Goal: Transaction & Acquisition: Purchase product/service

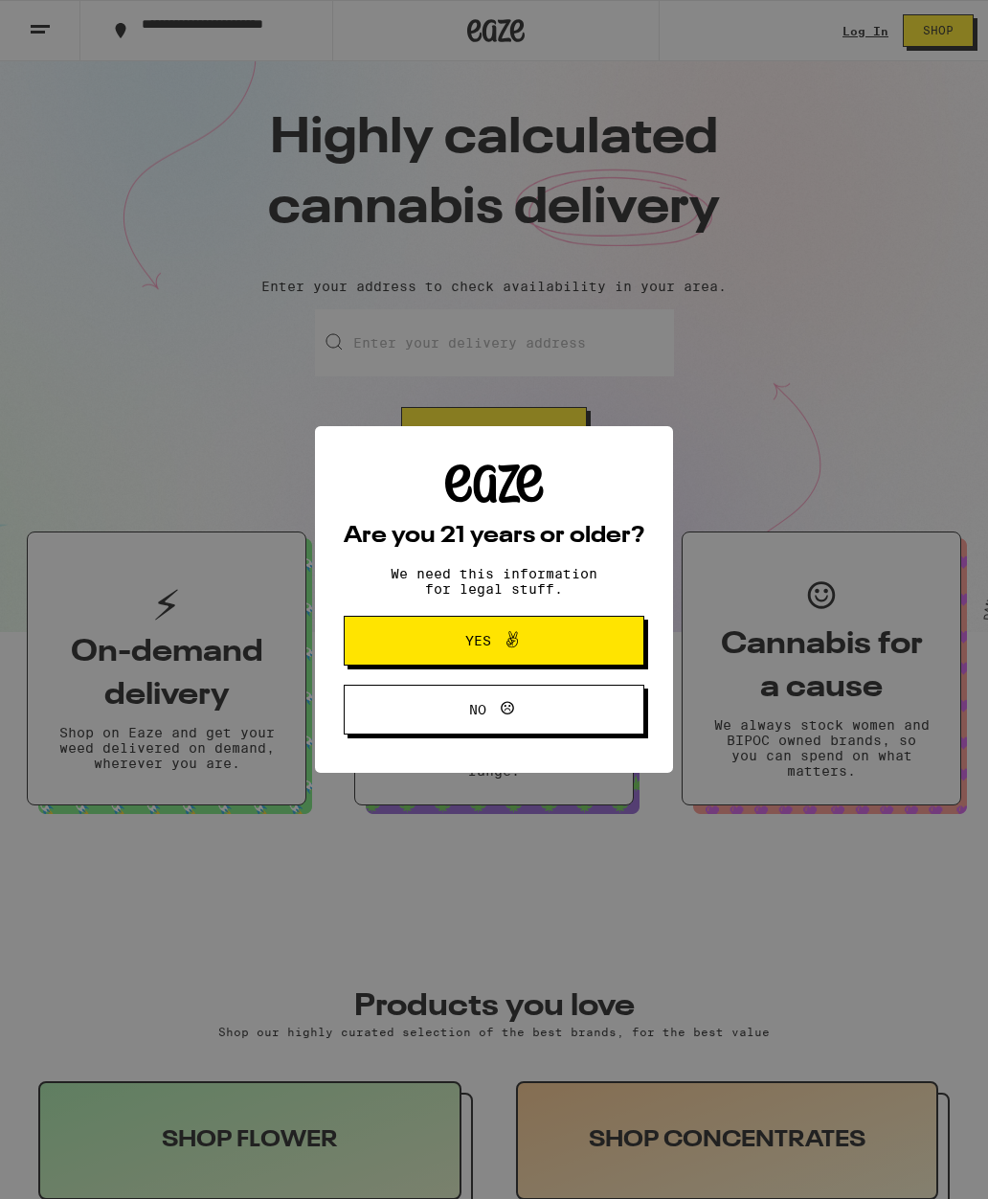
click at [575, 648] on button "Yes" at bounding box center [494, 641] width 301 height 50
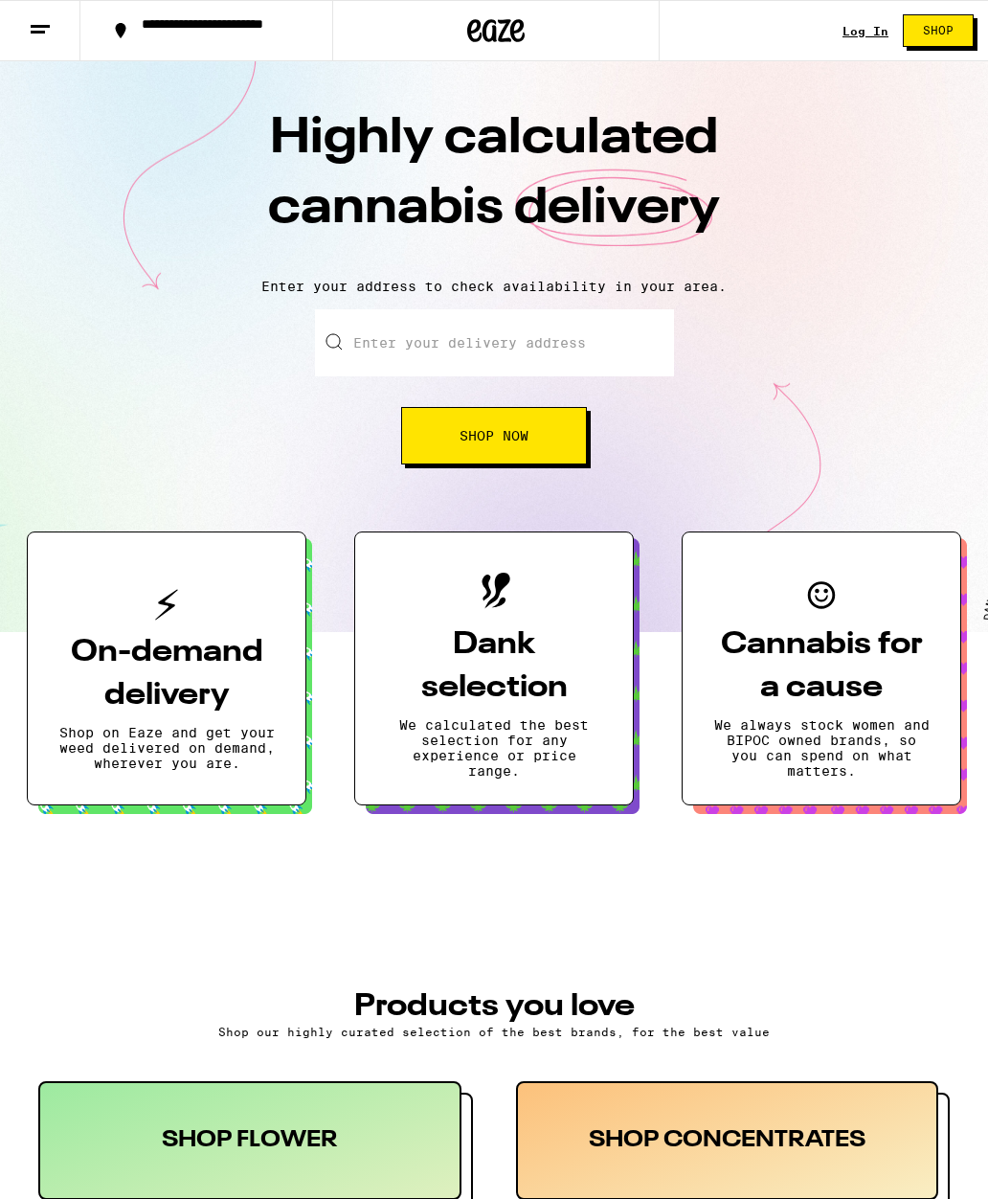
click at [864, 33] on link "Log In" at bounding box center [866, 31] width 46 height 12
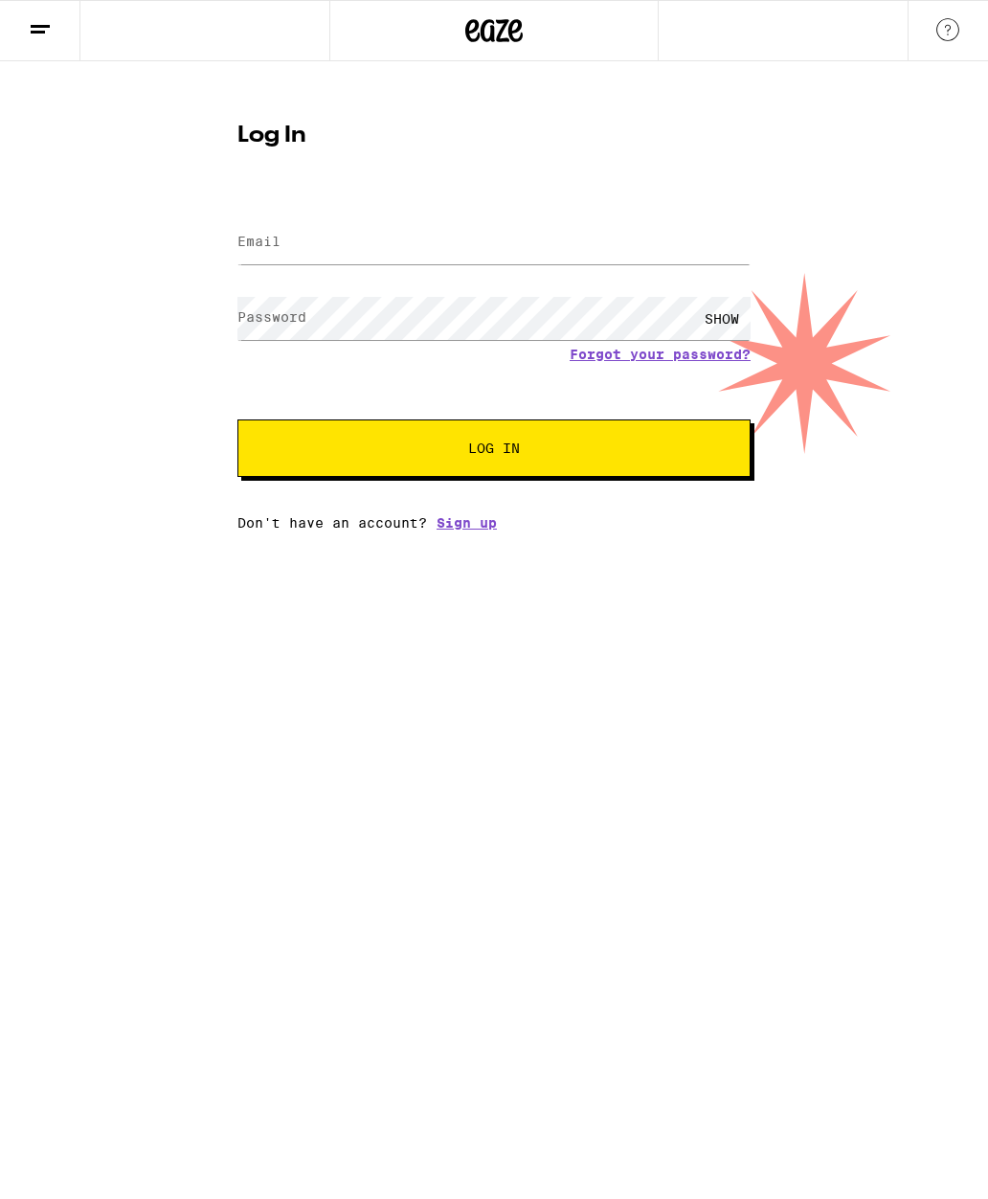
click at [568, 248] on input "Email" at bounding box center [493, 242] width 513 height 43
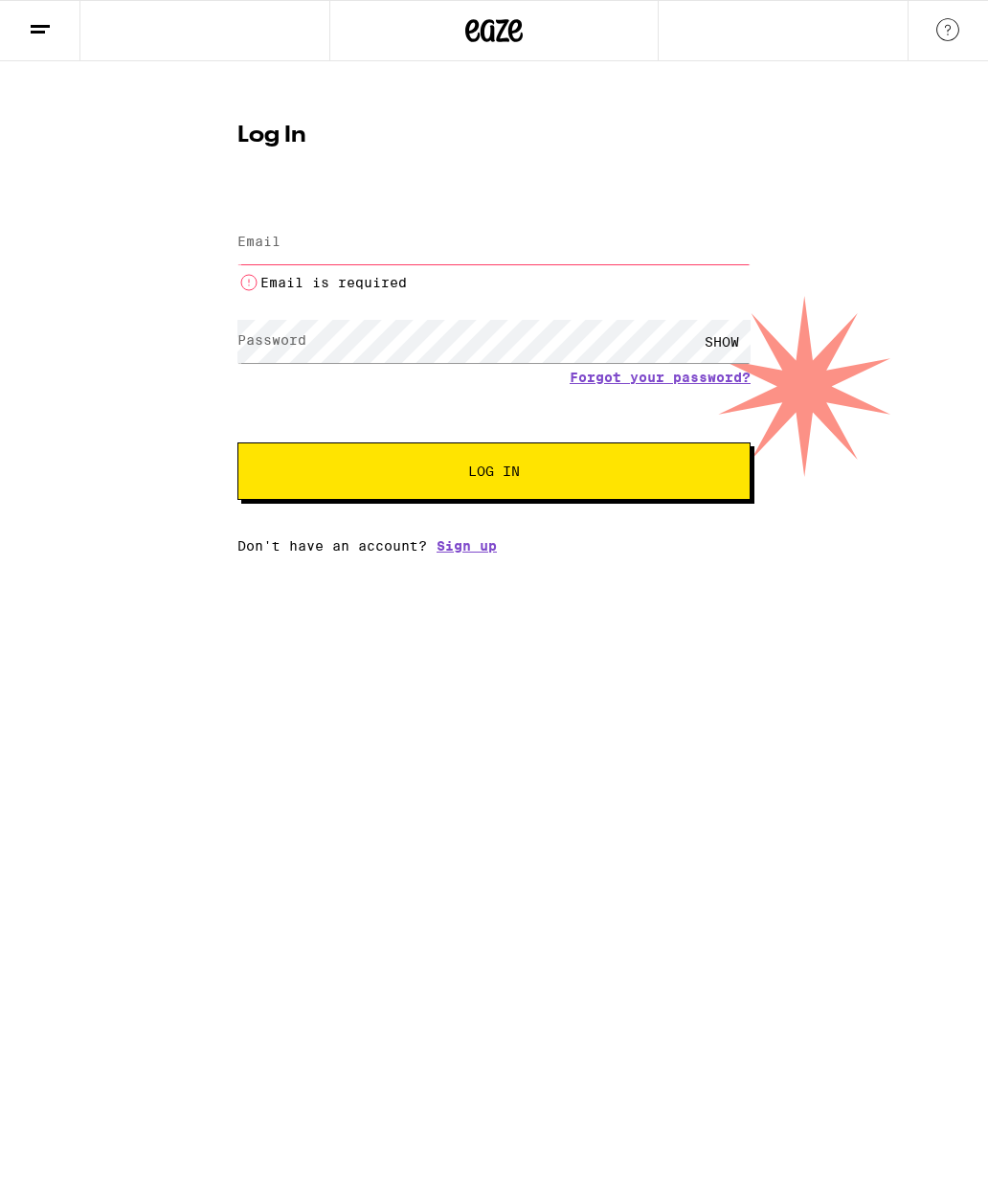
type input "Lawrence.sexton@gmail.com"
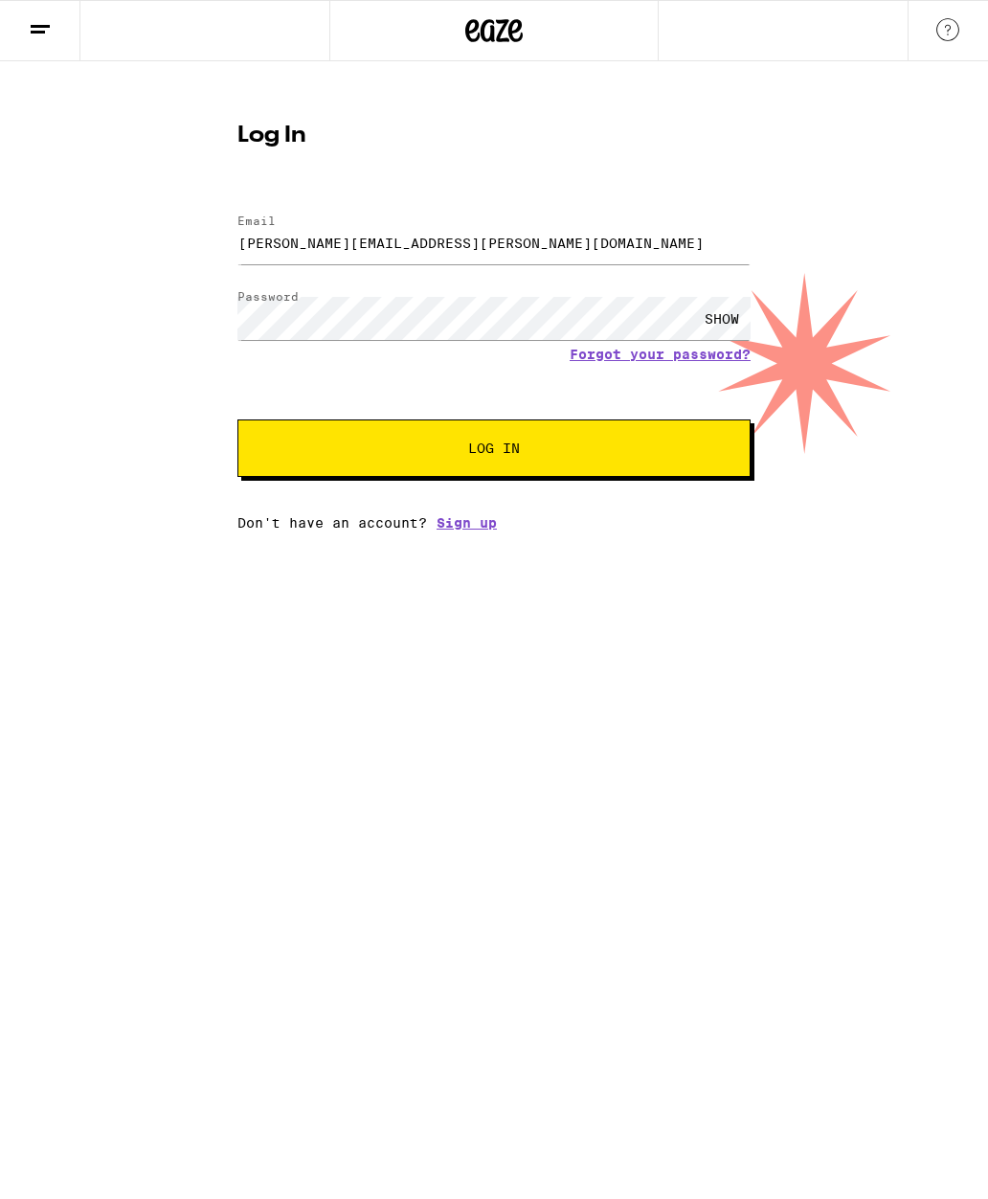
click at [560, 459] on button "Log In" at bounding box center [493, 447] width 513 height 57
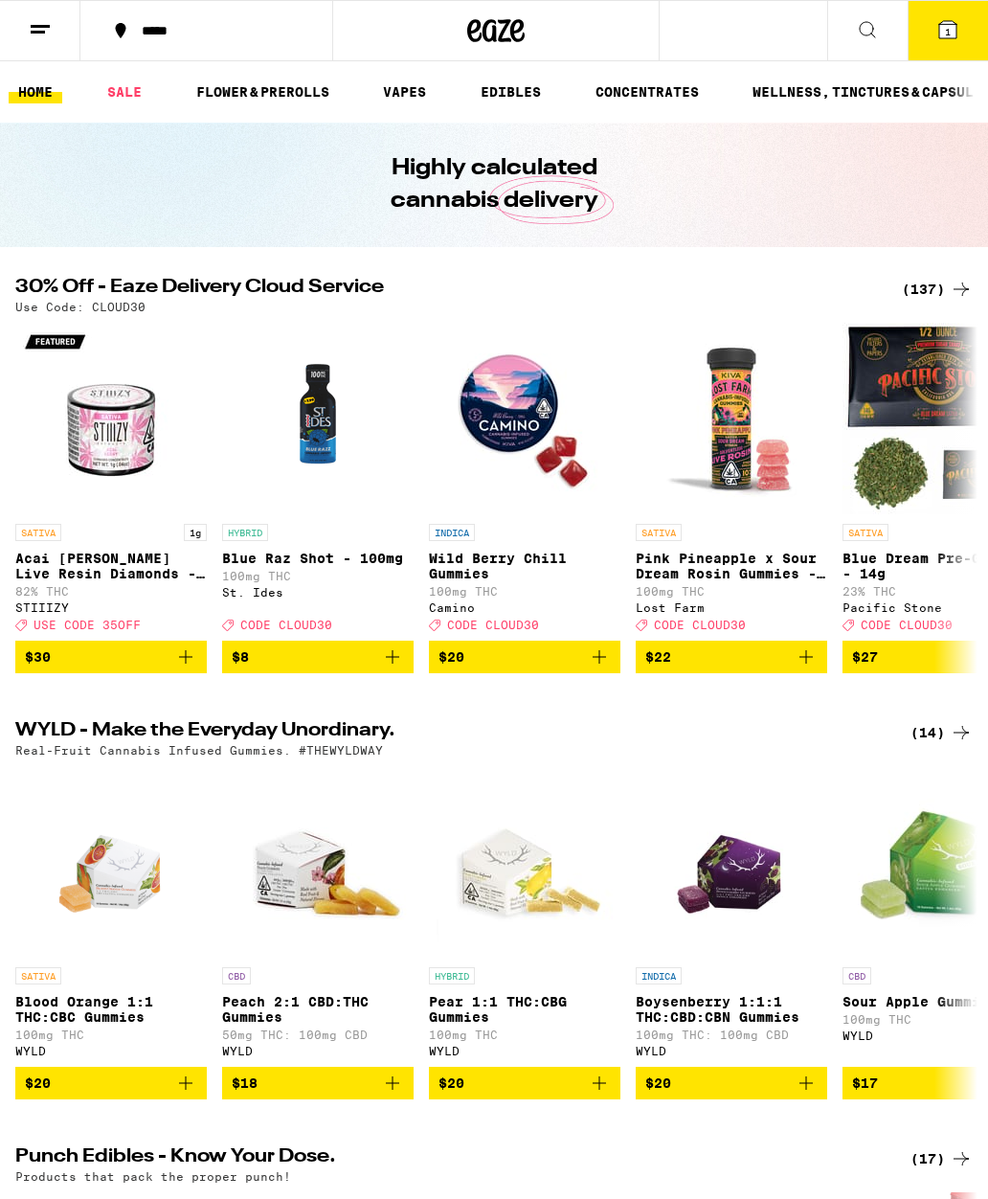
click at [932, 28] on button "1" at bounding box center [948, 30] width 80 height 59
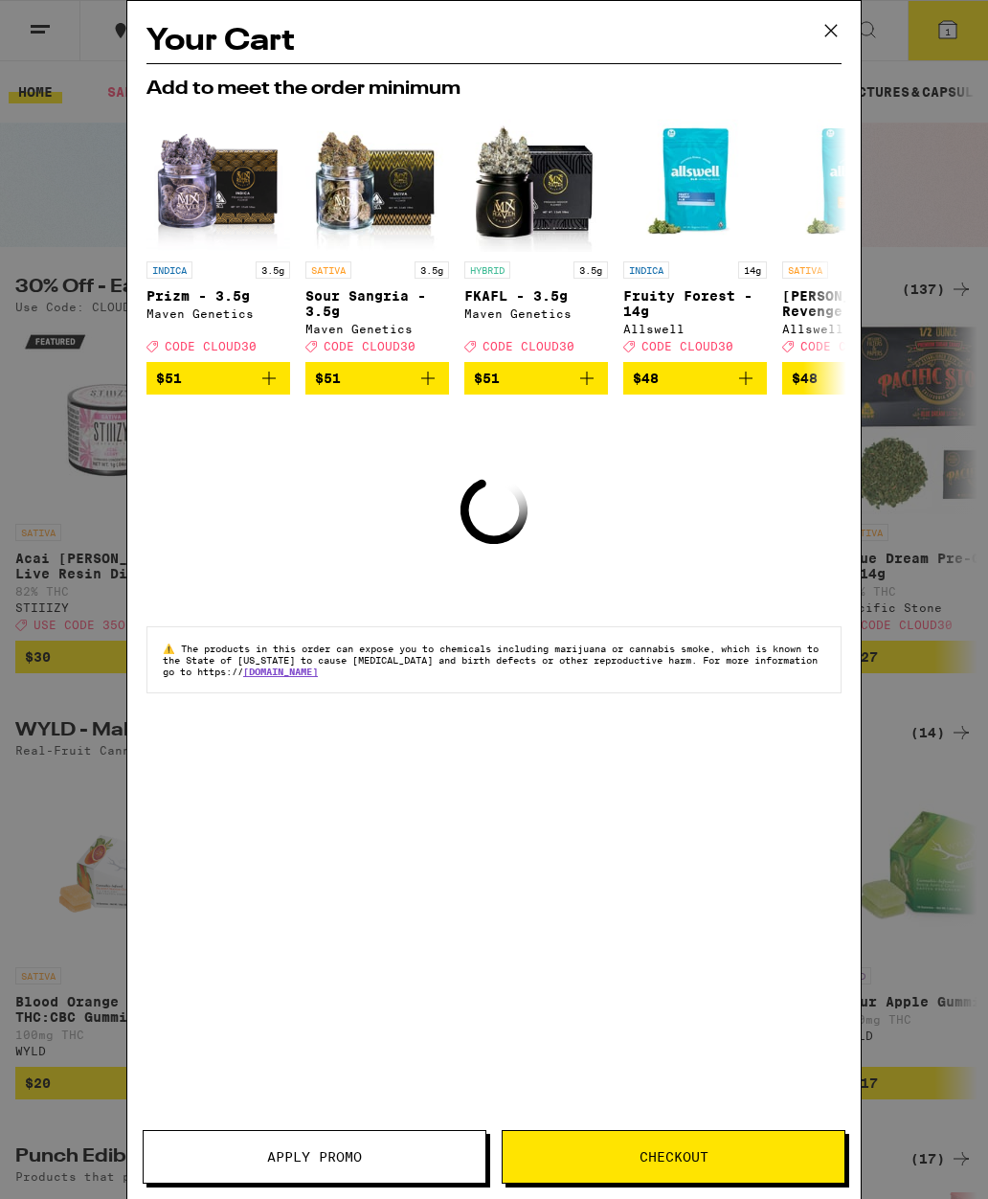
click at [824, 31] on icon at bounding box center [831, 30] width 29 height 29
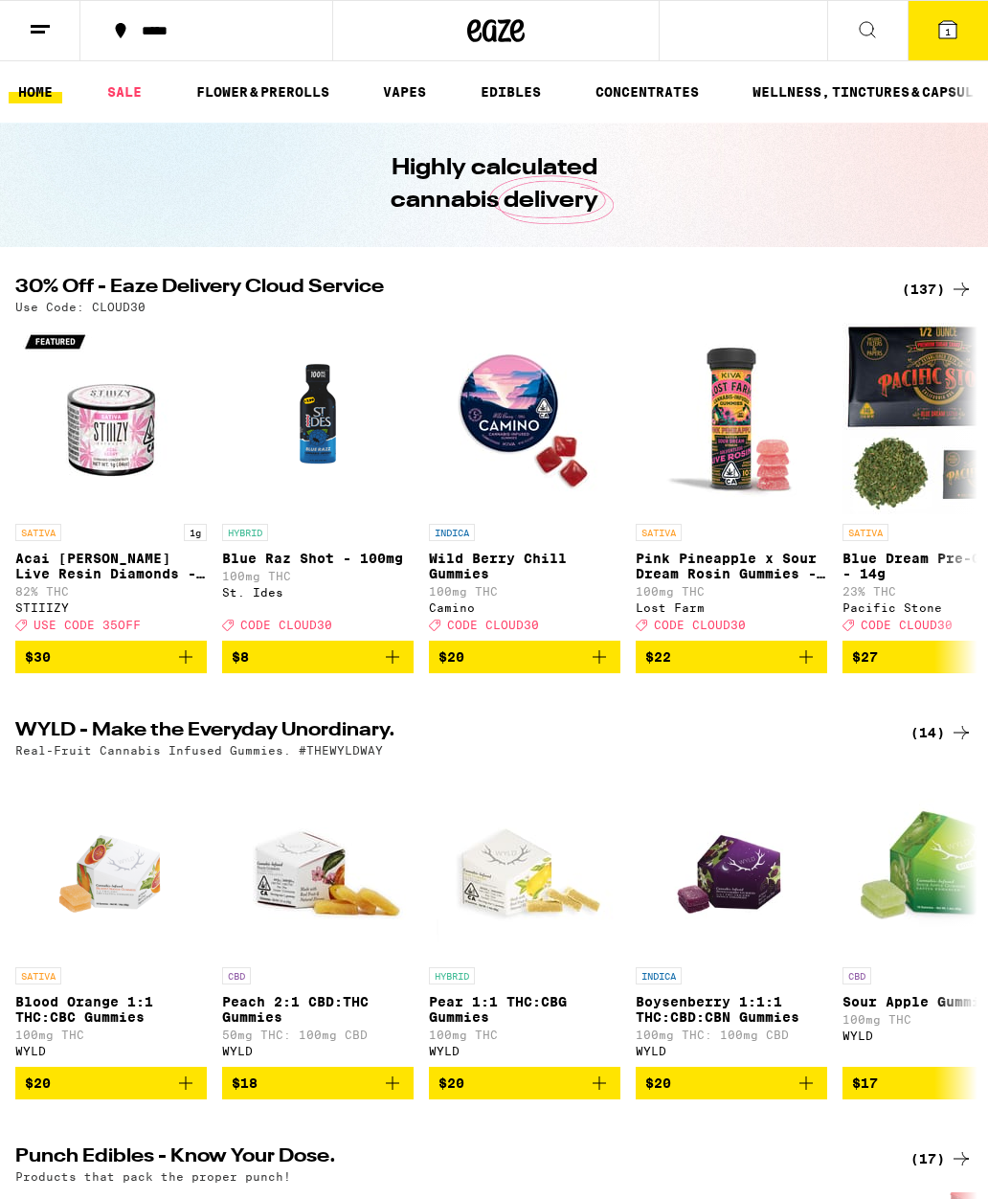
click at [49, 33] on icon at bounding box center [40, 29] width 23 height 23
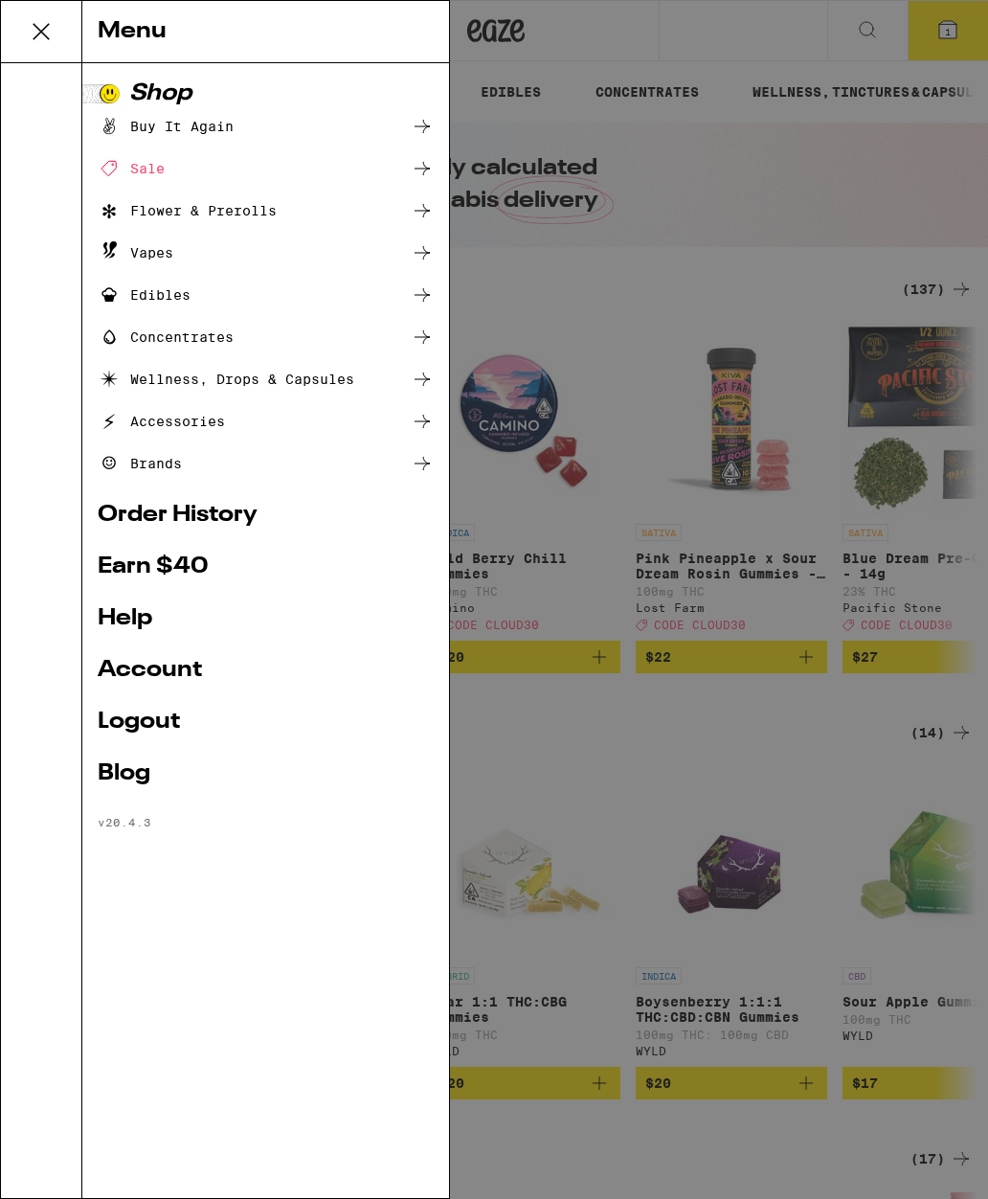
click at [754, 365] on div "Menu Shop Buy It Again Sale Flower & Prerolls Vapes Edibles Concentrates Wellne…" at bounding box center [494, 599] width 988 height 1199
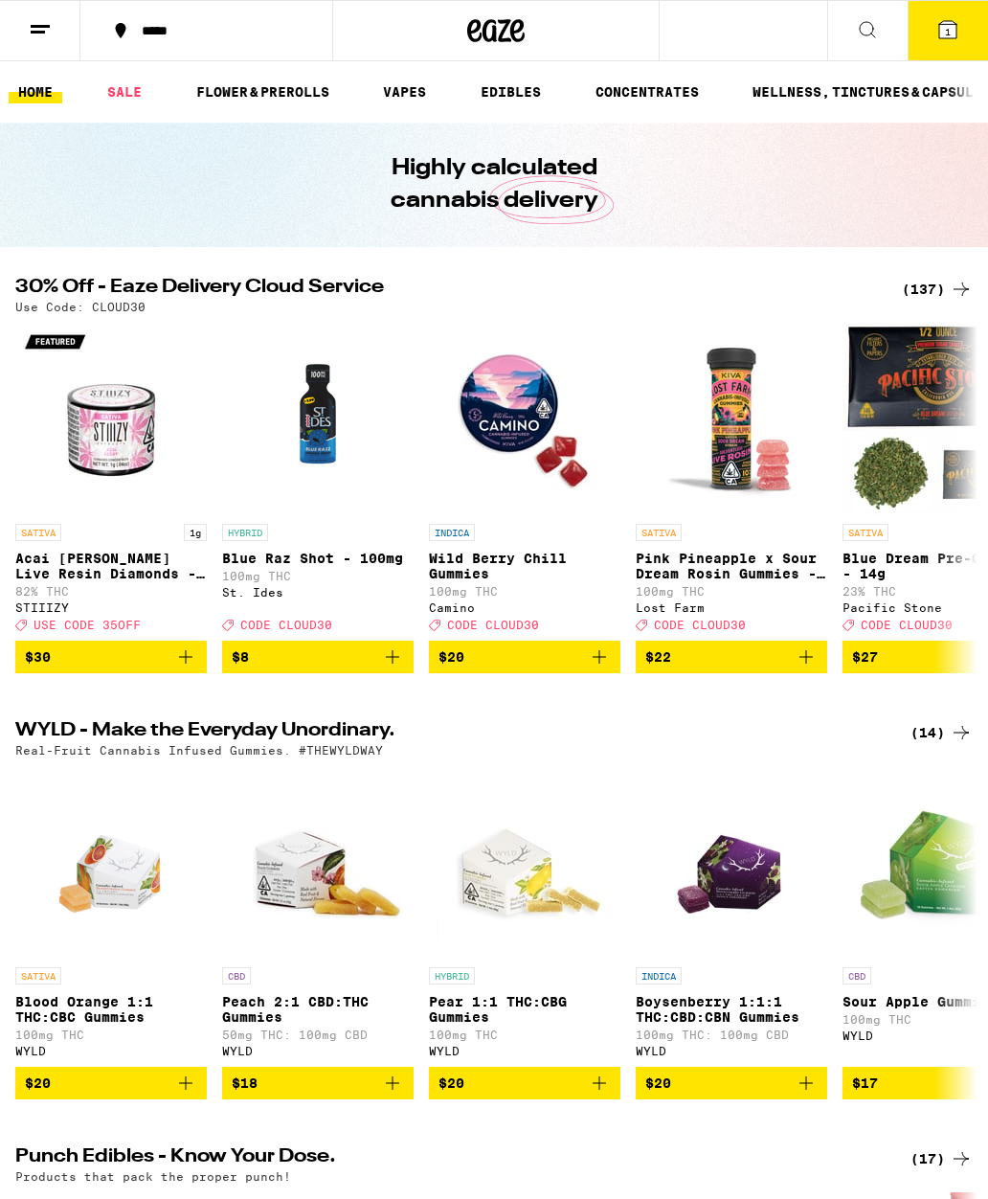
click at [747, 316] on div "30% Off - Eaze Delivery Cloud Service (137) Use Code: CLOUD30 SATIVA 1g Acai Be…" at bounding box center [494, 475] width 988 height 395
click at [131, 45] on button "*****" at bounding box center [206, 30] width 252 height 57
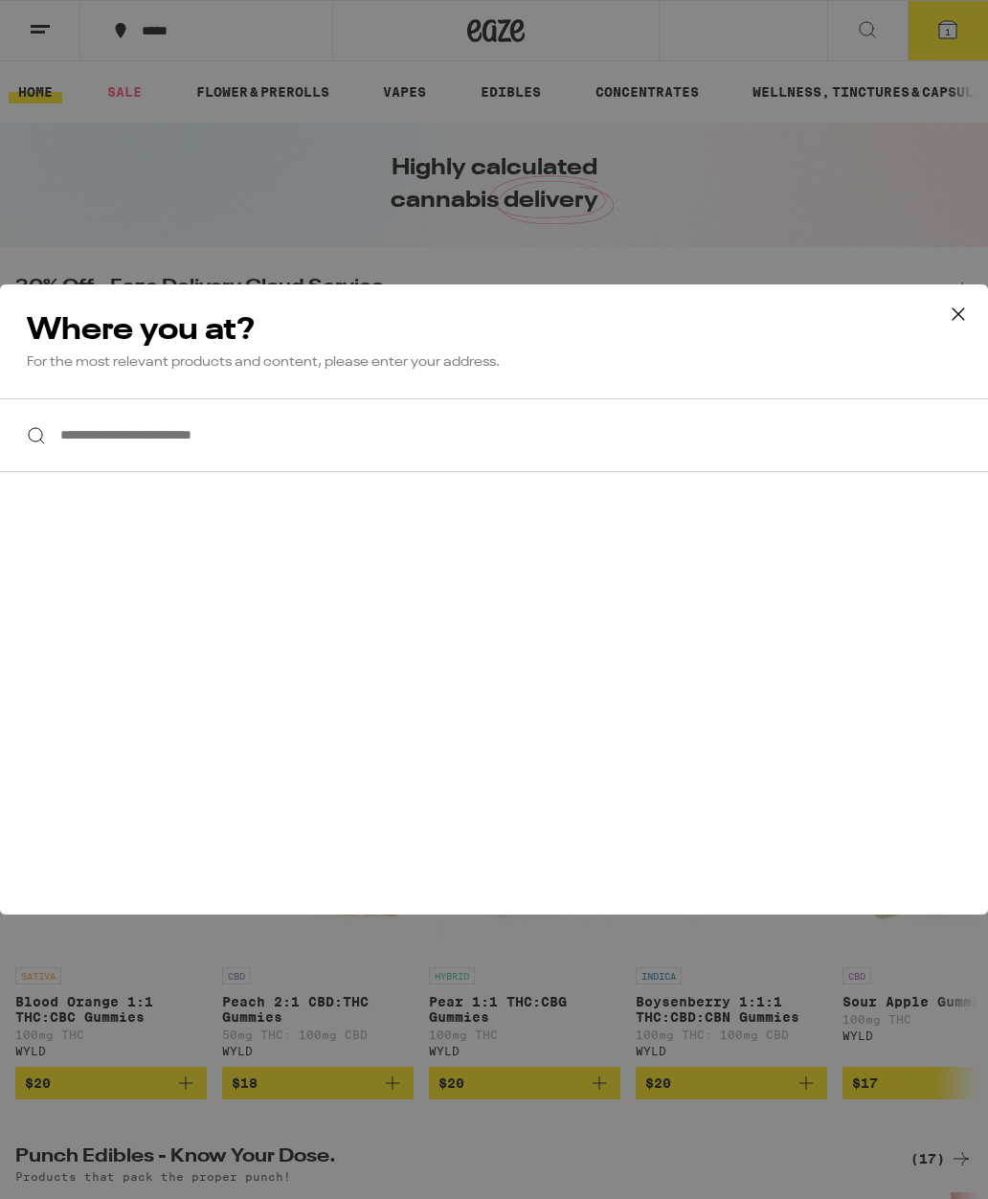
click at [557, 459] on input "**********" at bounding box center [494, 435] width 988 height 74
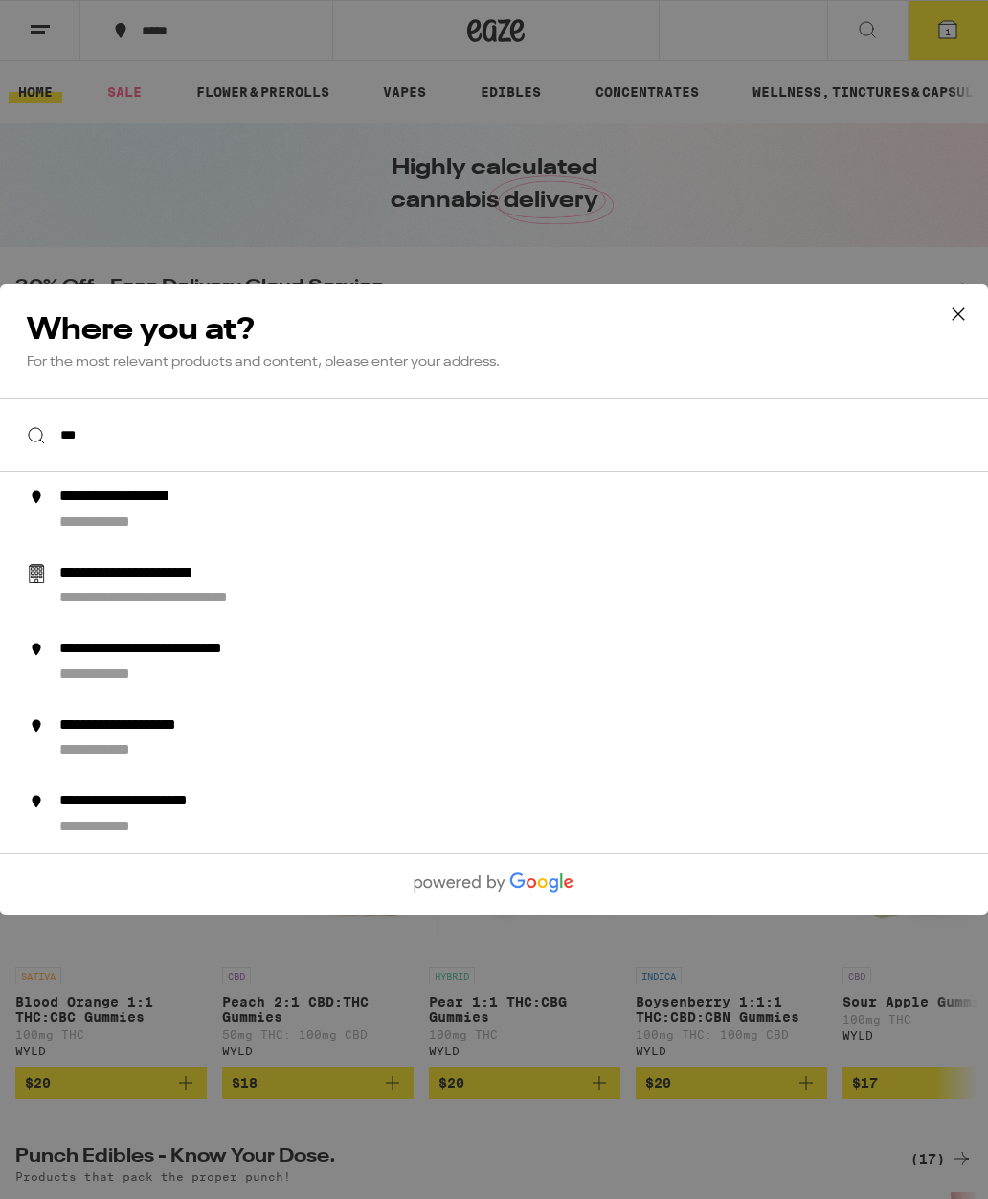
click at [230, 527] on div "**********" at bounding box center [532, 510] width 946 height 46
type input "**********"
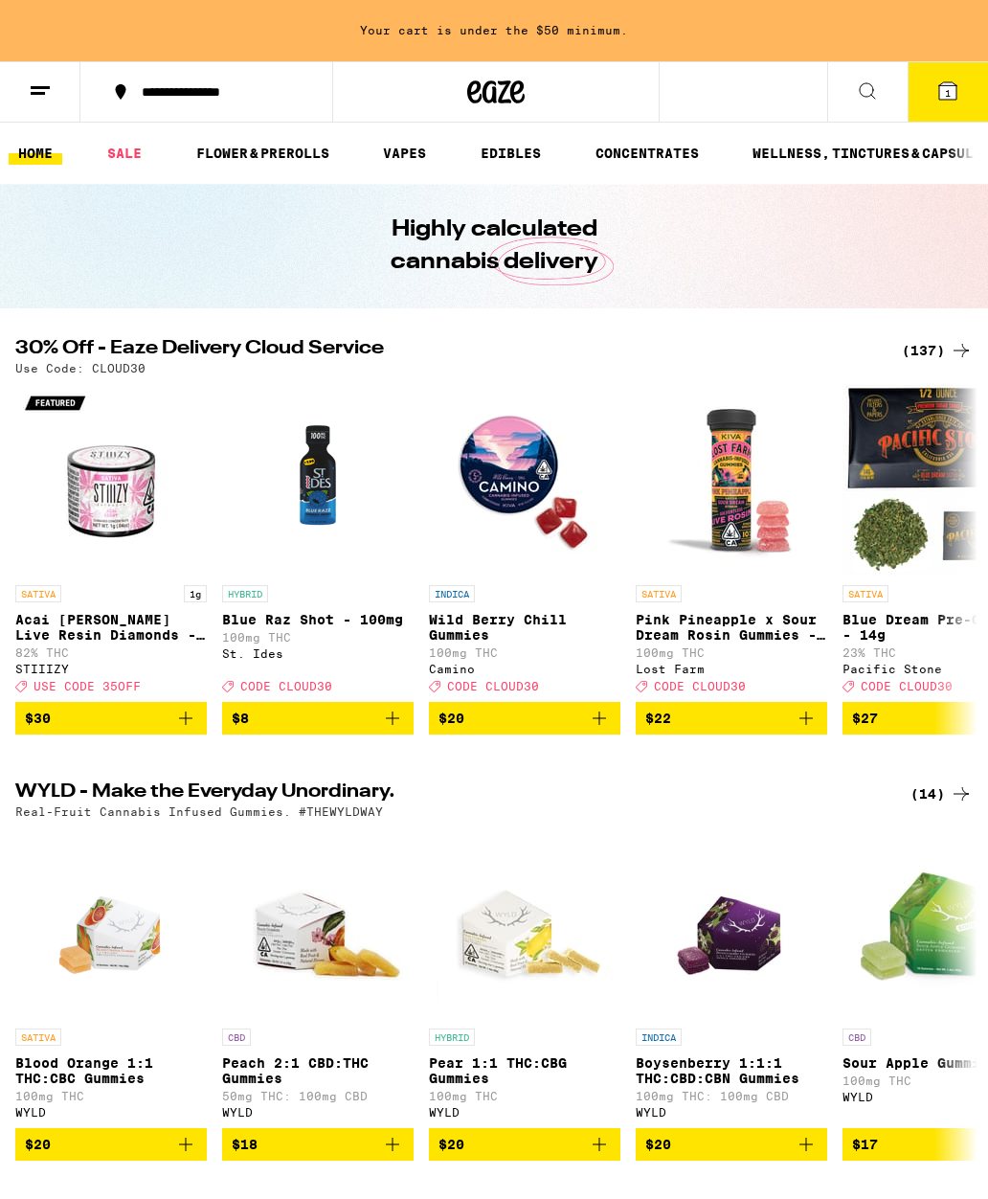
click at [947, 93] on span "1" at bounding box center [948, 92] width 6 height 11
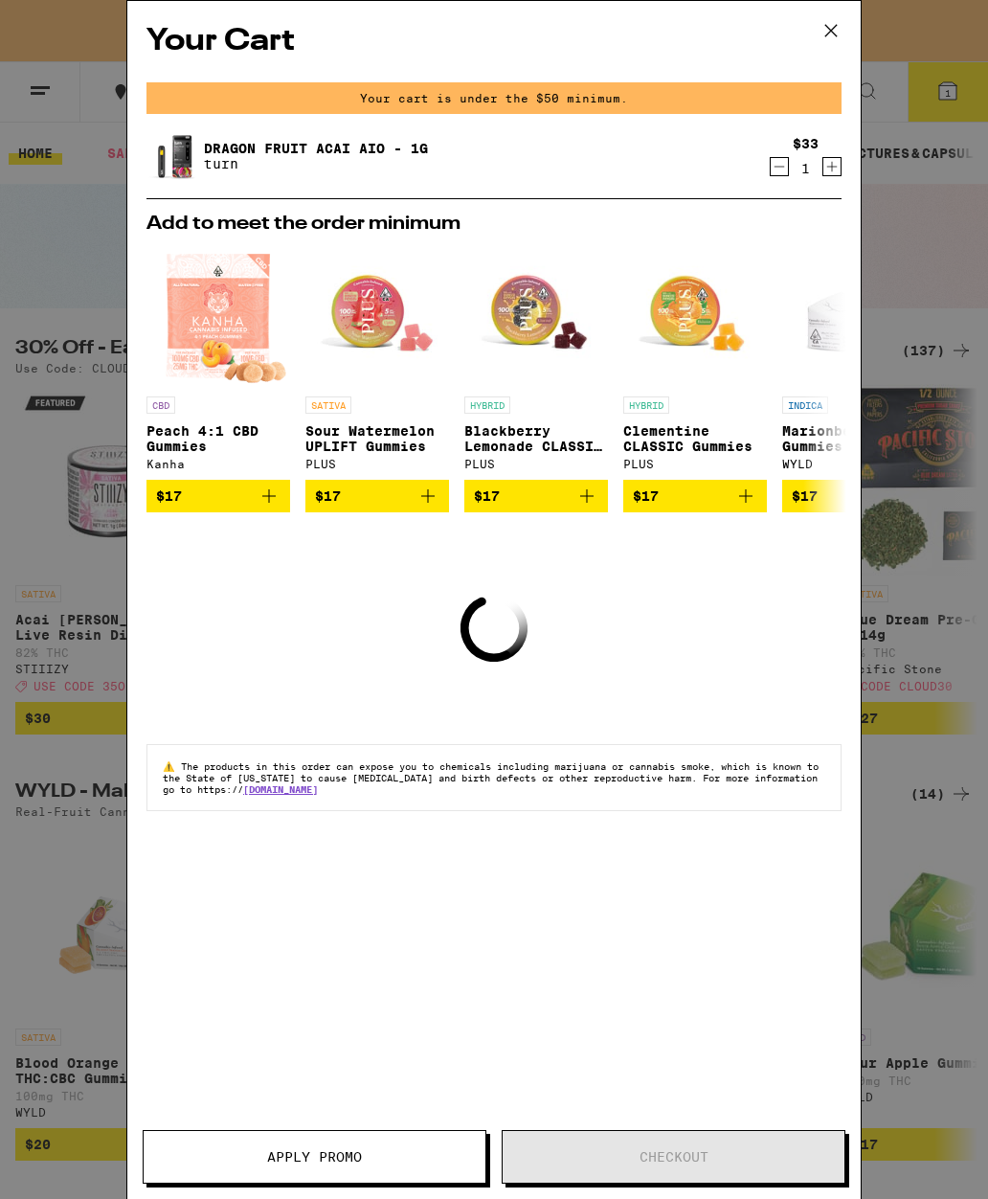
click at [773, 183] on div "Dragon Fruit Acai AIO - 1g turn $33 1" at bounding box center [493, 156] width 695 height 54
click at [776, 169] on icon "Decrement" at bounding box center [779, 166] width 17 height 23
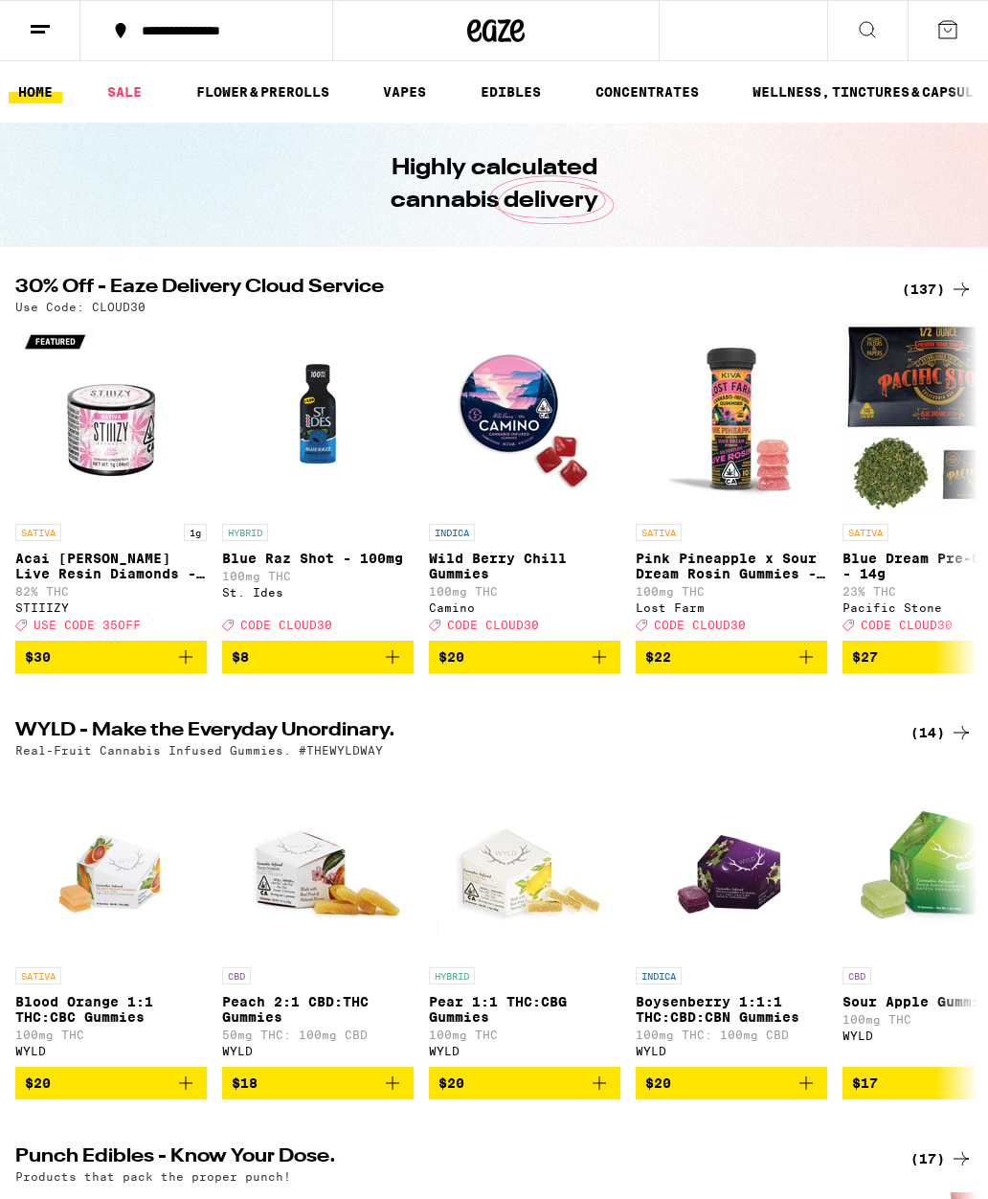
click at [126, 103] on link "SALE" at bounding box center [125, 91] width 54 height 23
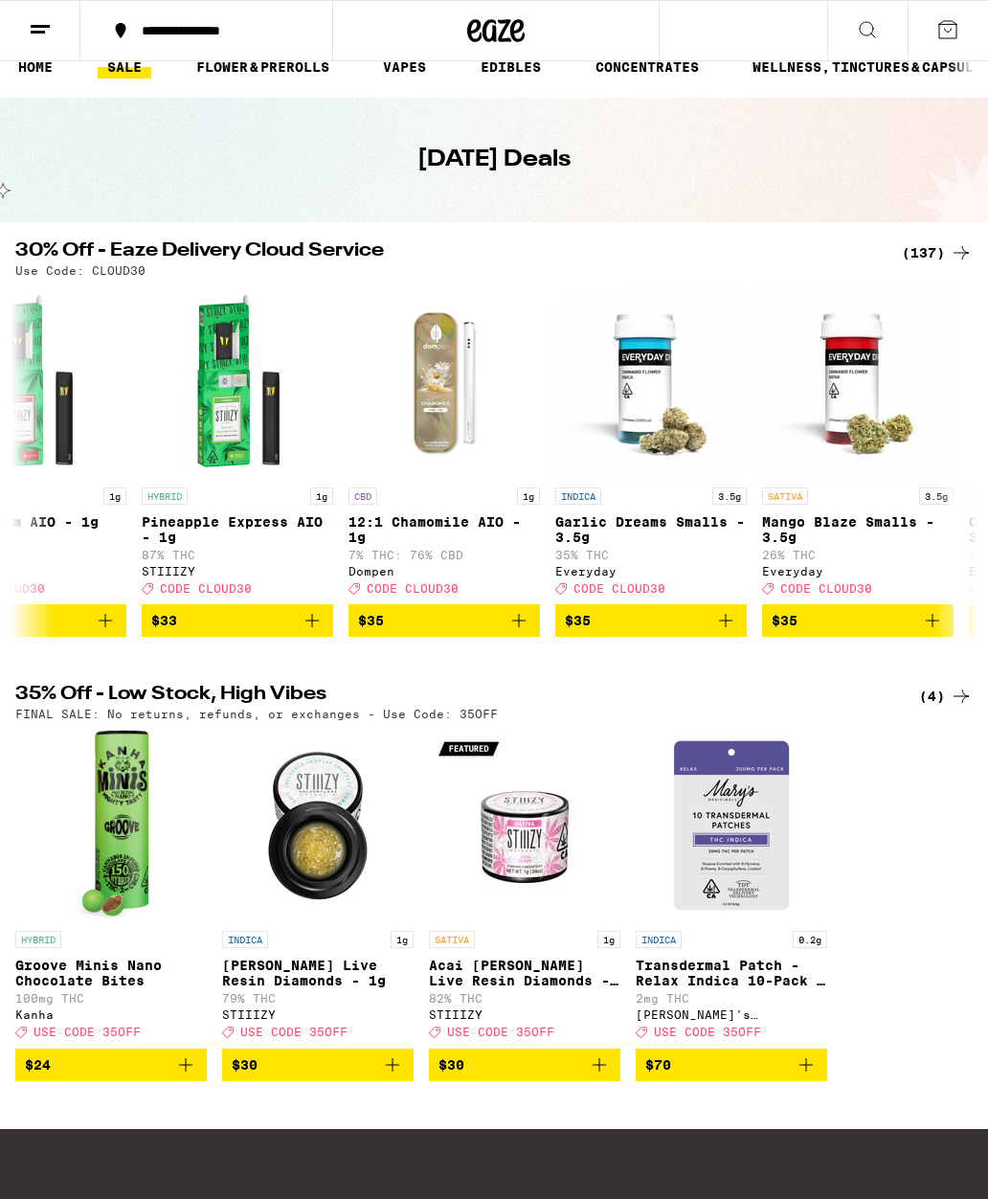
scroll to position [0, 19520]
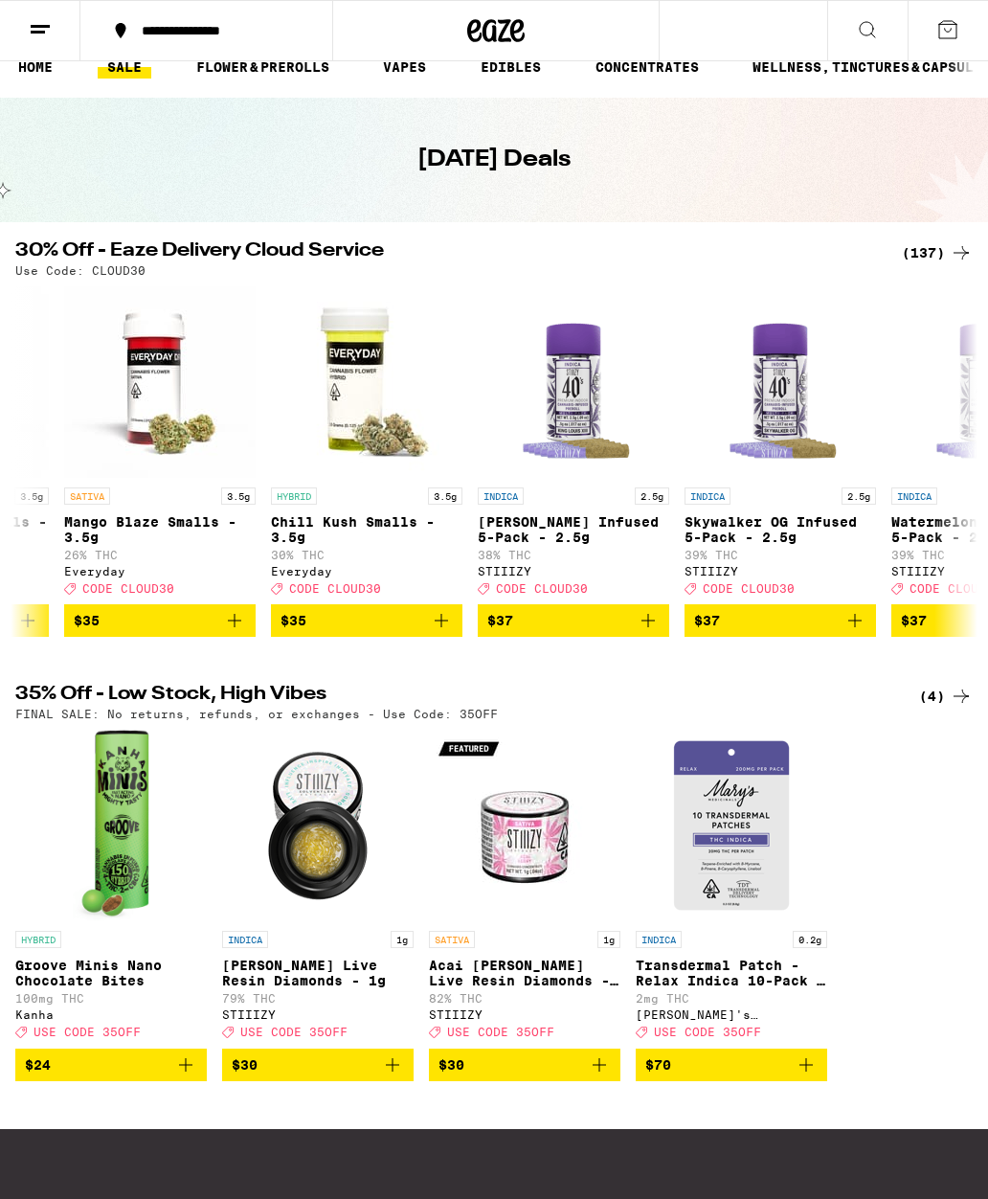
click at [50, 26] on line at bounding box center [40, 26] width 19 height 0
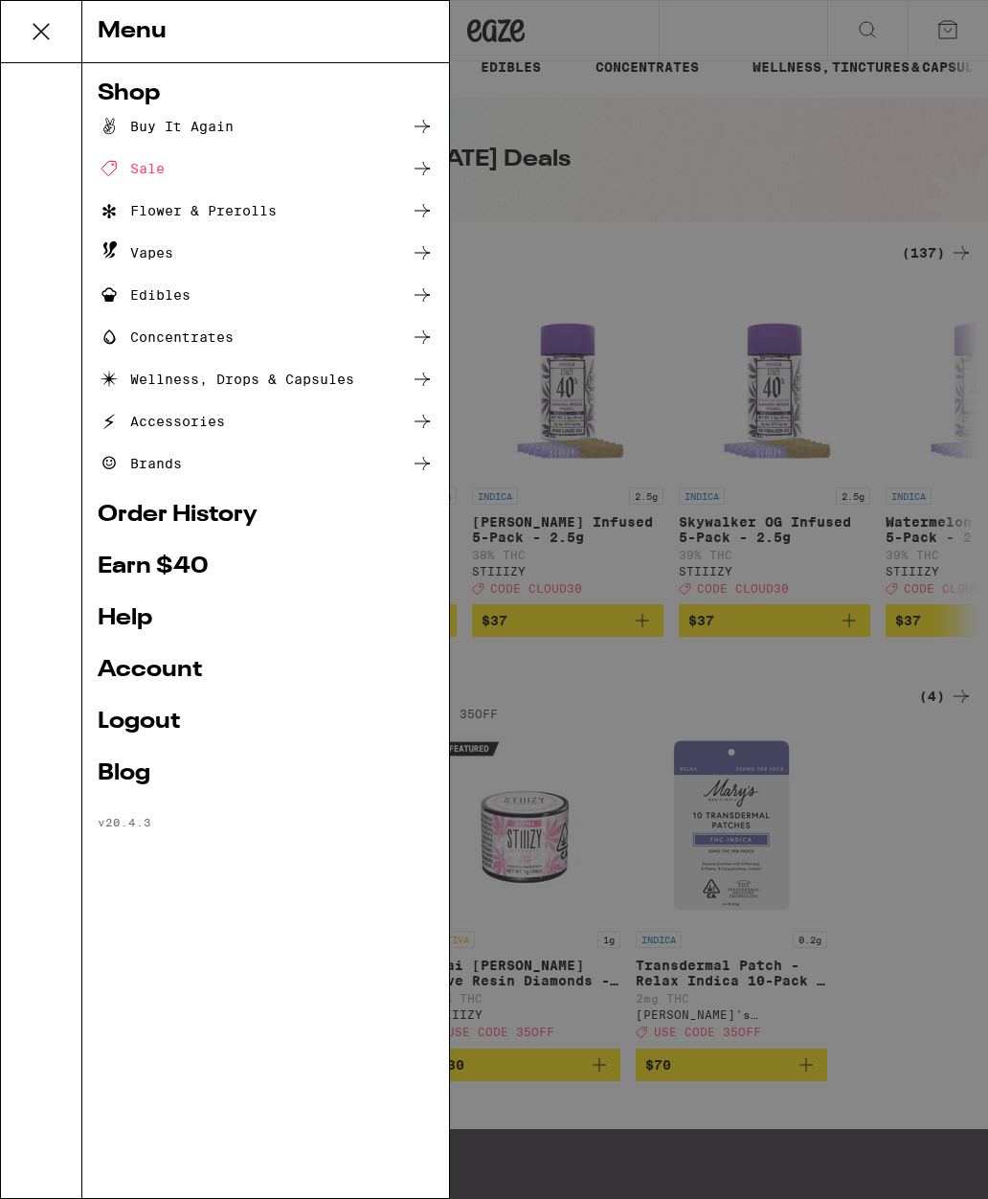
scroll to position [0, 20223]
click at [124, 250] on div "Vapes" at bounding box center [136, 252] width 76 height 23
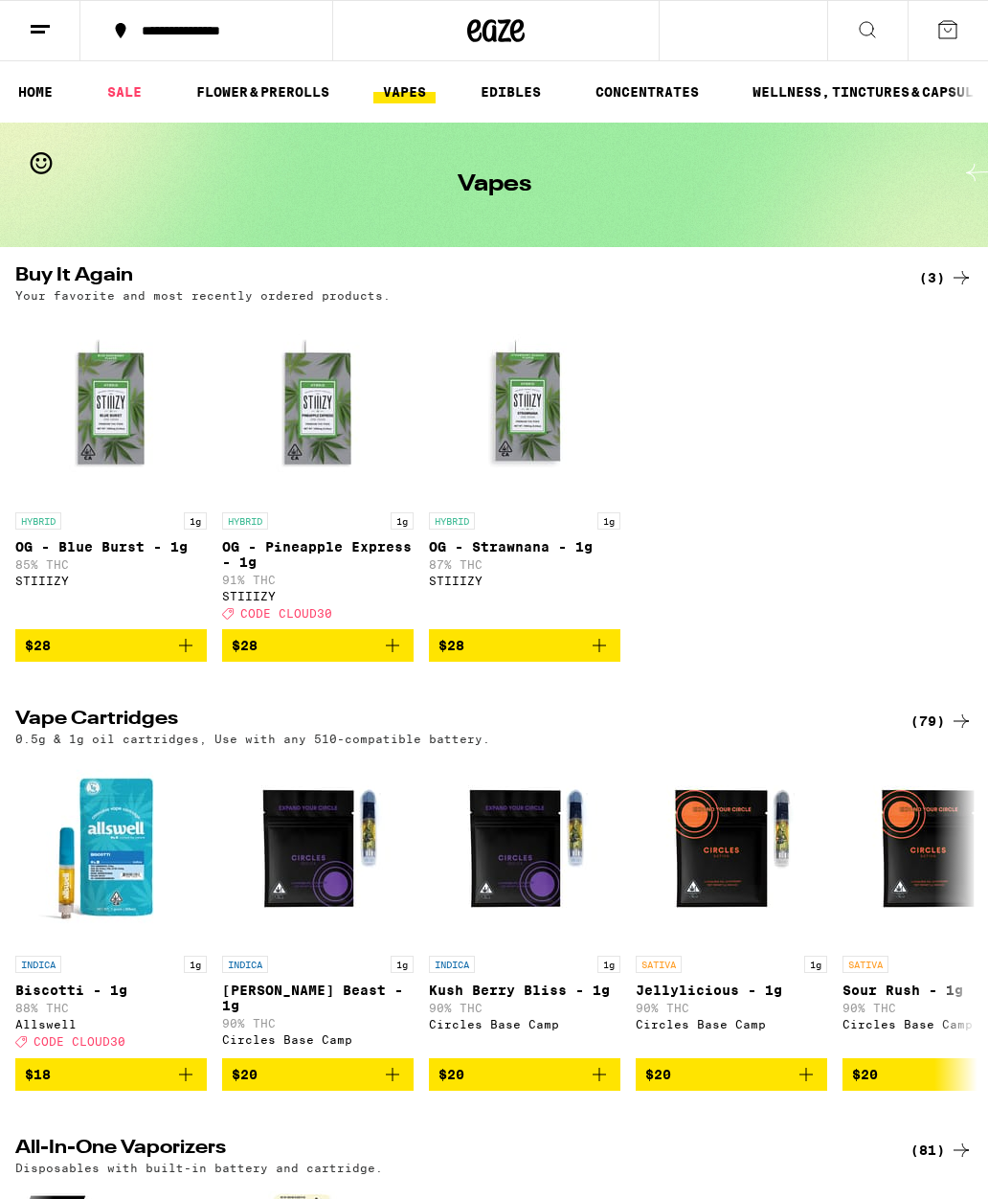
click at [54, 46] on button at bounding box center [40, 31] width 80 height 60
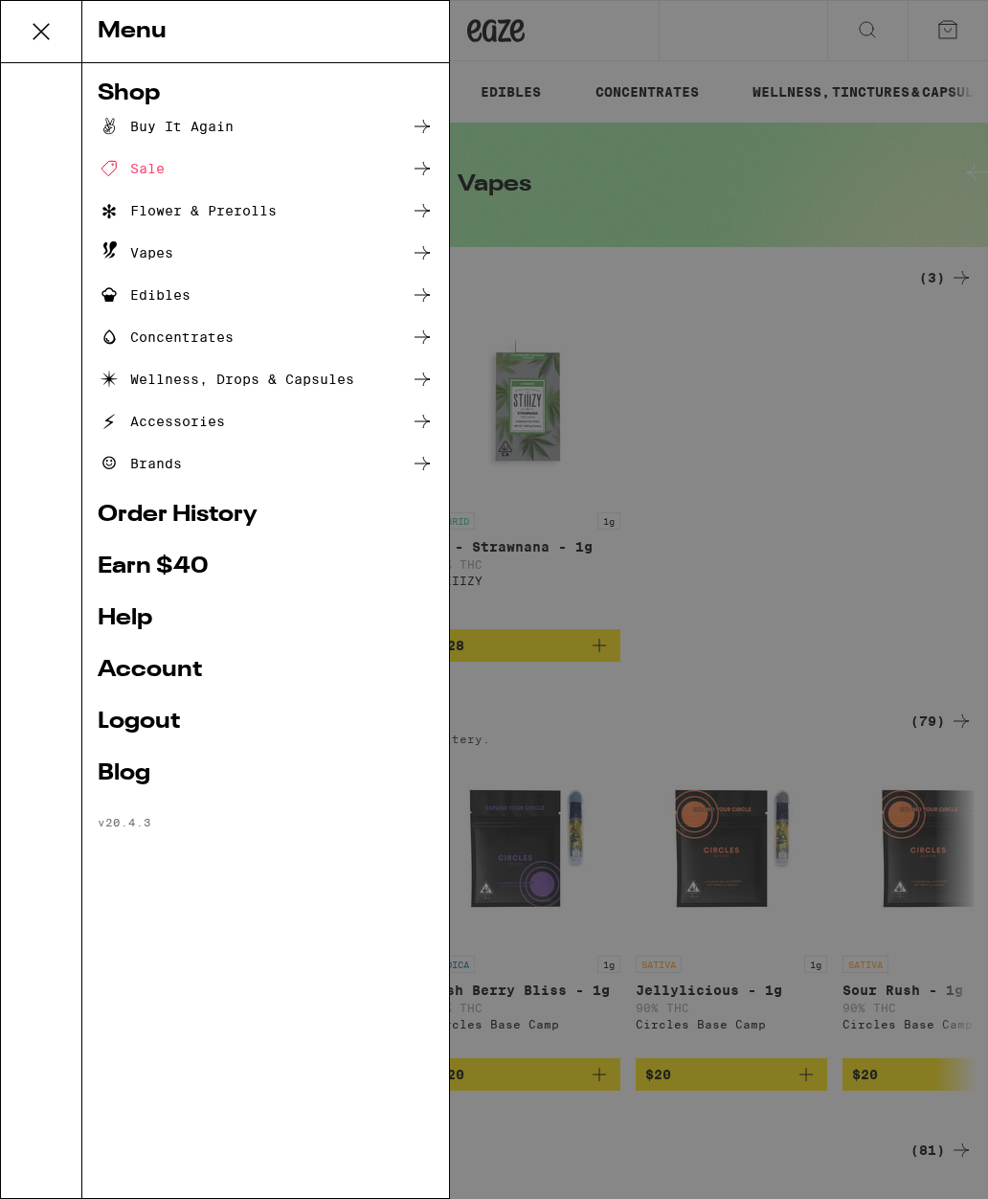
click at [140, 304] on div "Edibles" at bounding box center [144, 294] width 93 height 23
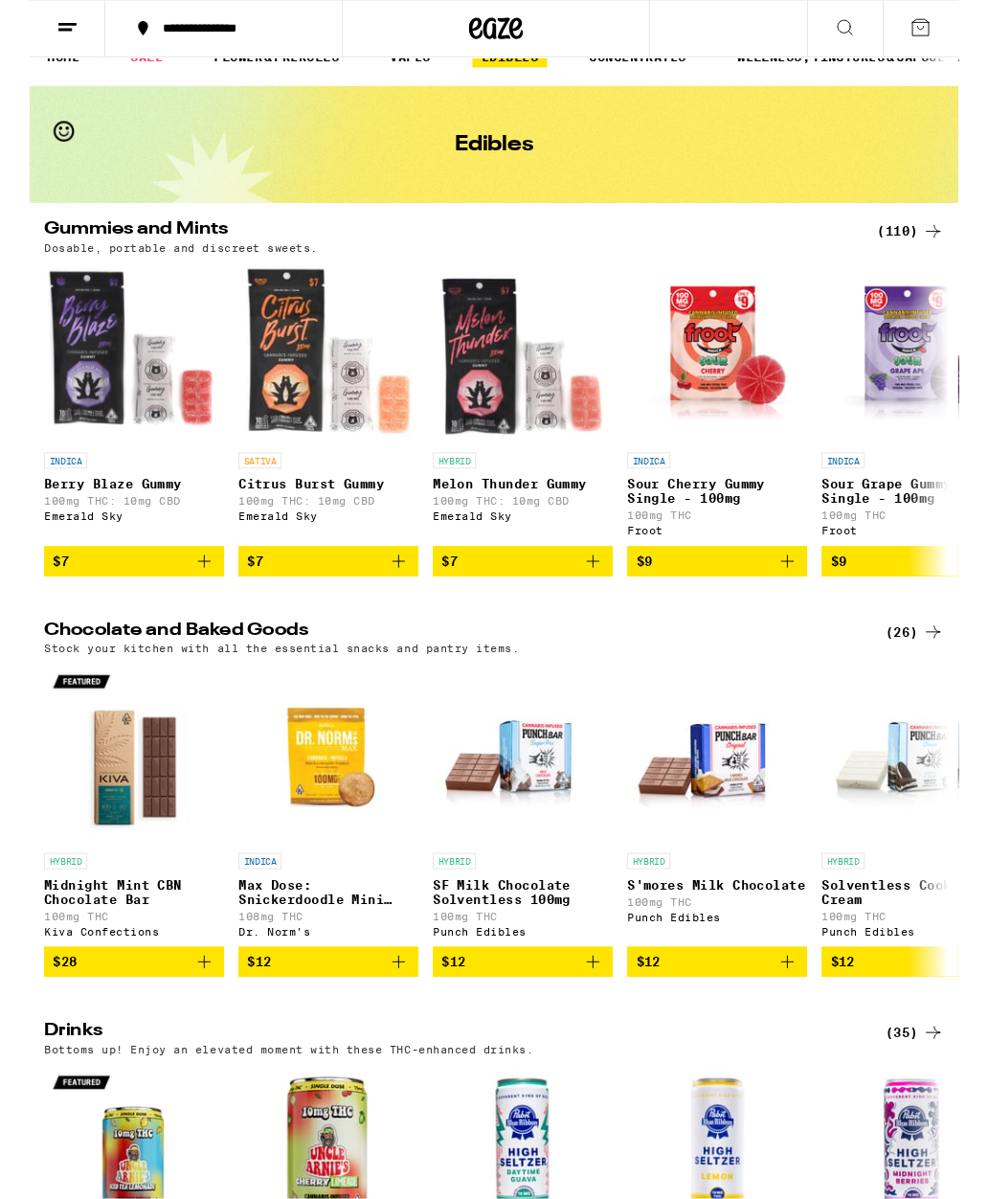
scroll to position [34, 0]
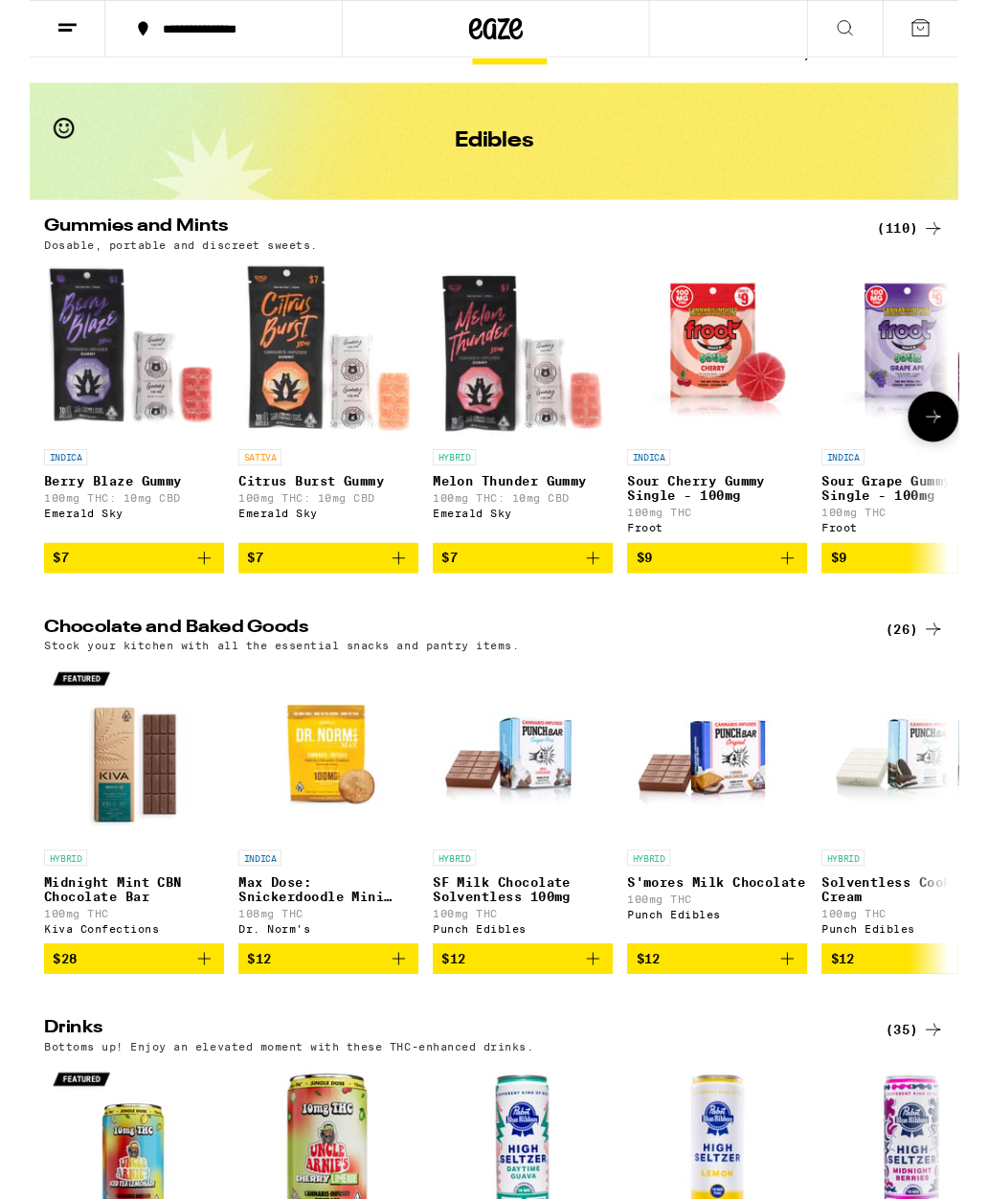
click at [922, 482] on div "INDICA" at bounding box center [938, 486] width 191 height 17
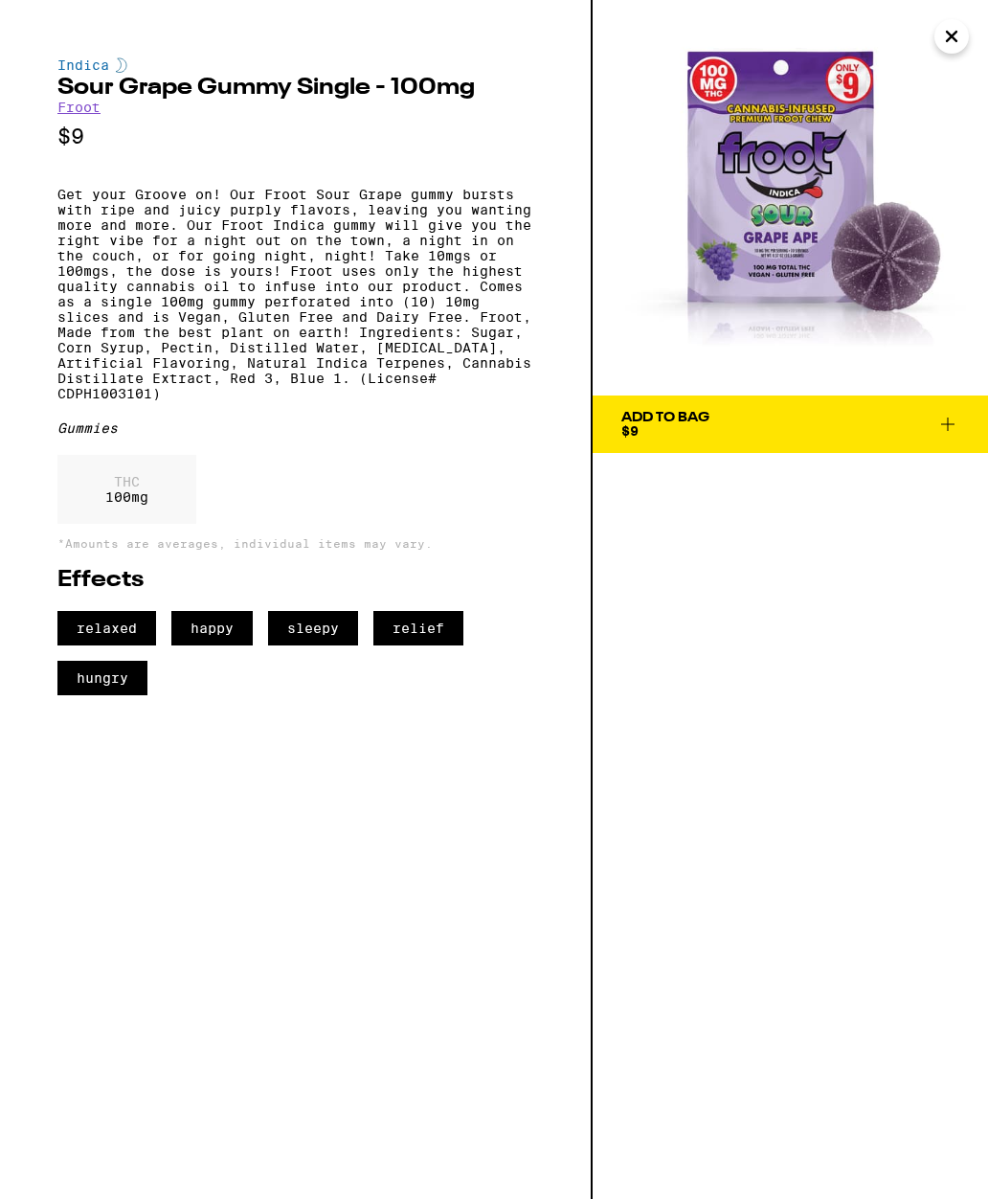
scroll to position [0, 155]
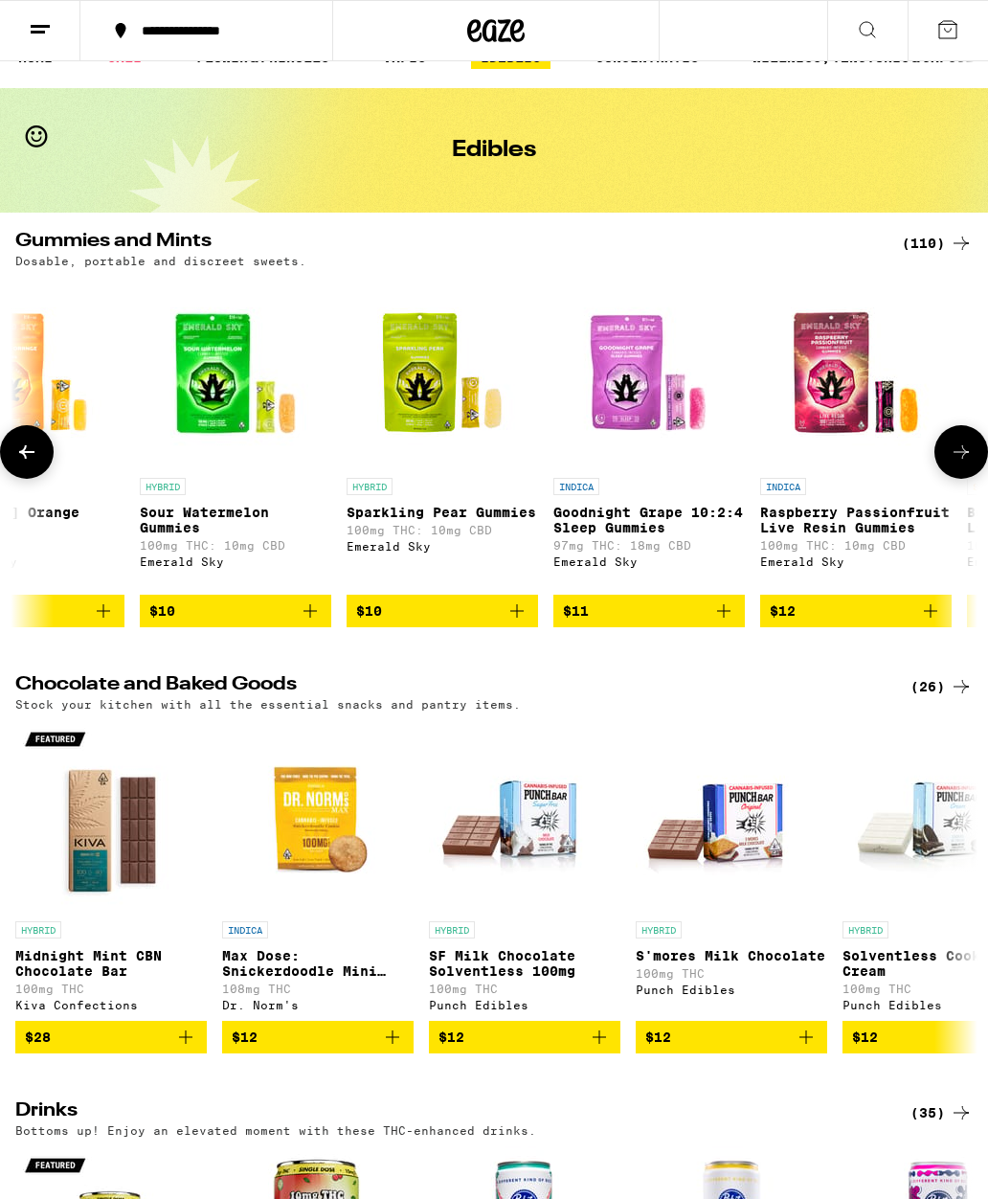
scroll to position [0, 2770]
click at [317, 622] on icon "Add to bag" at bounding box center [311, 610] width 23 height 23
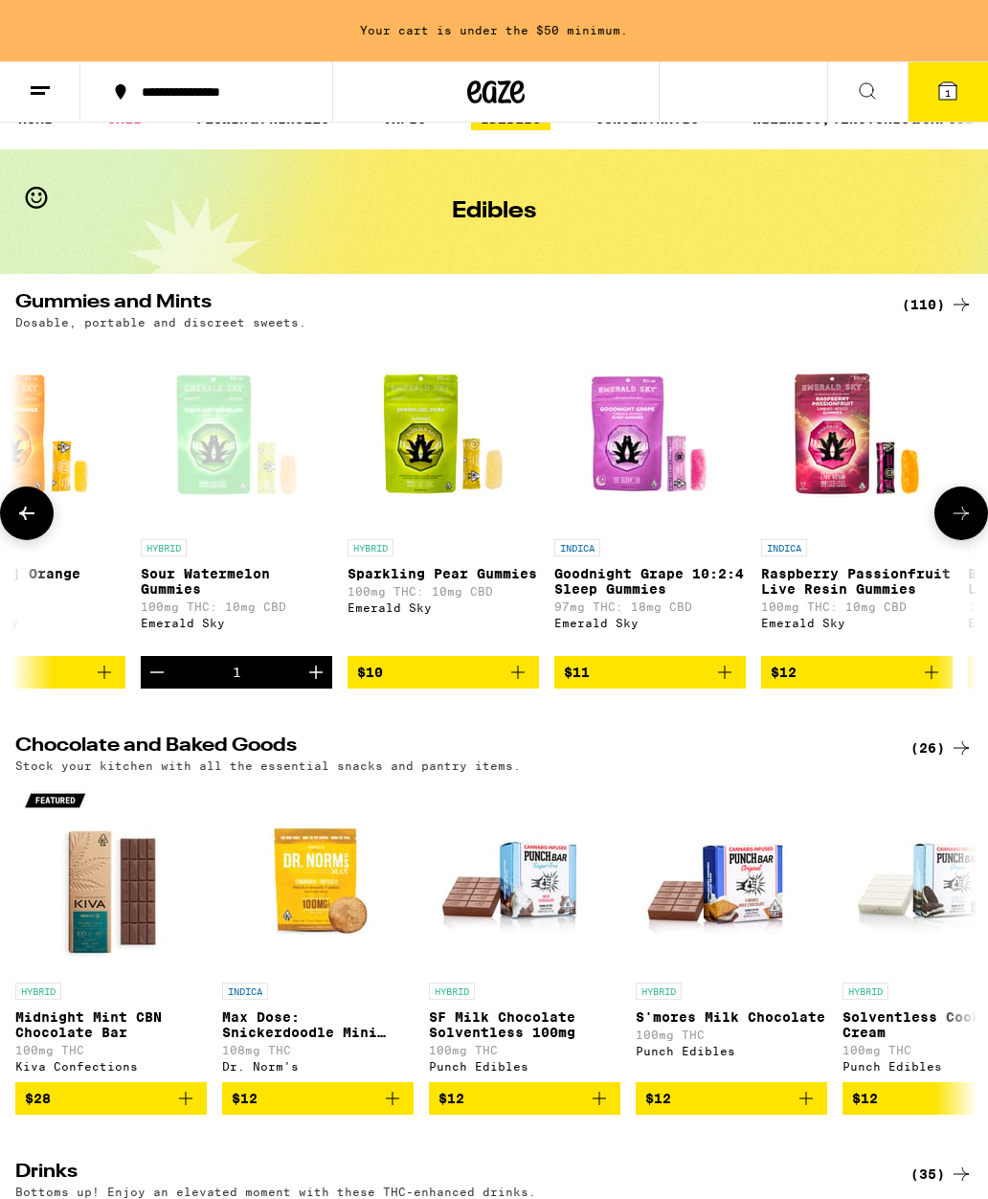
click at [516, 684] on icon "Add to bag" at bounding box center [517, 672] width 23 height 23
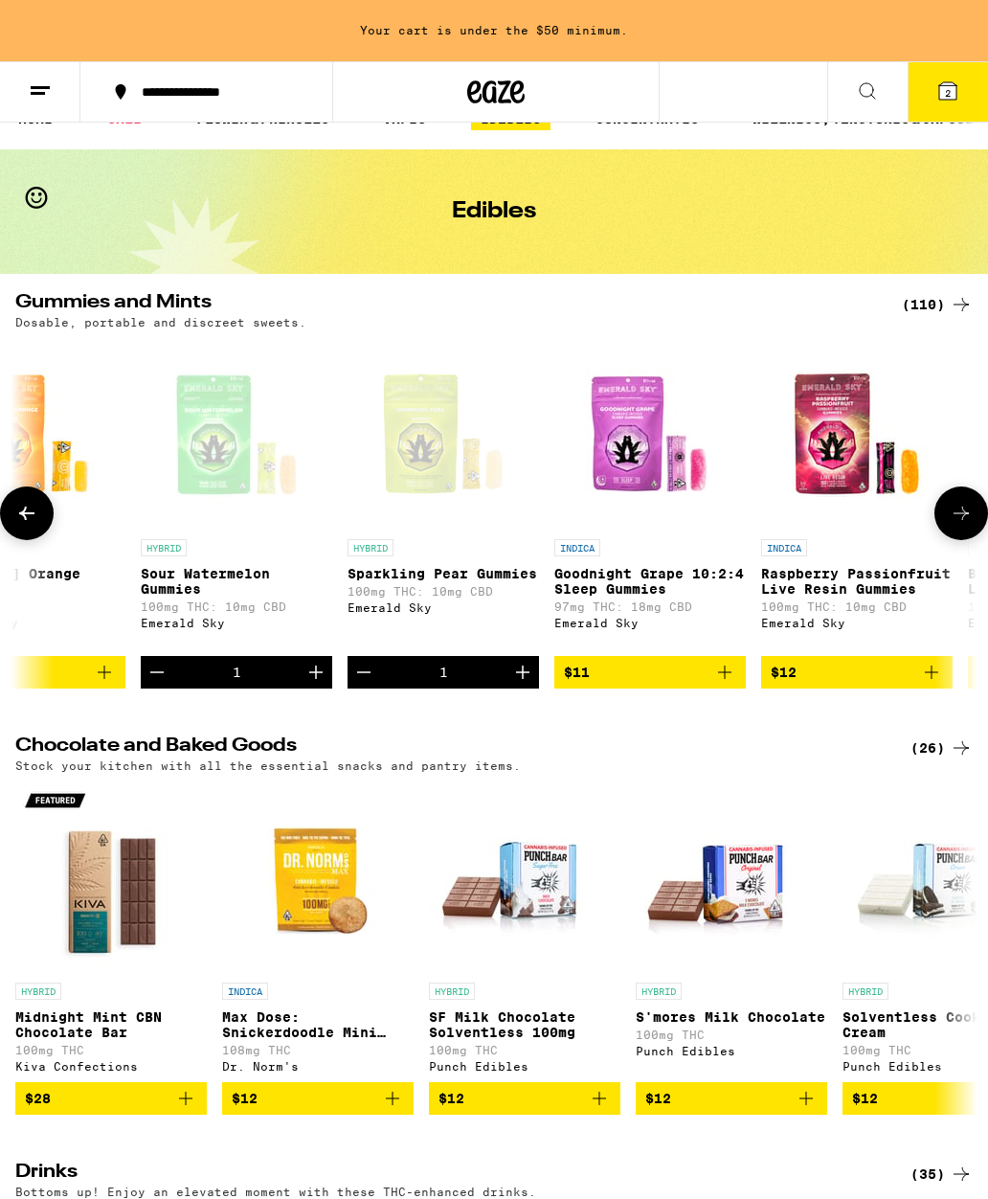
click at [55, 80] on button at bounding box center [40, 92] width 80 height 60
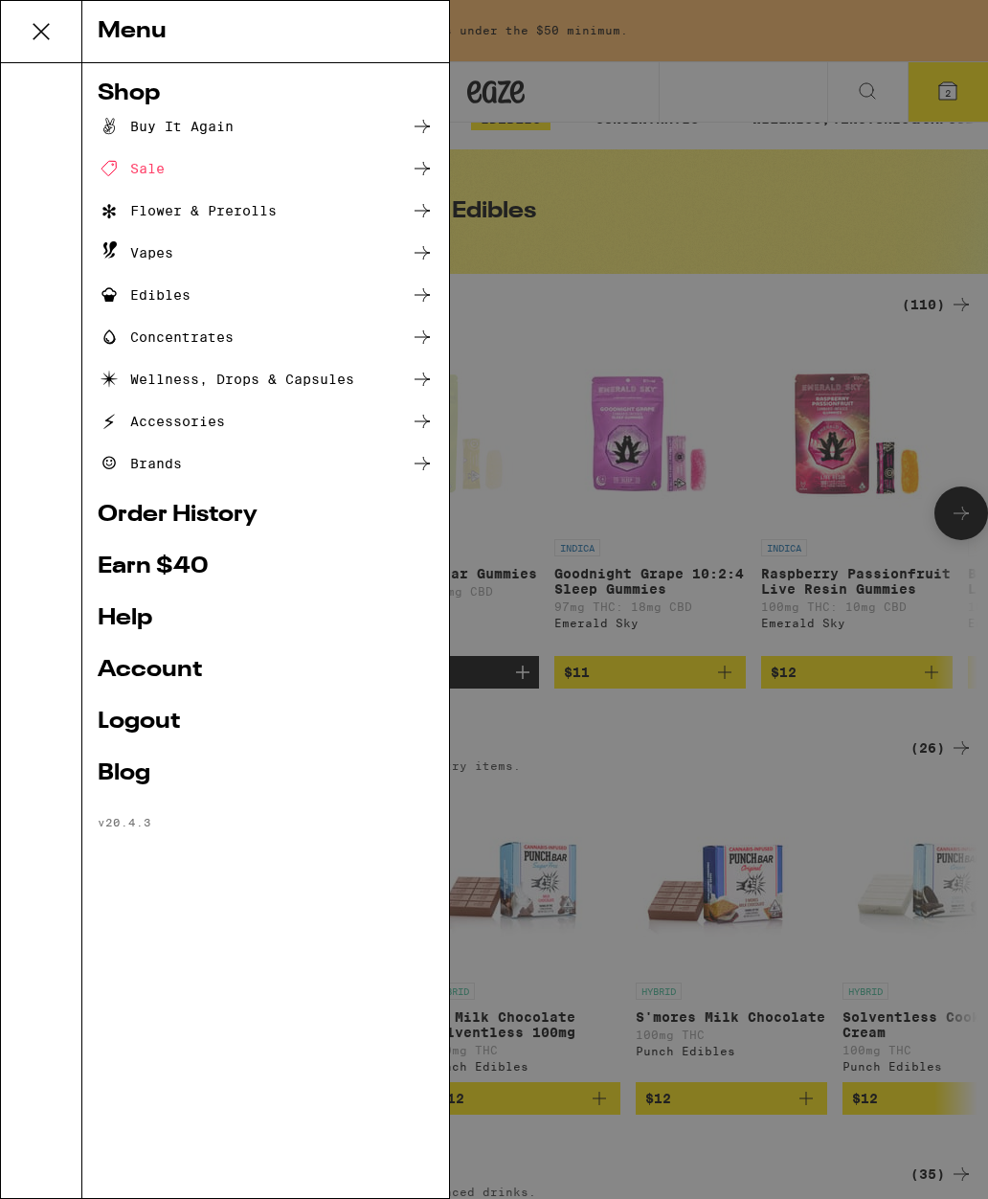
click at [126, 253] on div "Vapes" at bounding box center [136, 252] width 76 height 23
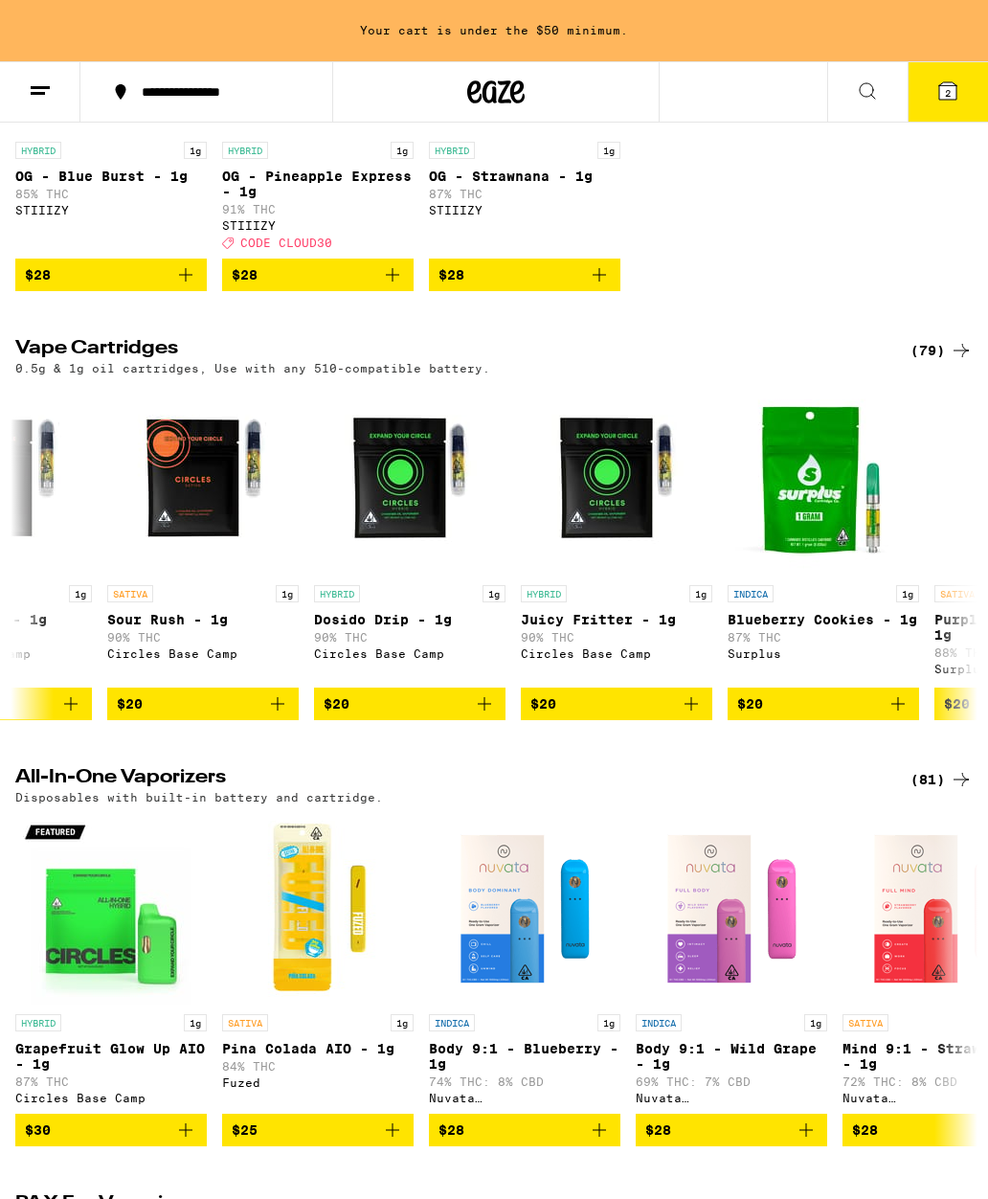
scroll to position [0, 732]
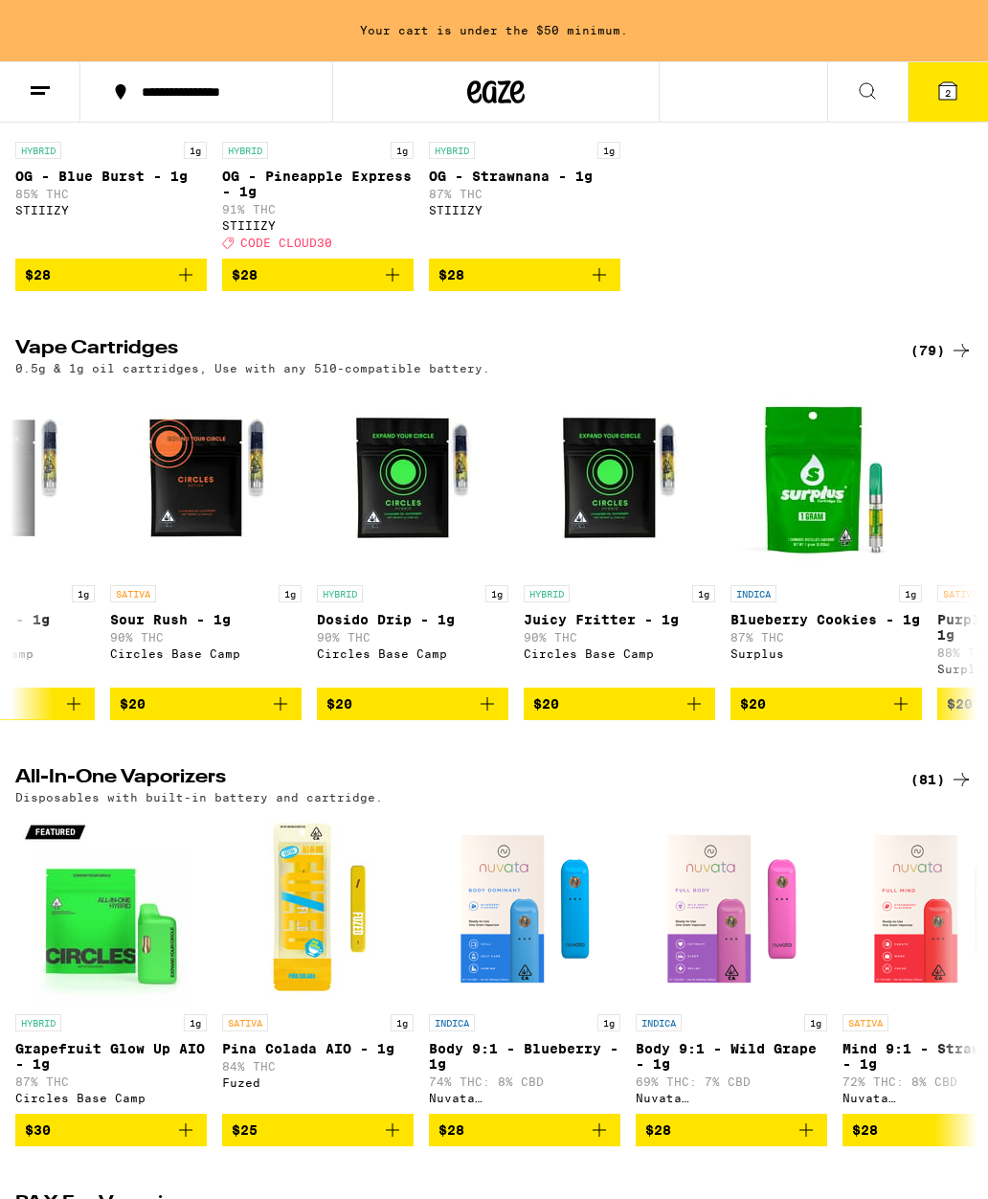
click at [507, 720] on button "$20" at bounding box center [412, 703] width 191 height 33
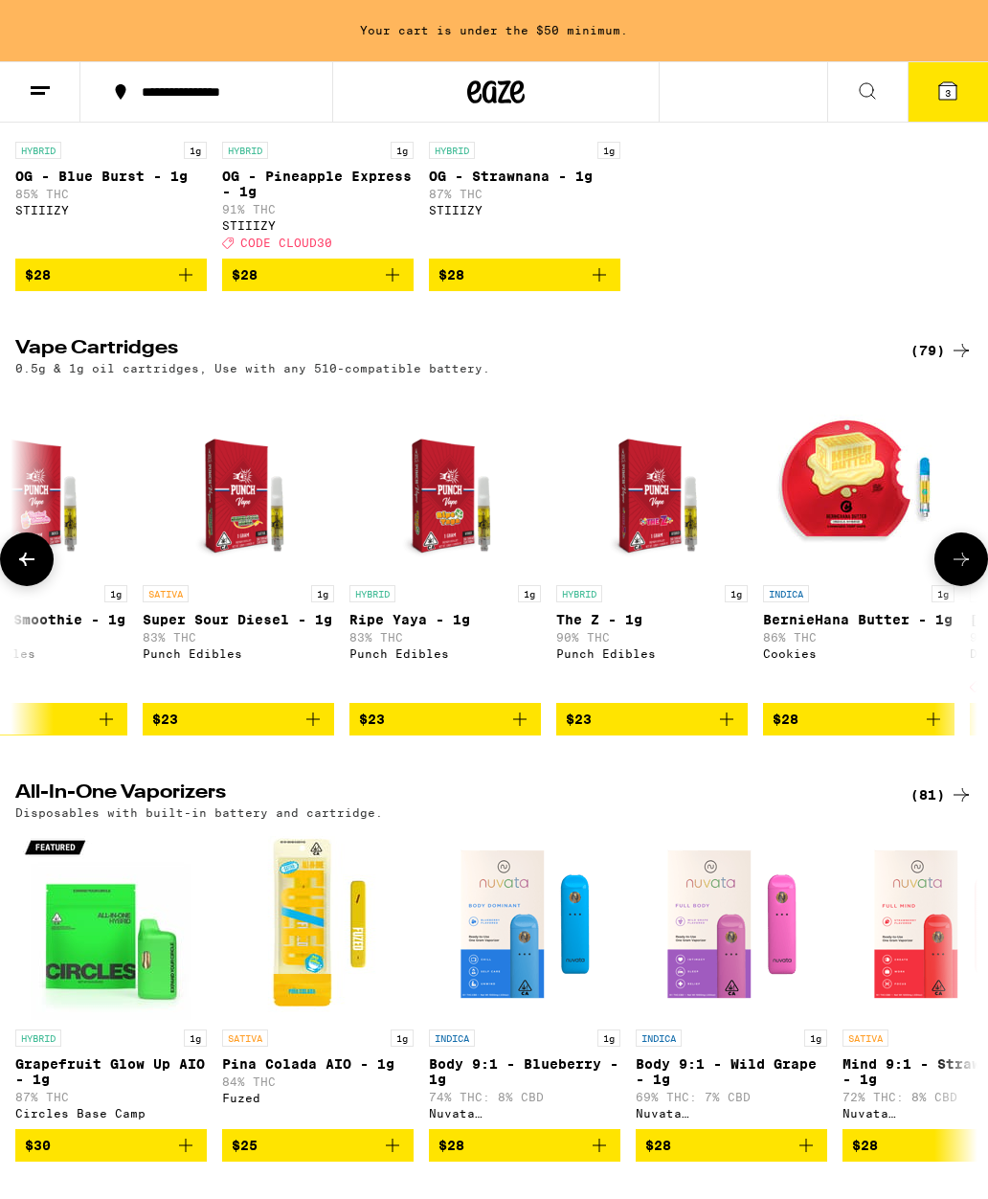
scroll to position [0, 3182]
click at [729, 730] on icon "Add to bag" at bounding box center [725, 719] width 23 height 23
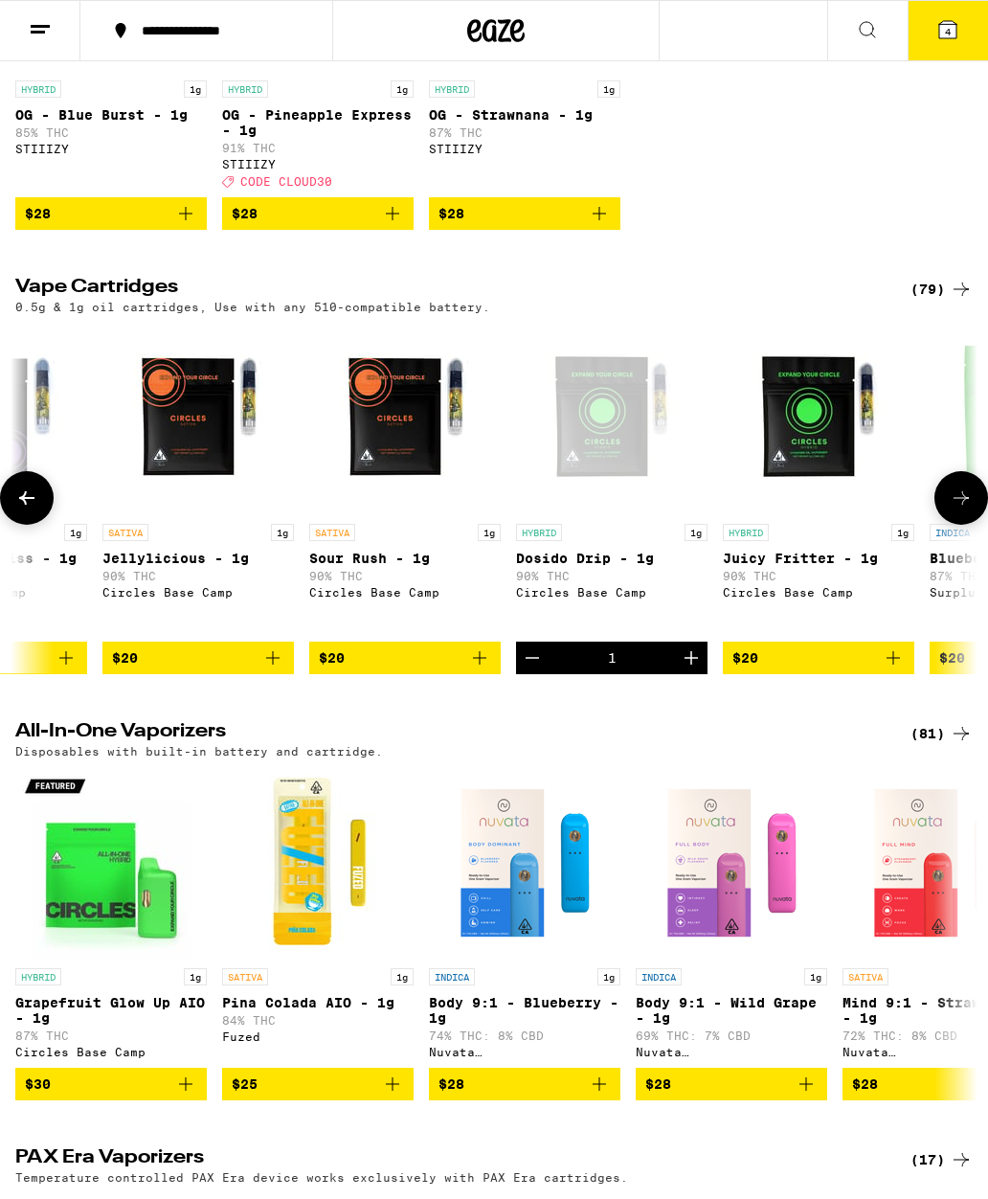
scroll to position [0, 585]
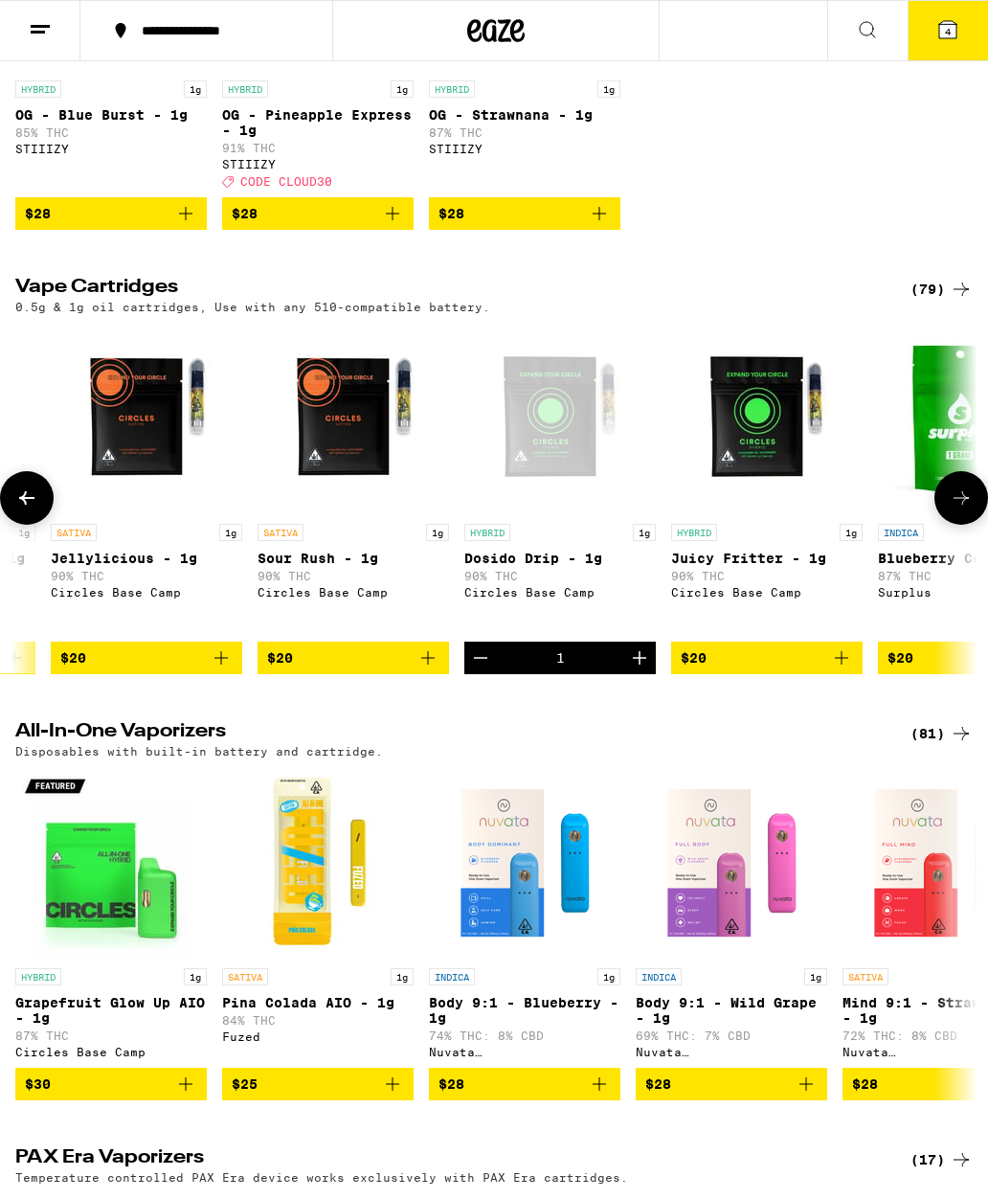
click at [477, 669] on icon "Decrement" at bounding box center [480, 657] width 23 height 23
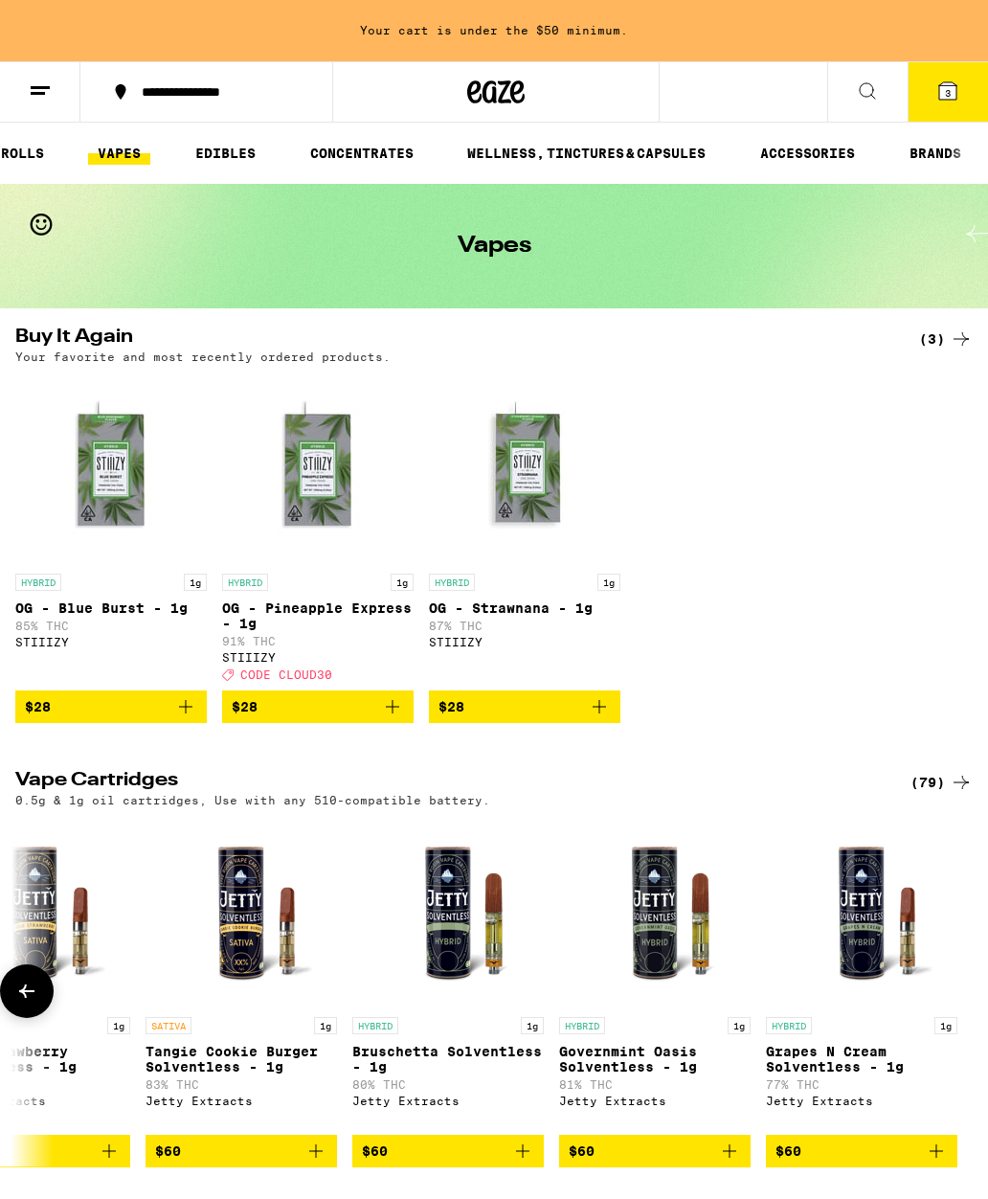
scroll to position [0, 289]
click at [831, 164] on link "ACCESSORIES" at bounding box center [808, 153] width 114 height 23
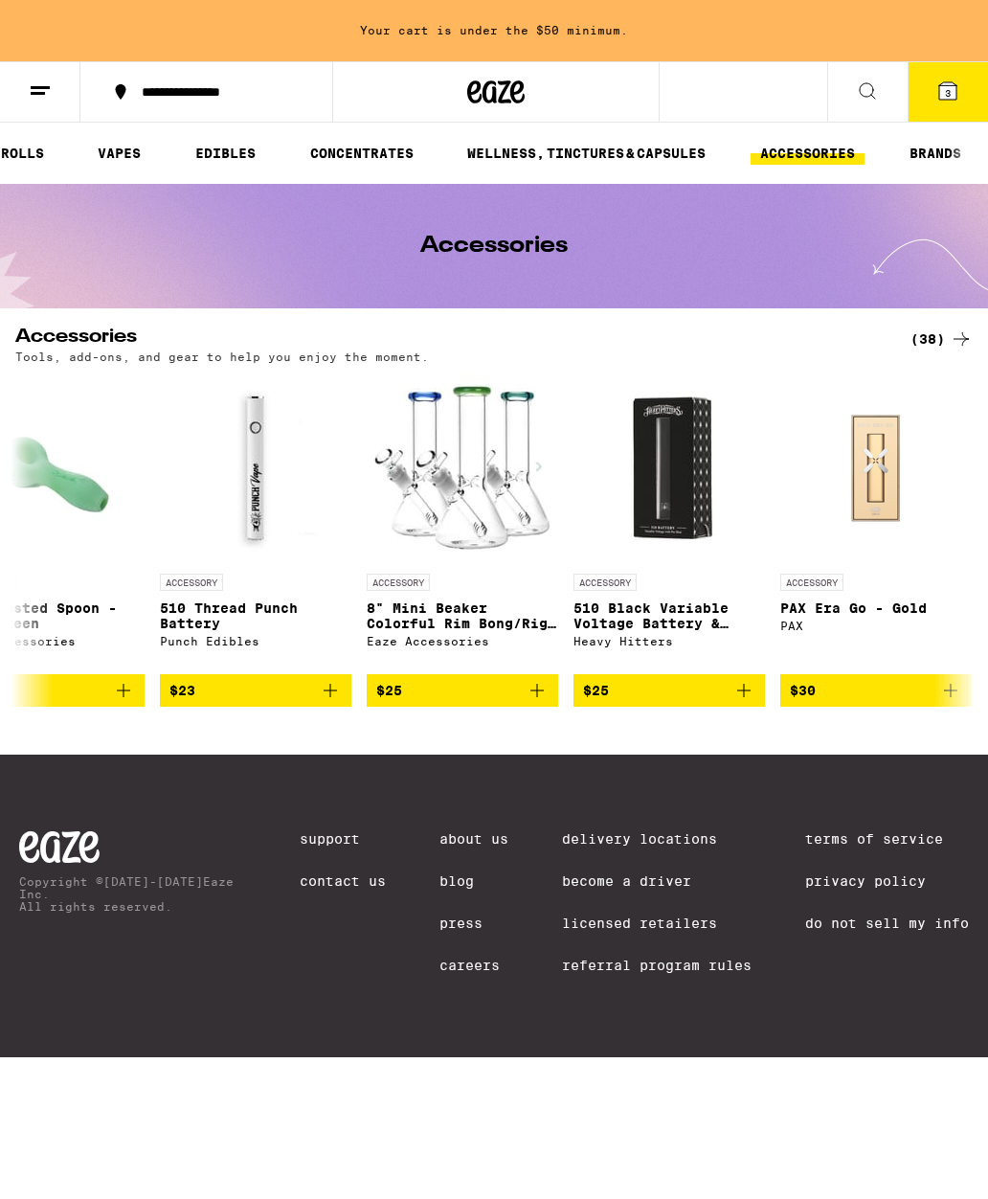
scroll to position [0, 4986]
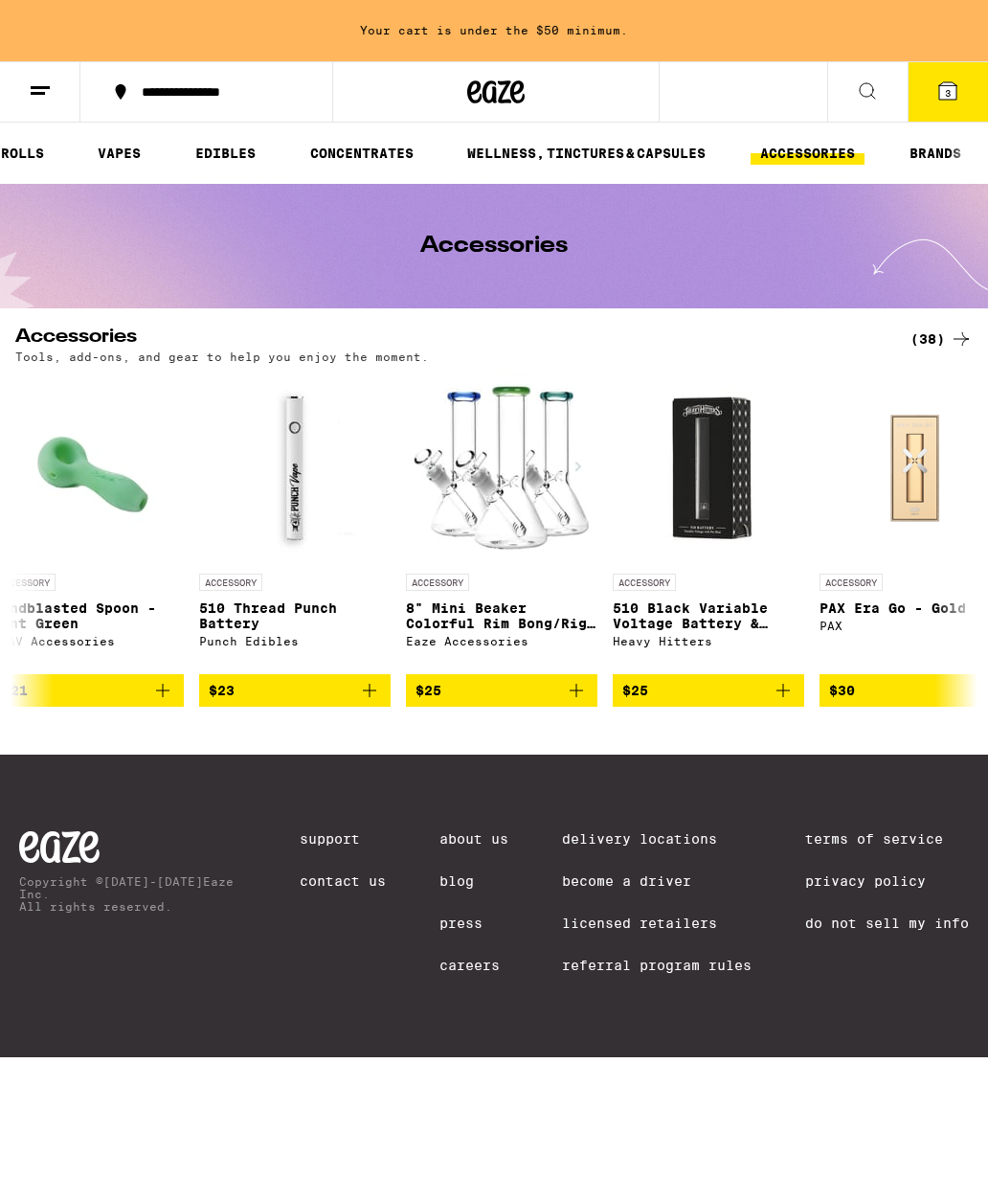
click at [377, 701] on icon "Add to bag" at bounding box center [369, 690] width 23 height 23
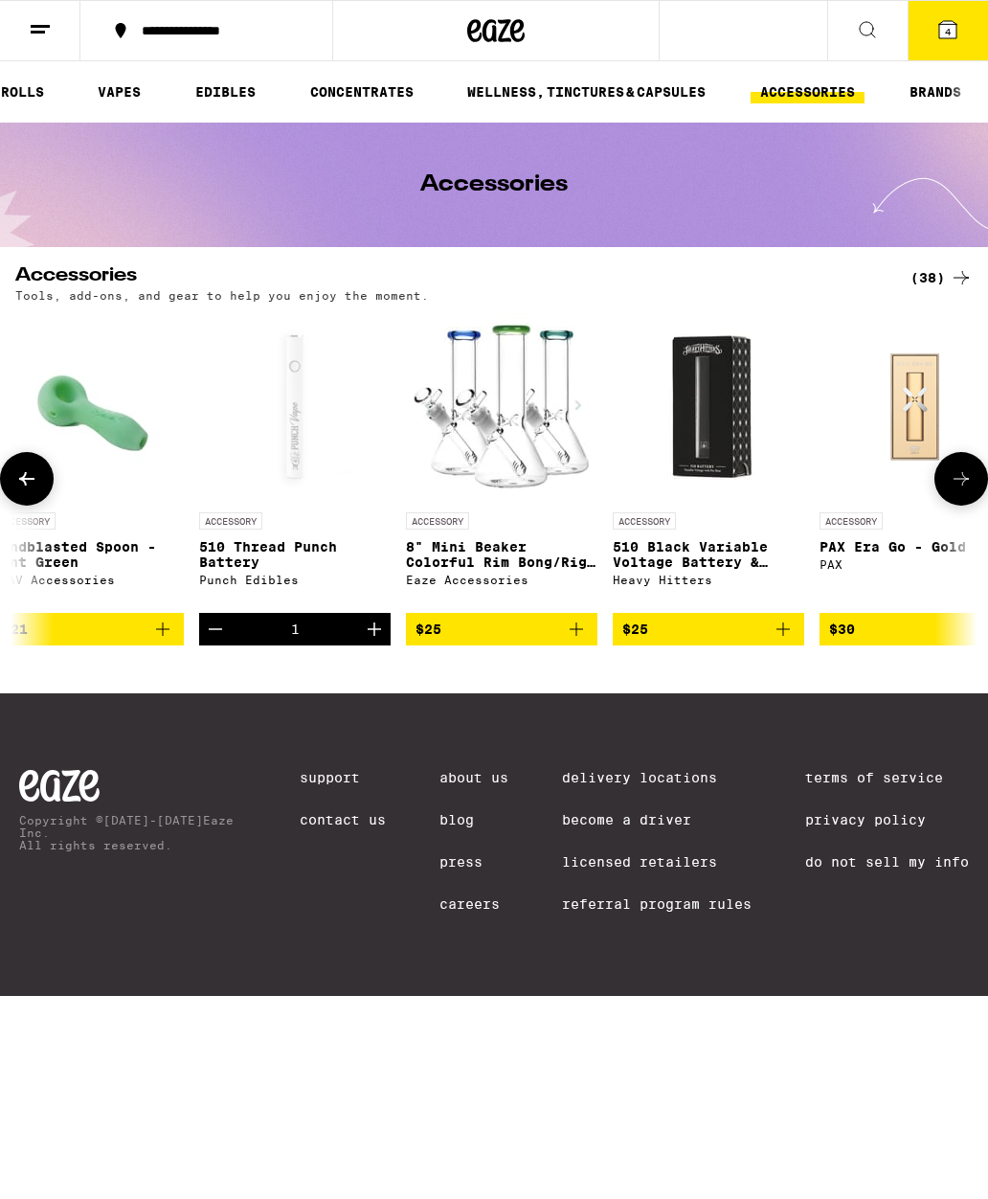
click at [942, 44] on button "4" at bounding box center [948, 30] width 80 height 59
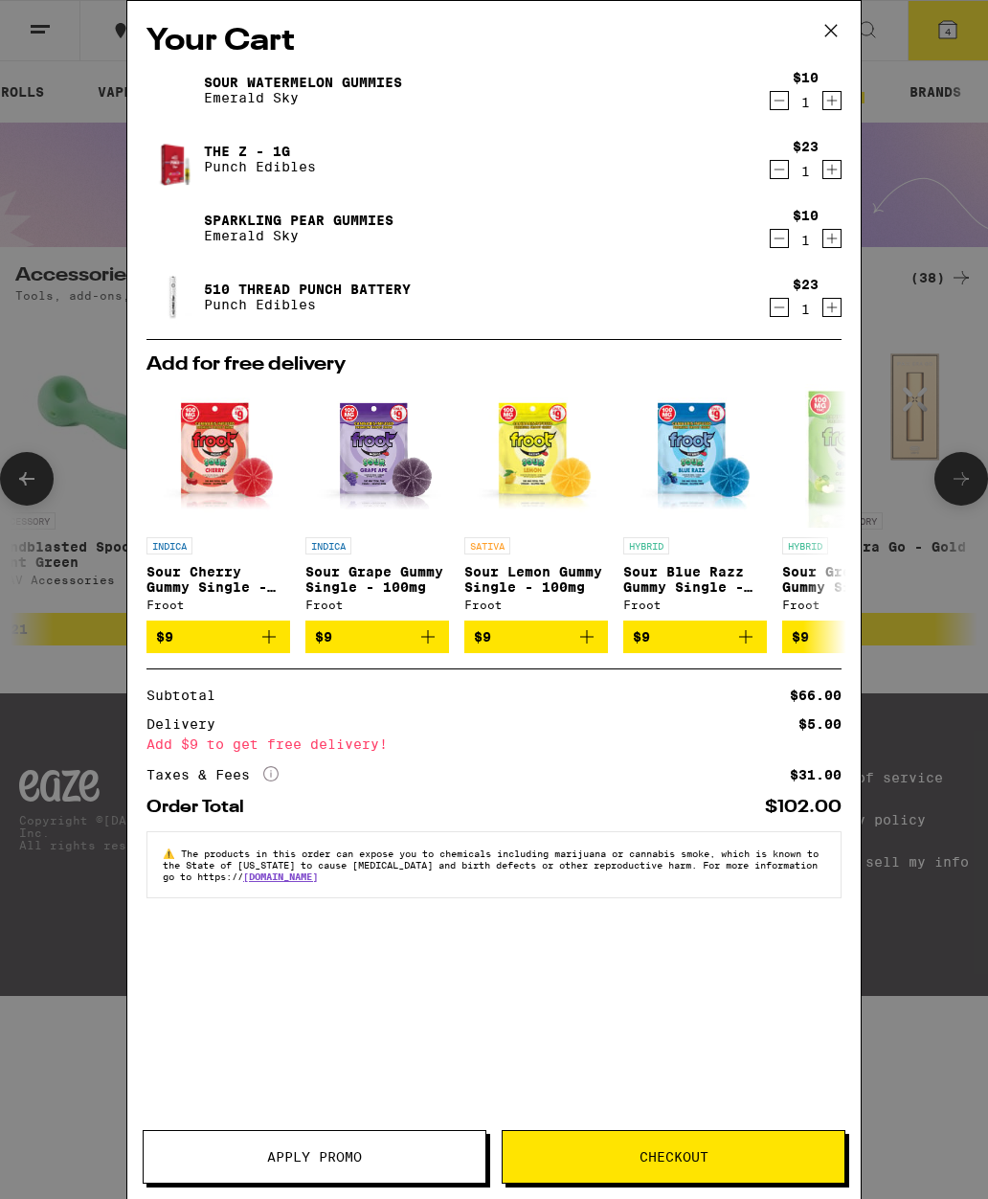
click at [824, 30] on icon at bounding box center [831, 30] width 29 height 29
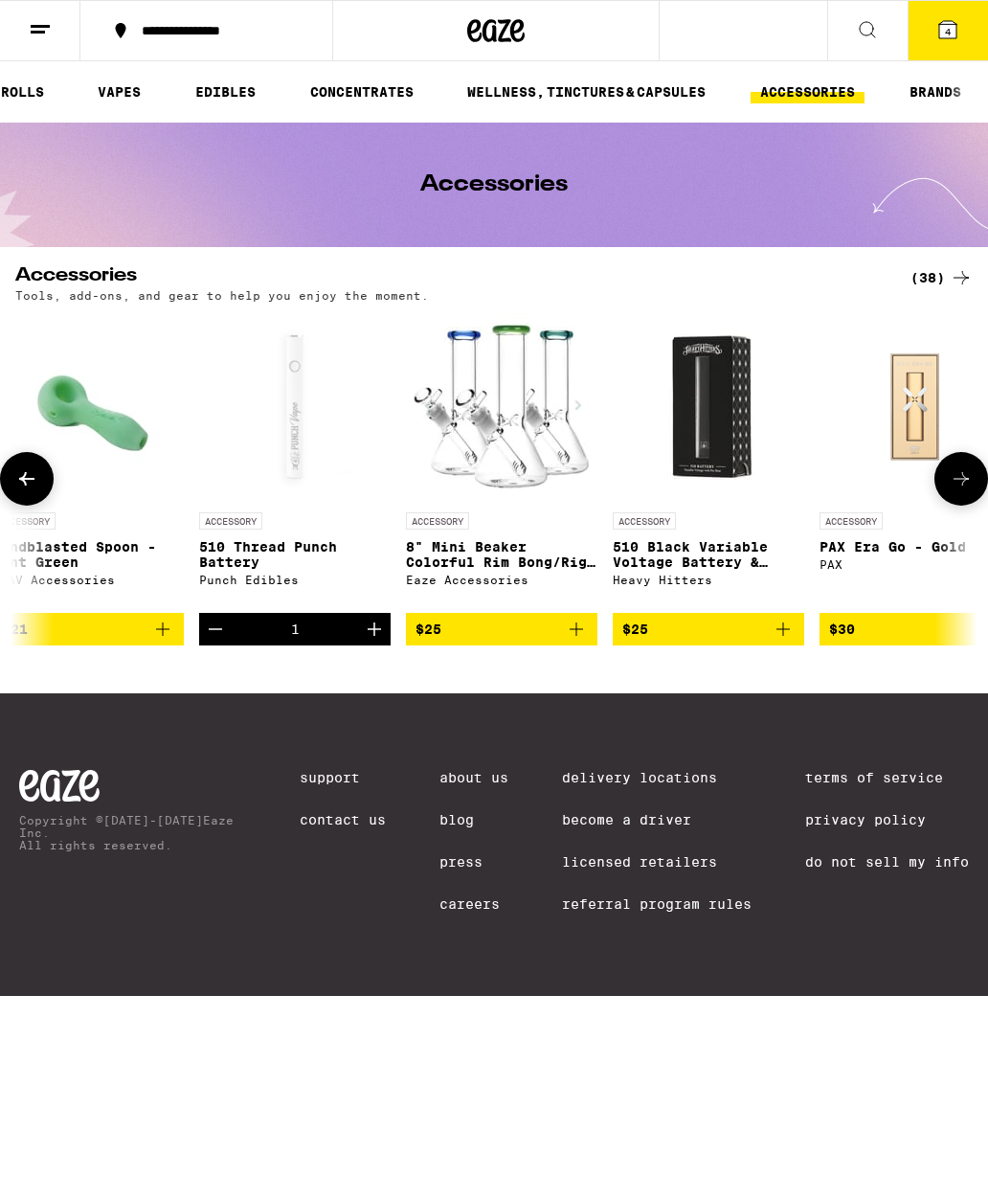
click at [47, 48] on button at bounding box center [40, 31] width 80 height 60
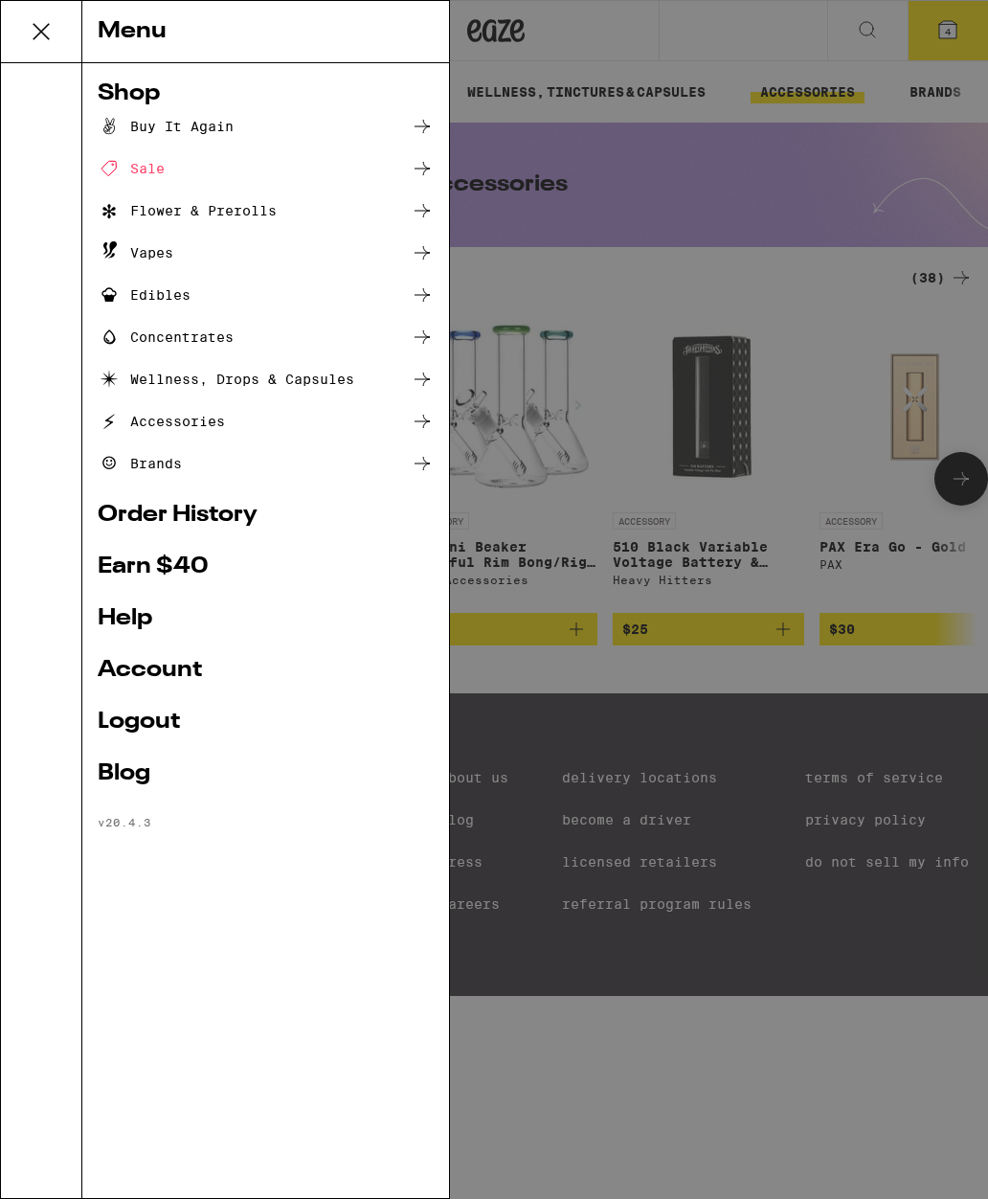
click at [138, 158] on div "Sale" at bounding box center [131, 168] width 67 height 23
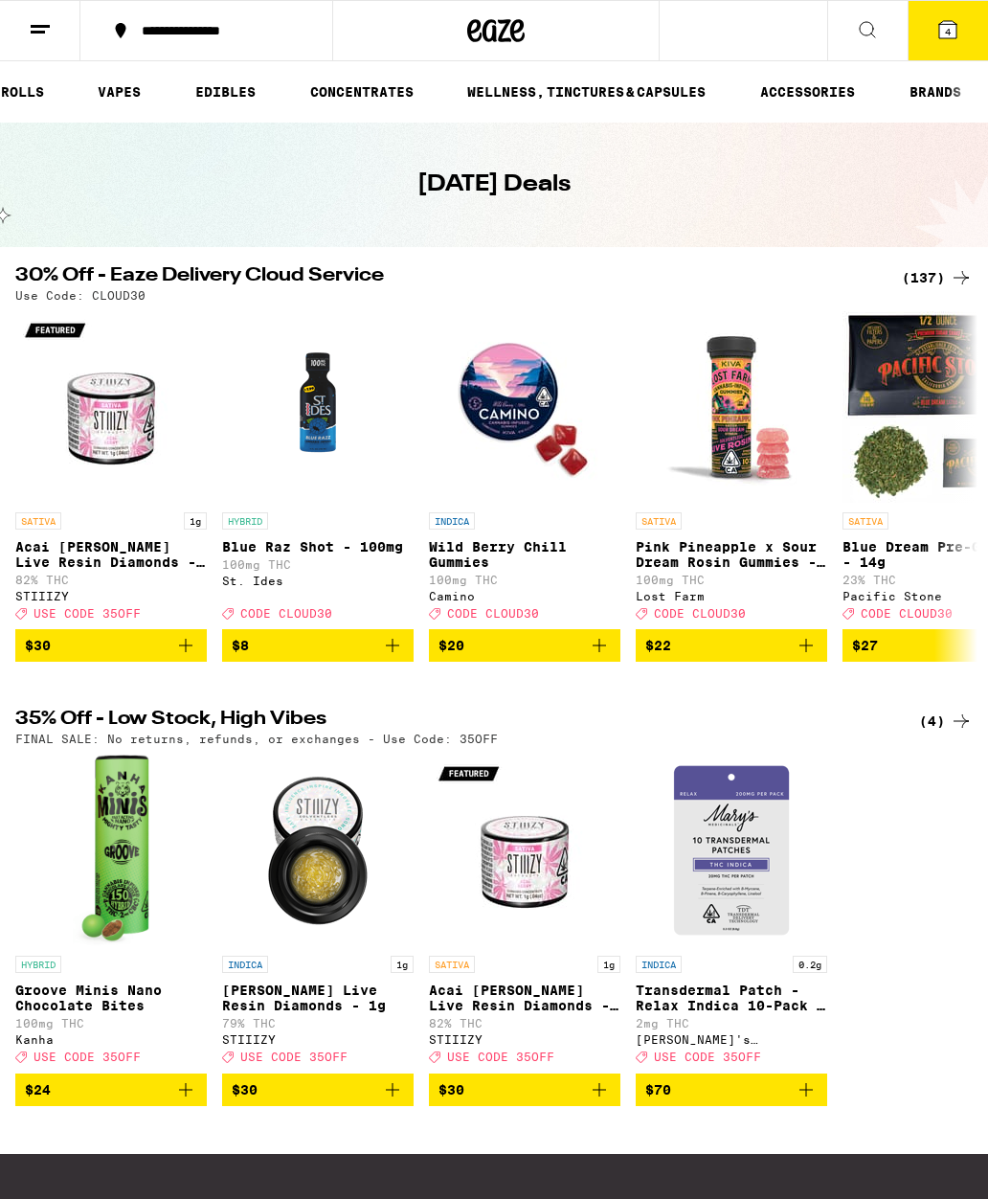
click at [932, 277] on div "(137)" at bounding box center [937, 277] width 71 height 23
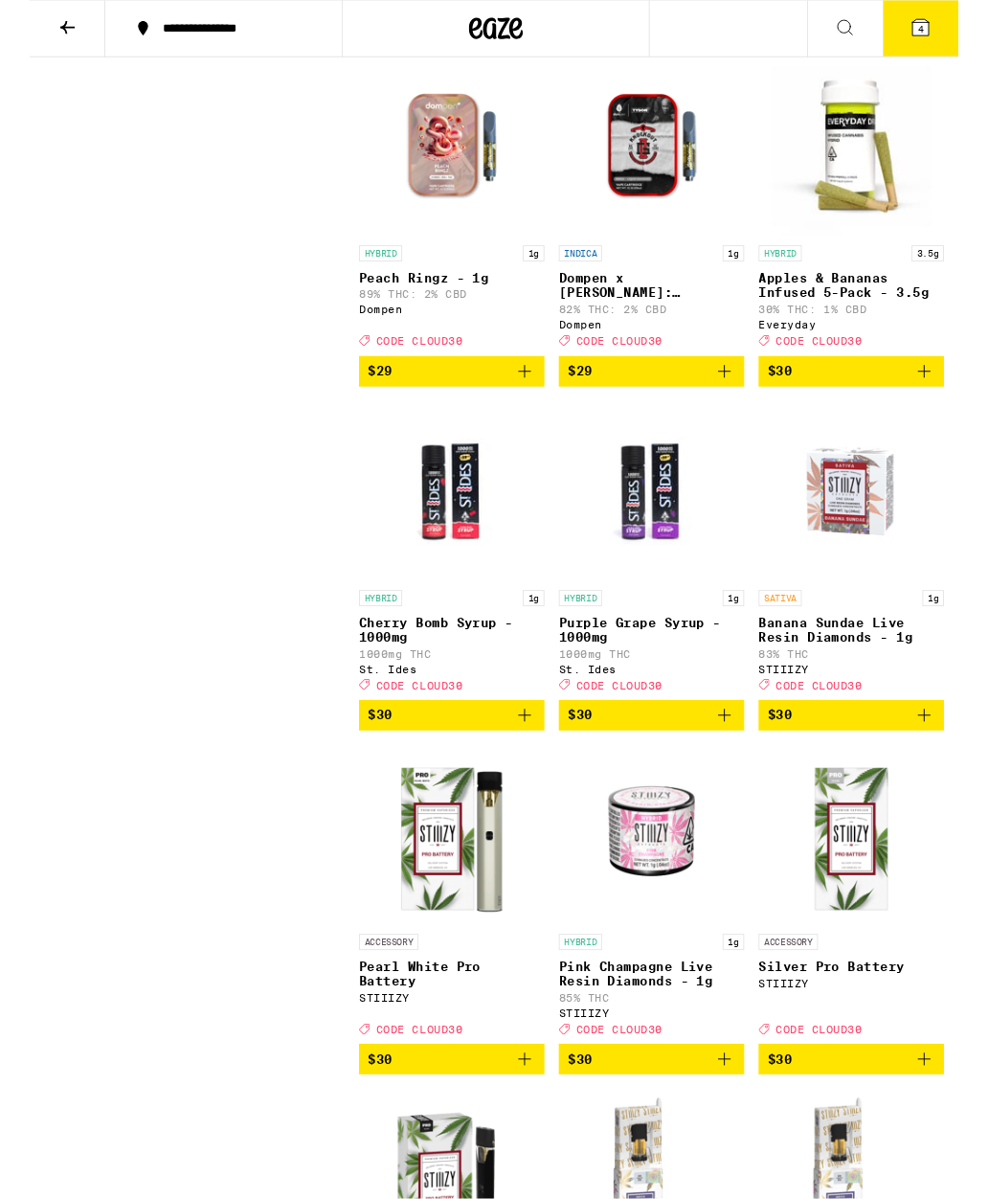
scroll to position [9001, 0]
click at [527, 401] on icon "Add to bag" at bounding box center [526, 394] width 13 height 13
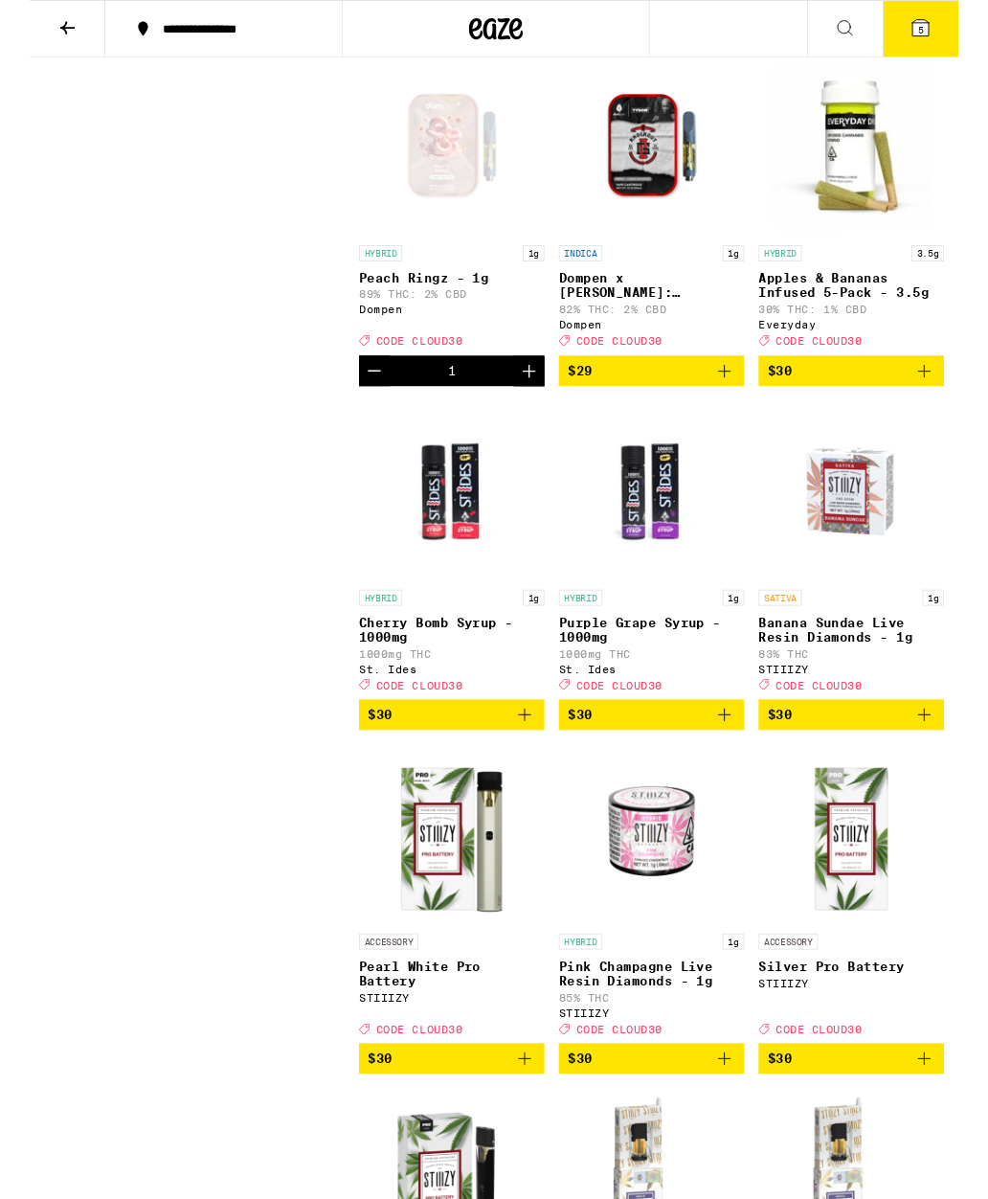
click at [955, 46] on button "5" at bounding box center [948, 30] width 80 height 59
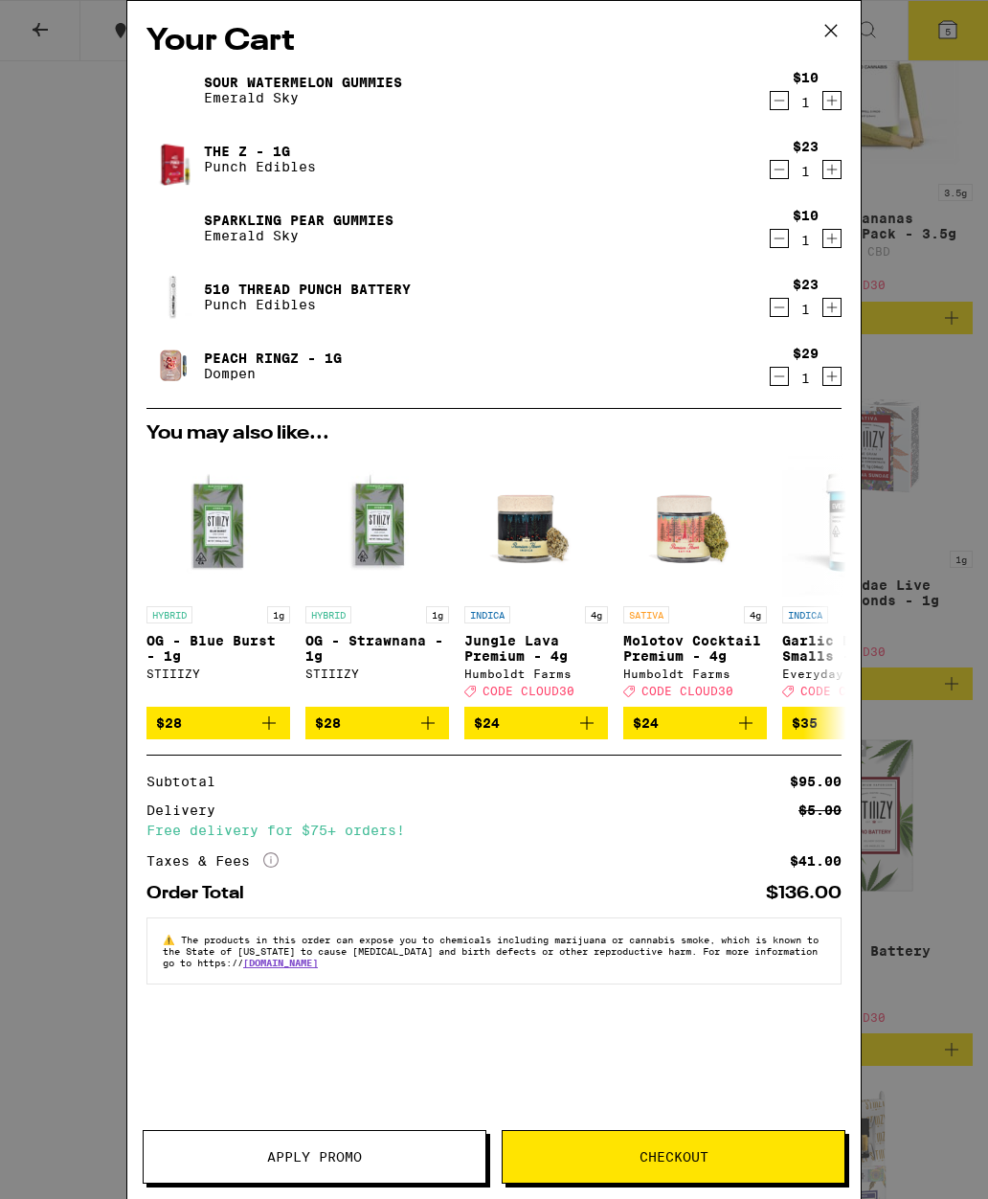
click at [396, 1152] on span "Apply Promo" at bounding box center [315, 1156] width 342 height 13
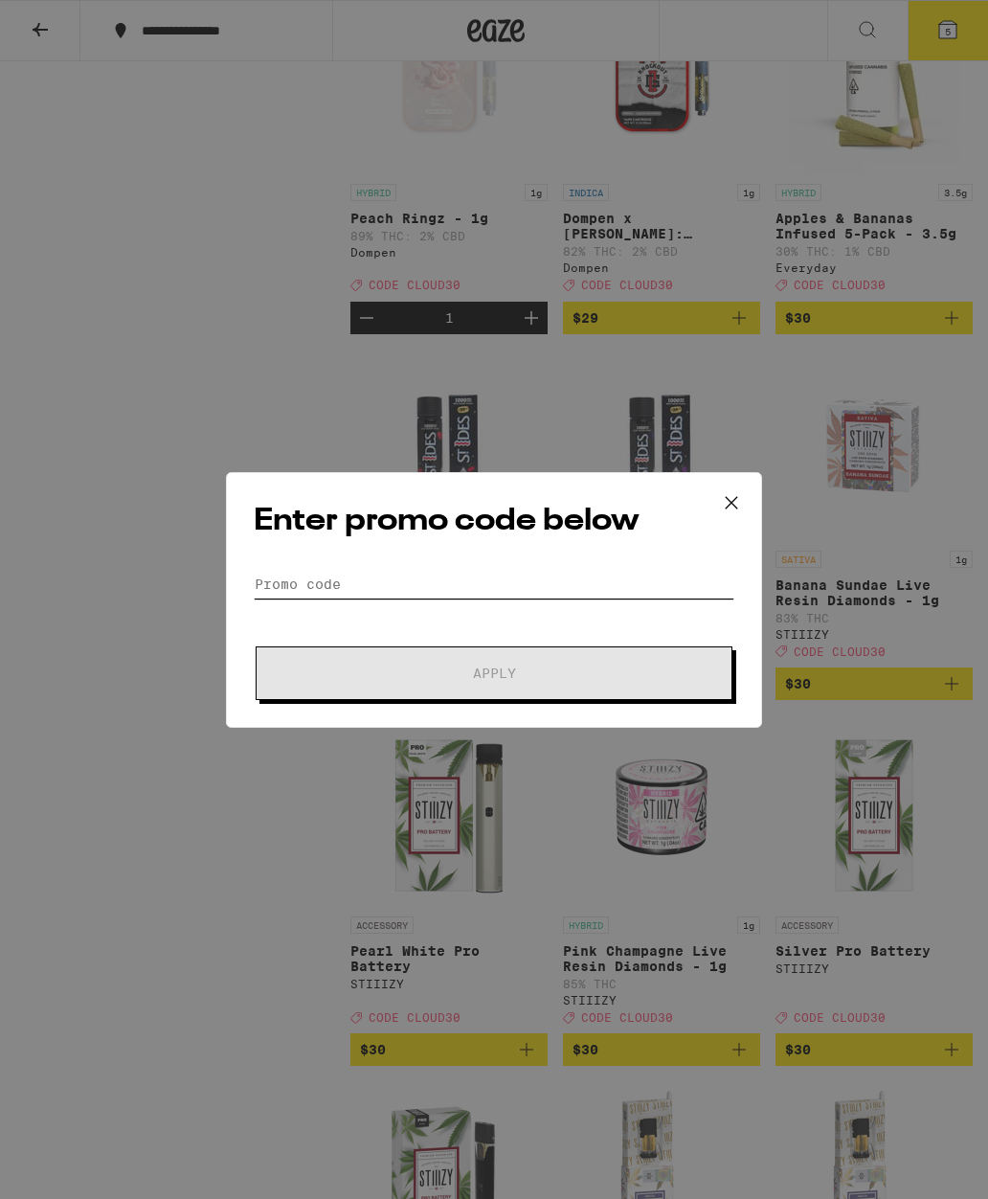
click at [499, 589] on input "Promo Code" at bounding box center [494, 584] width 481 height 29
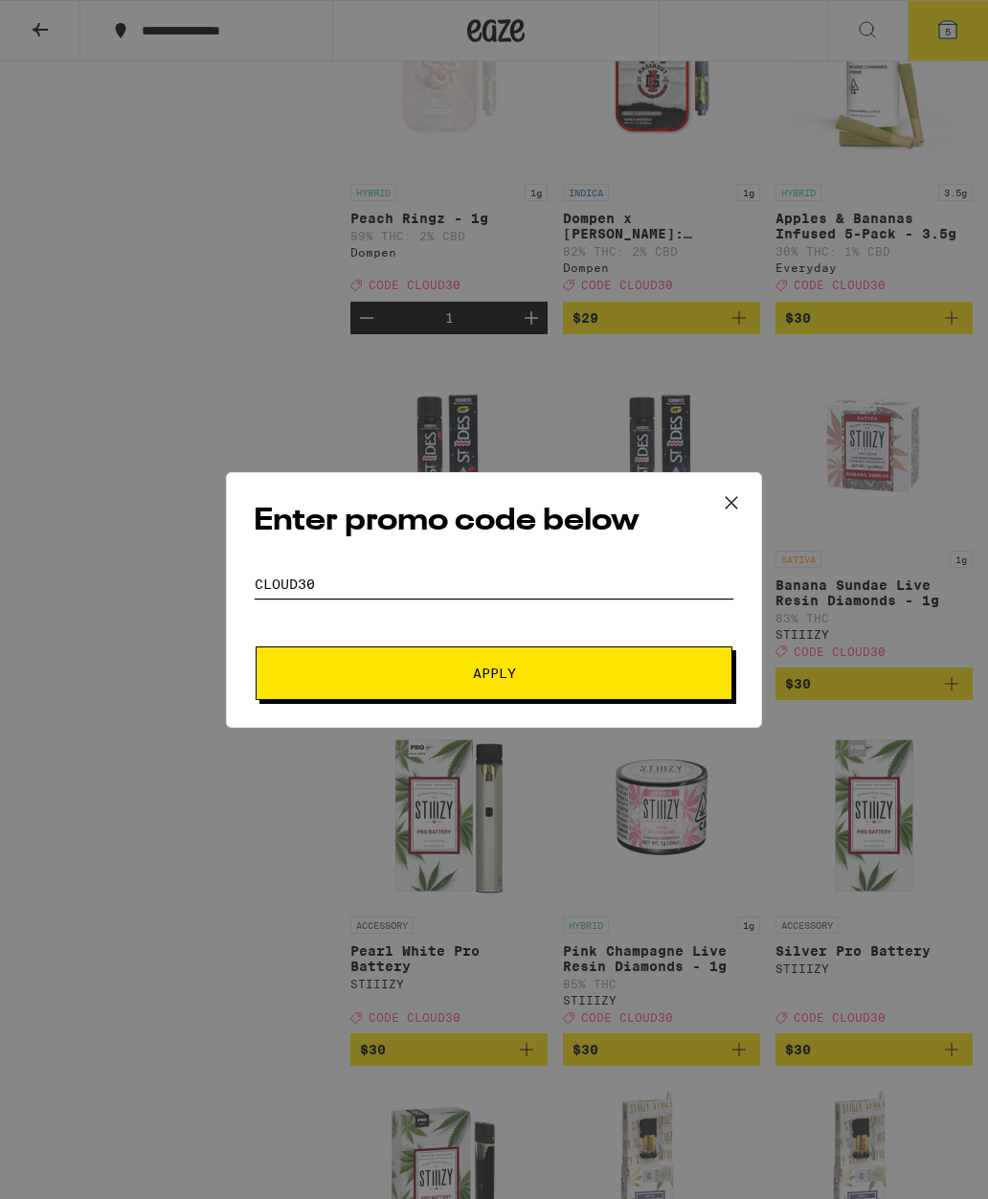
type input "Cloud30"
click at [618, 671] on span "Apply" at bounding box center [494, 672] width 345 height 13
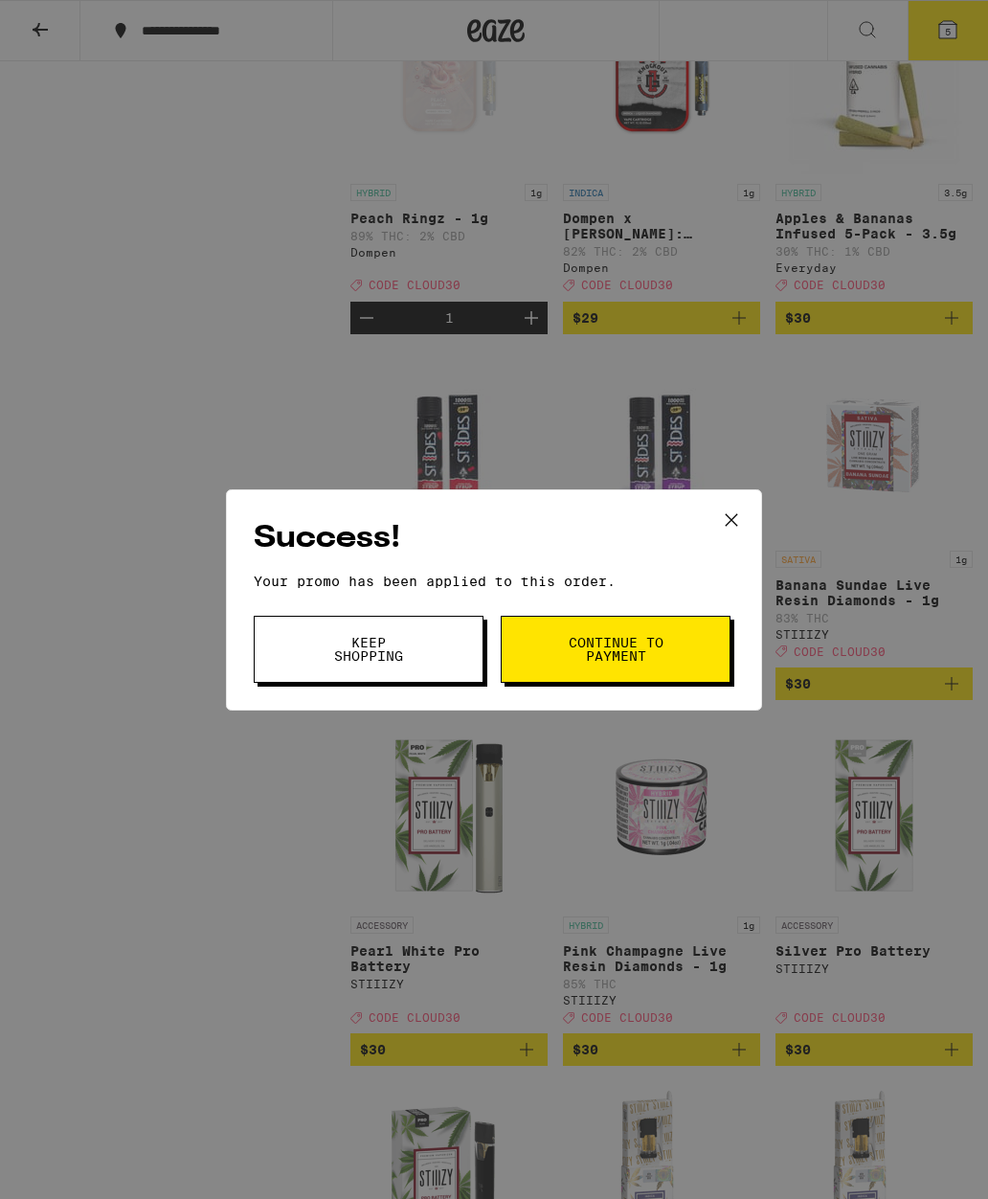
click at [442, 644] on button "Keep Shopping" at bounding box center [369, 649] width 230 height 67
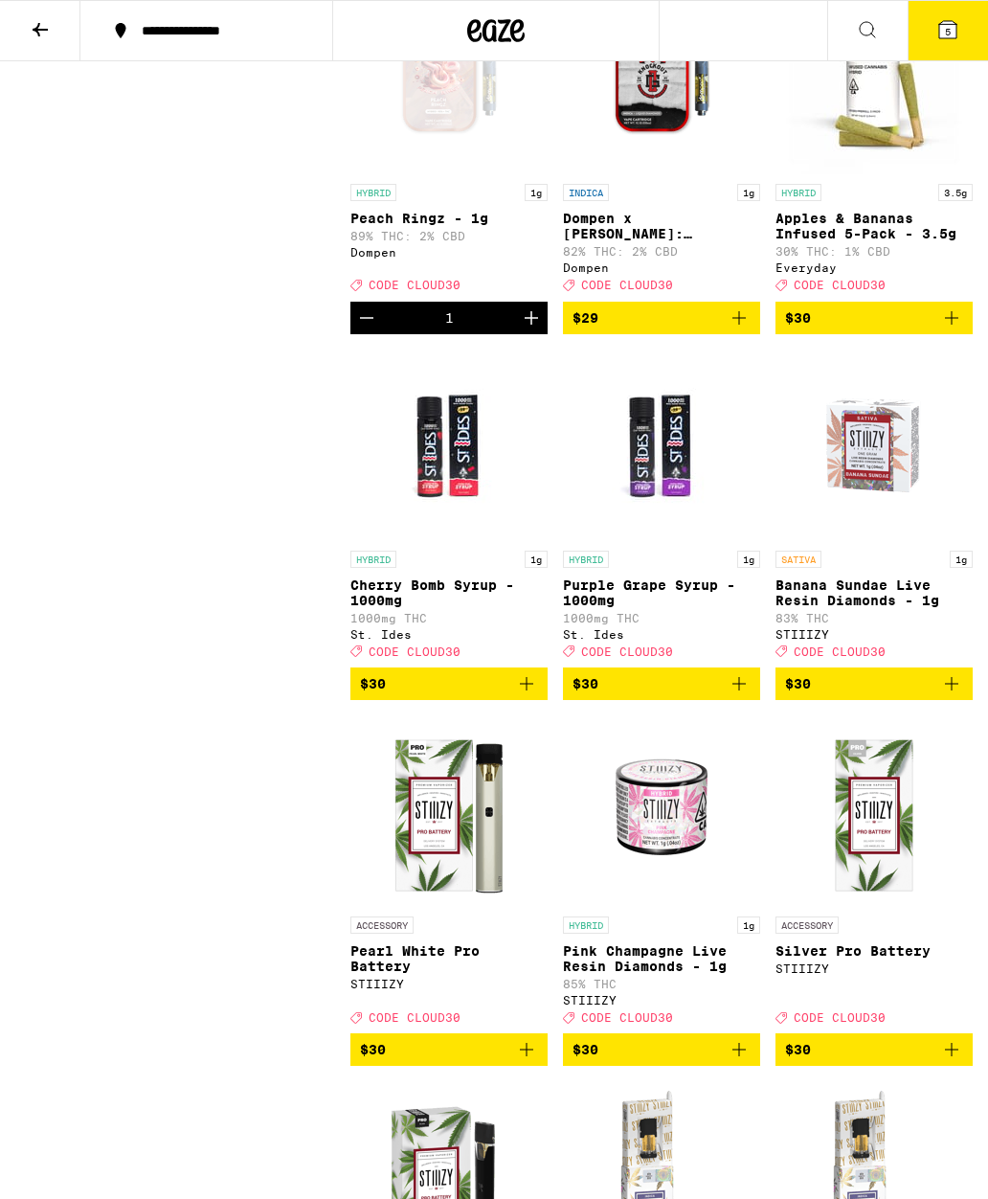
click at [932, 39] on button "5" at bounding box center [948, 30] width 80 height 59
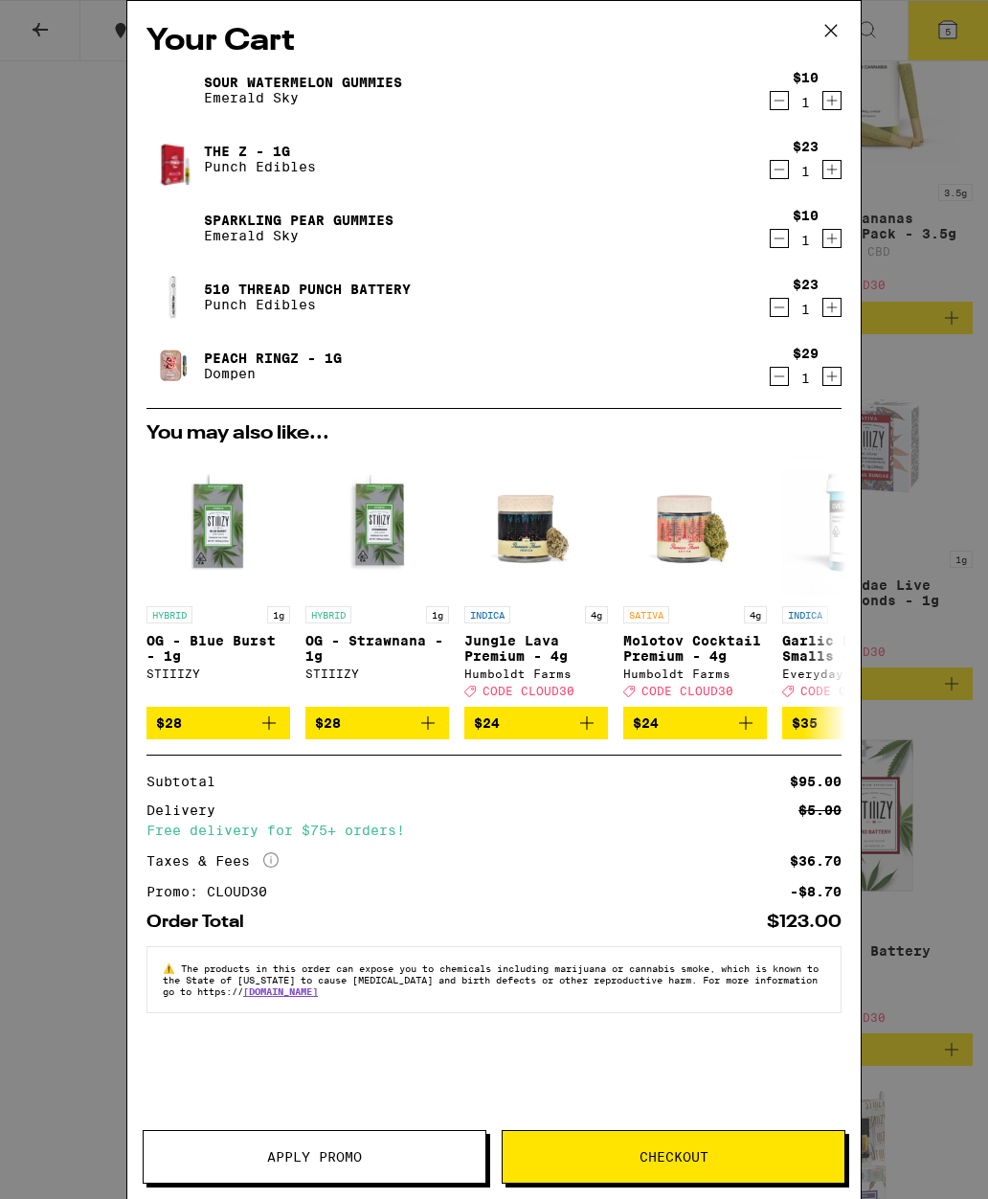
click at [785, 170] on icon "Decrement" at bounding box center [779, 169] width 17 height 23
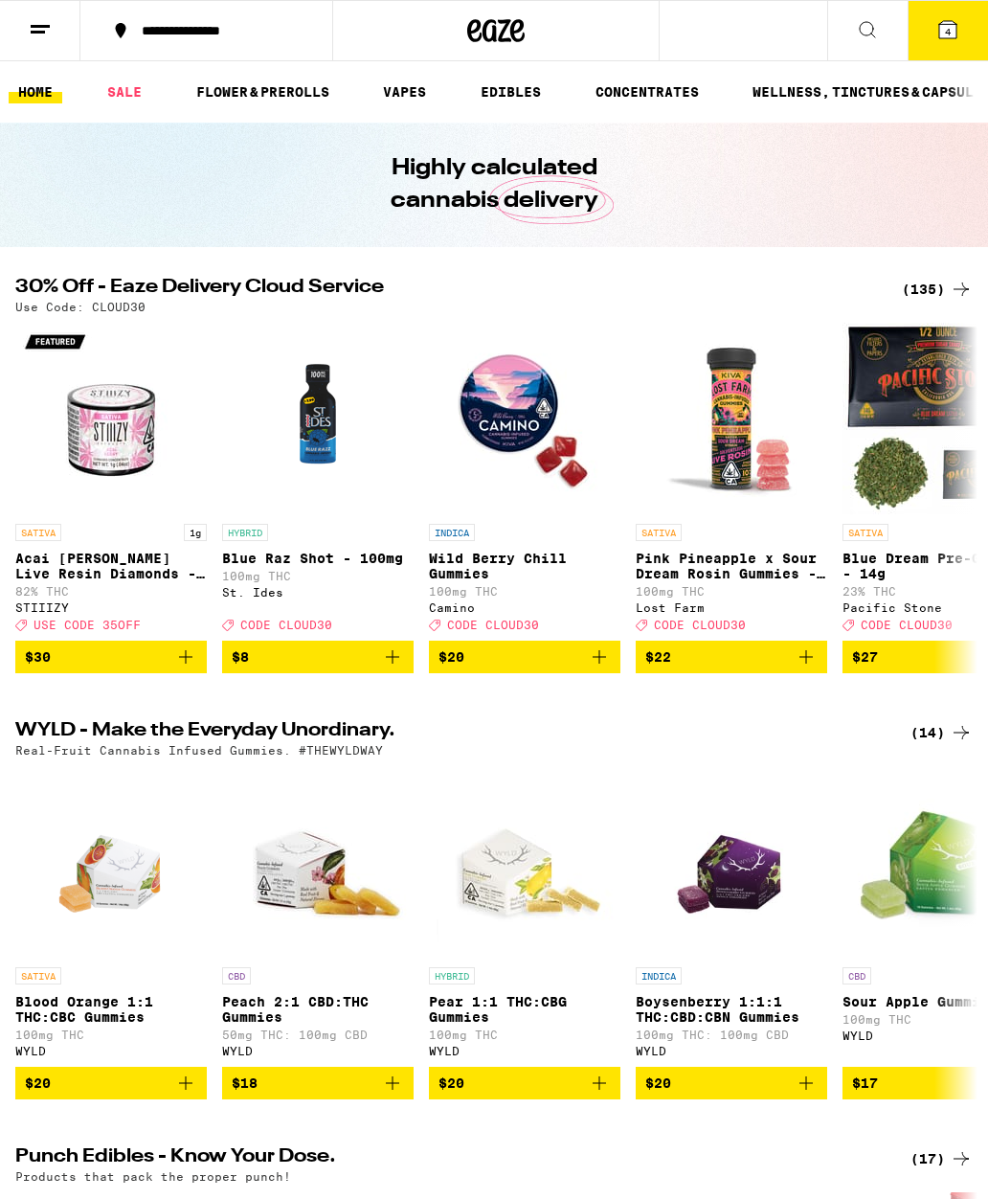
click at [506, 97] on link "EDIBLES" at bounding box center [510, 91] width 79 height 23
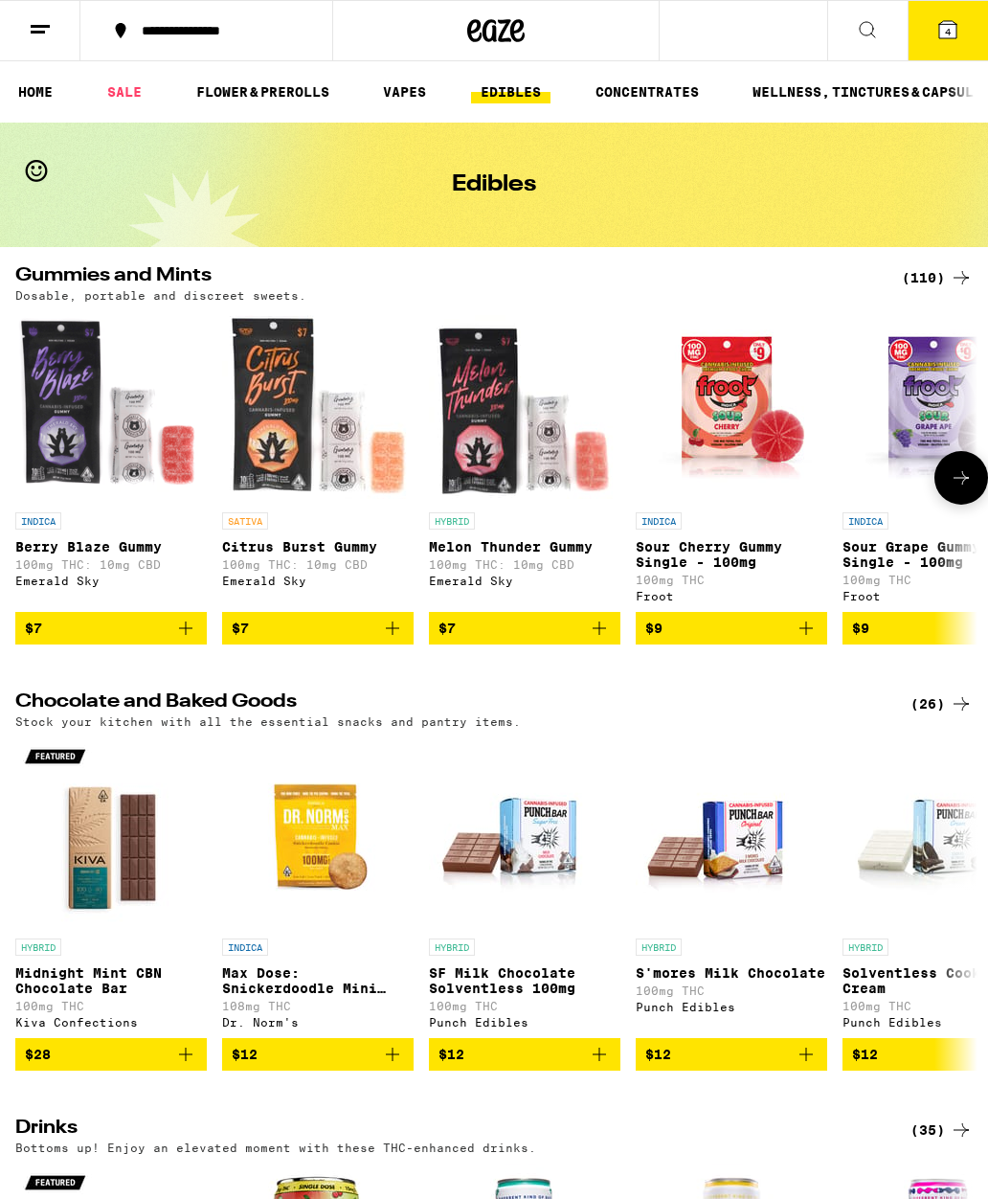
click at [63, 554] on p "Berry Blaze Gummy" at bounding box center [110, 546] width 191 height 15
click at [57, 547] on p "Berry Blaze Gummy" at bounding box center [110, 546] width 191 height 15
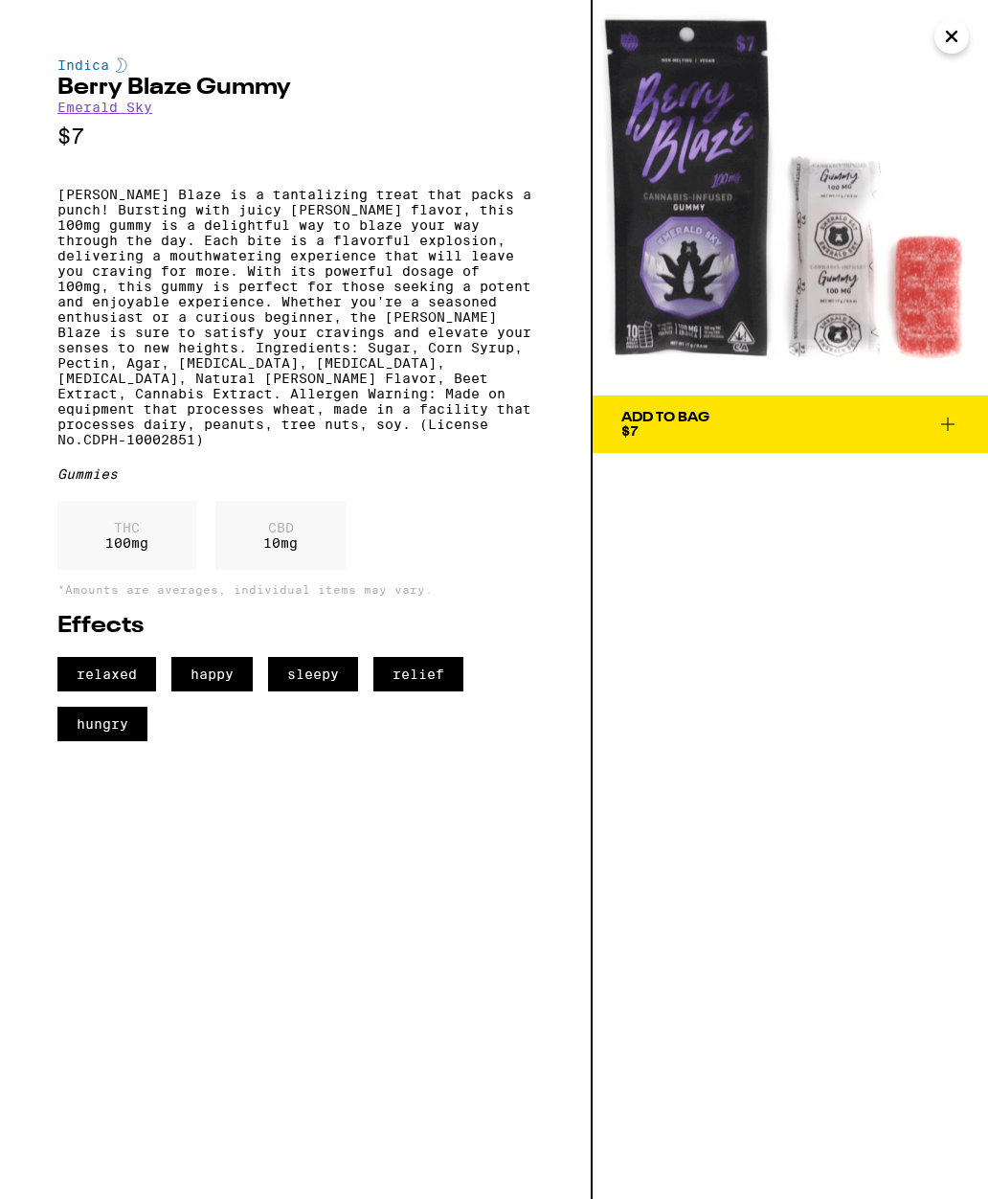
click at [111, 109] on link "Emerald Sky" at bounding box center [104, 107] width 95 height 15
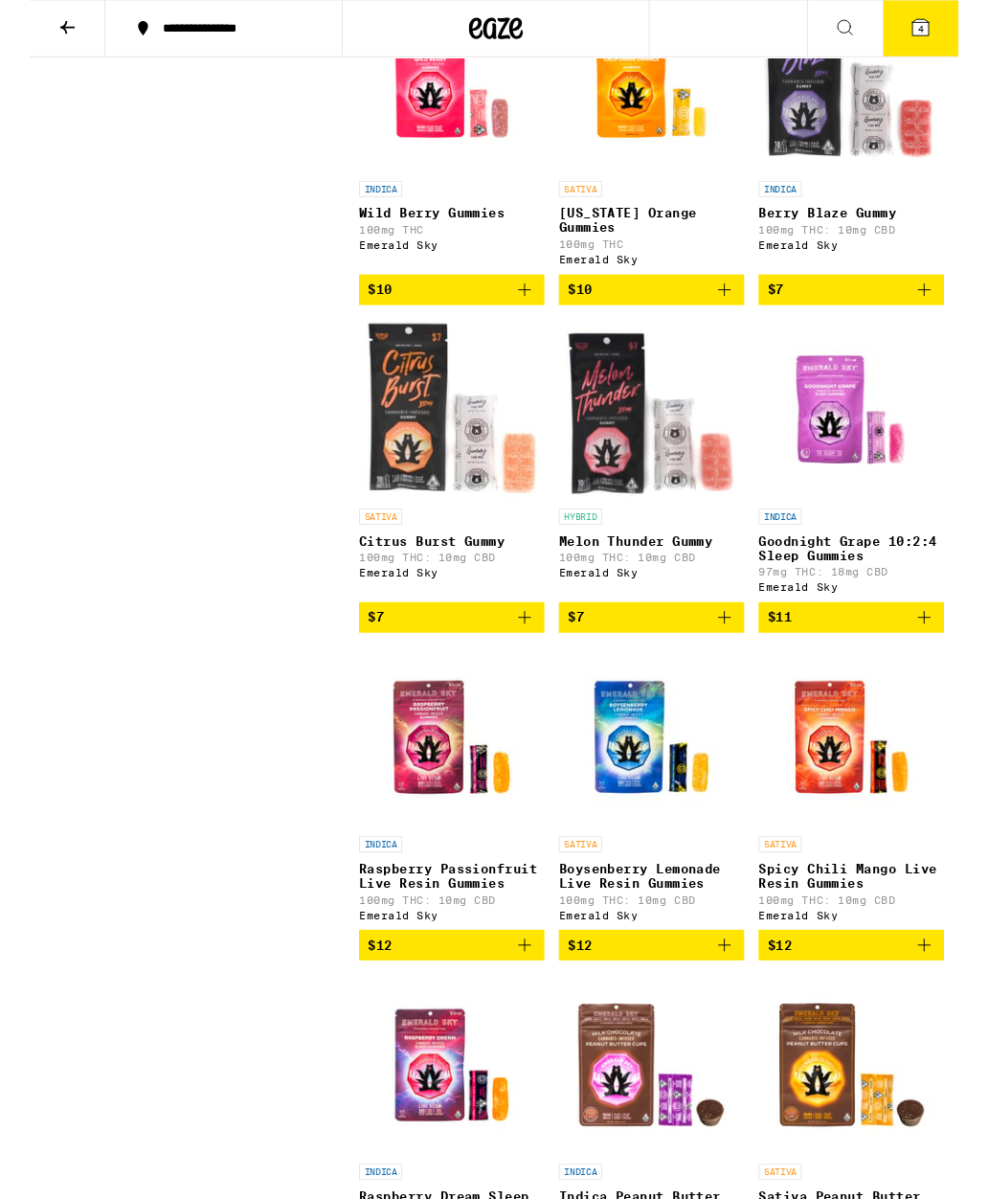
scroll to position [977, 0]
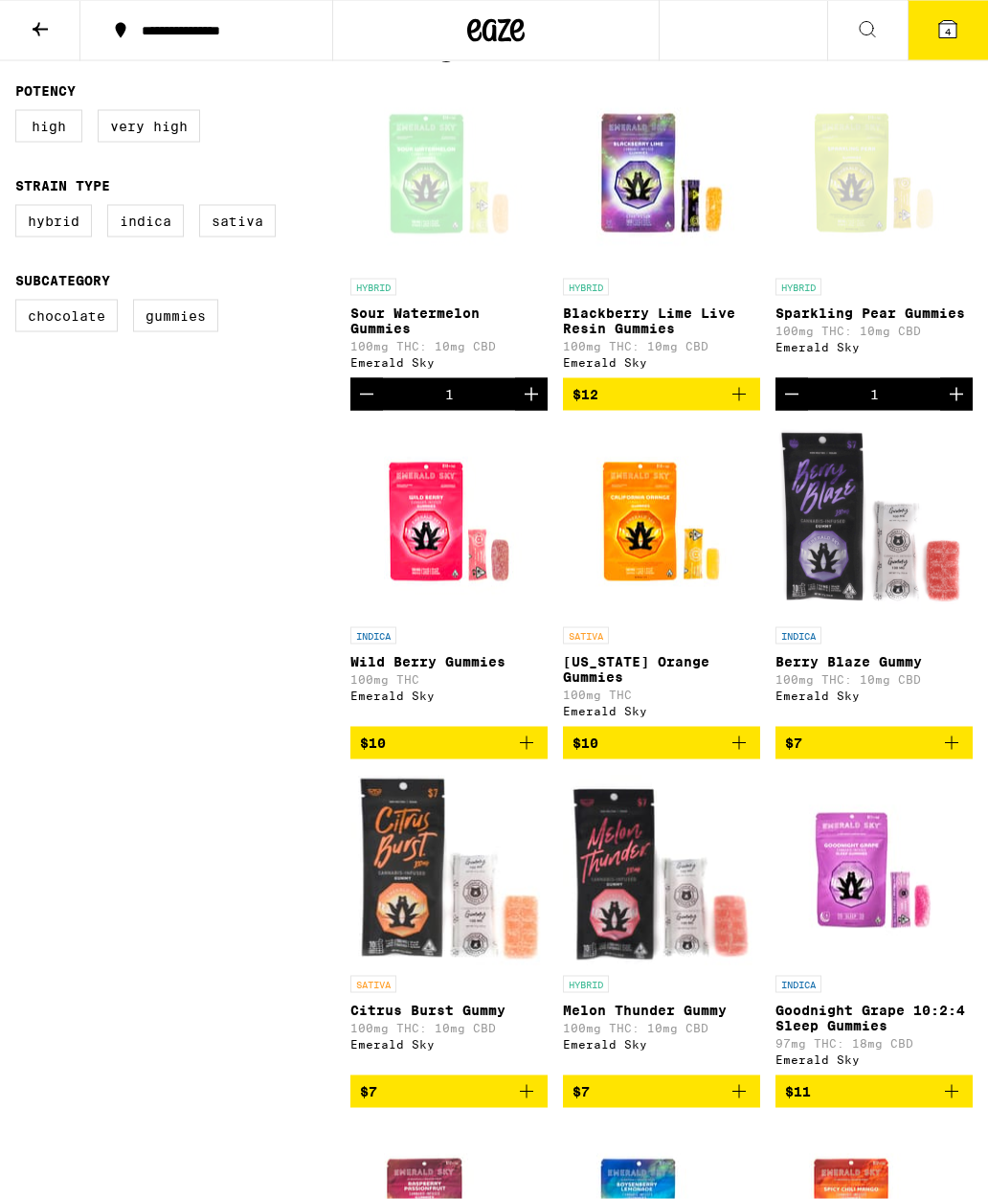
click at [524, 754] on icon "Add to bag" at bounding box center [526, 742] width 23 height 23
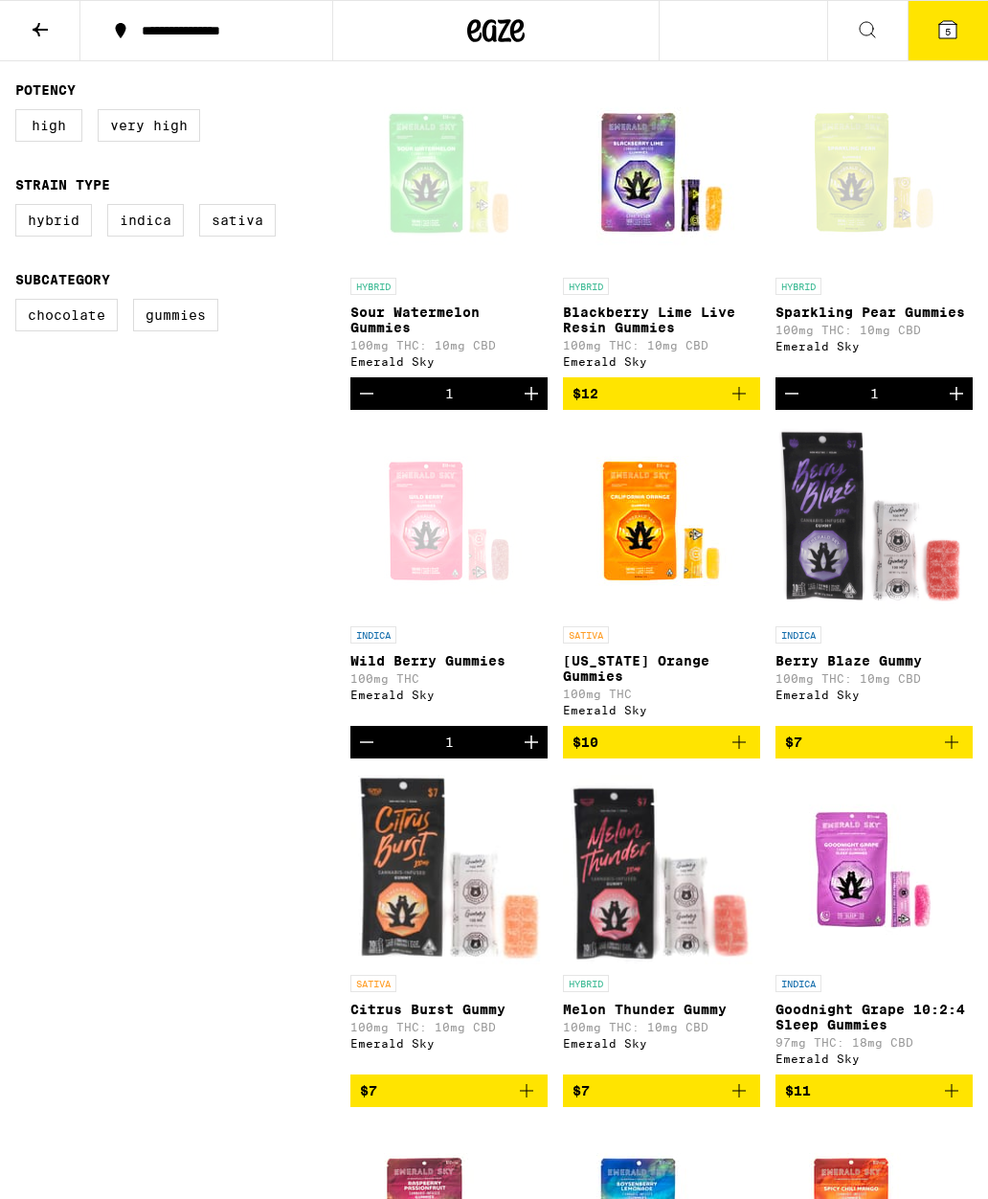
click at [944, 35] on icon at bounding box center [947, 29] width 17 height 17
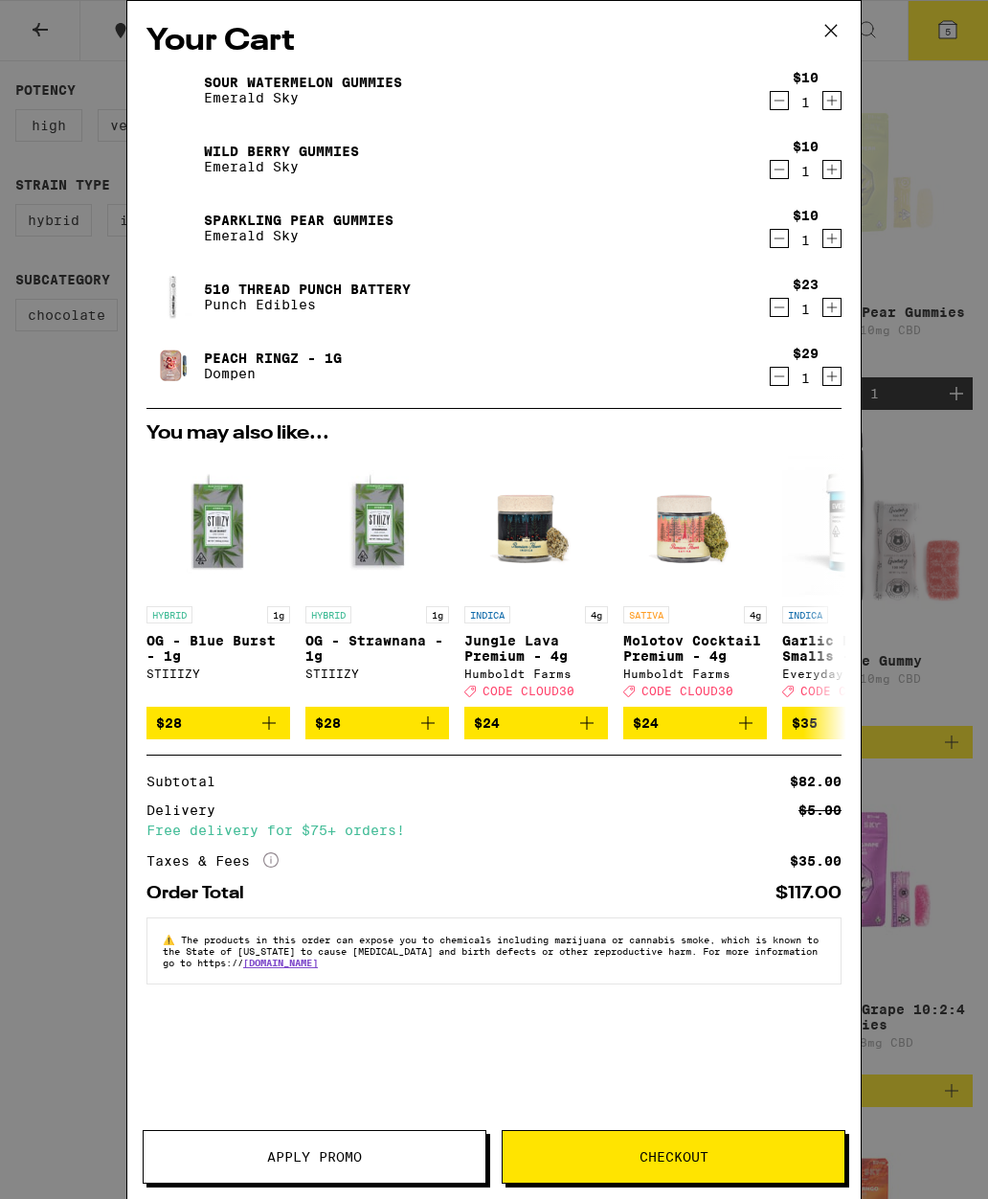
click at [771, 245] on icon "Decrement" at bounding box center [779, 238] width 17 height 23
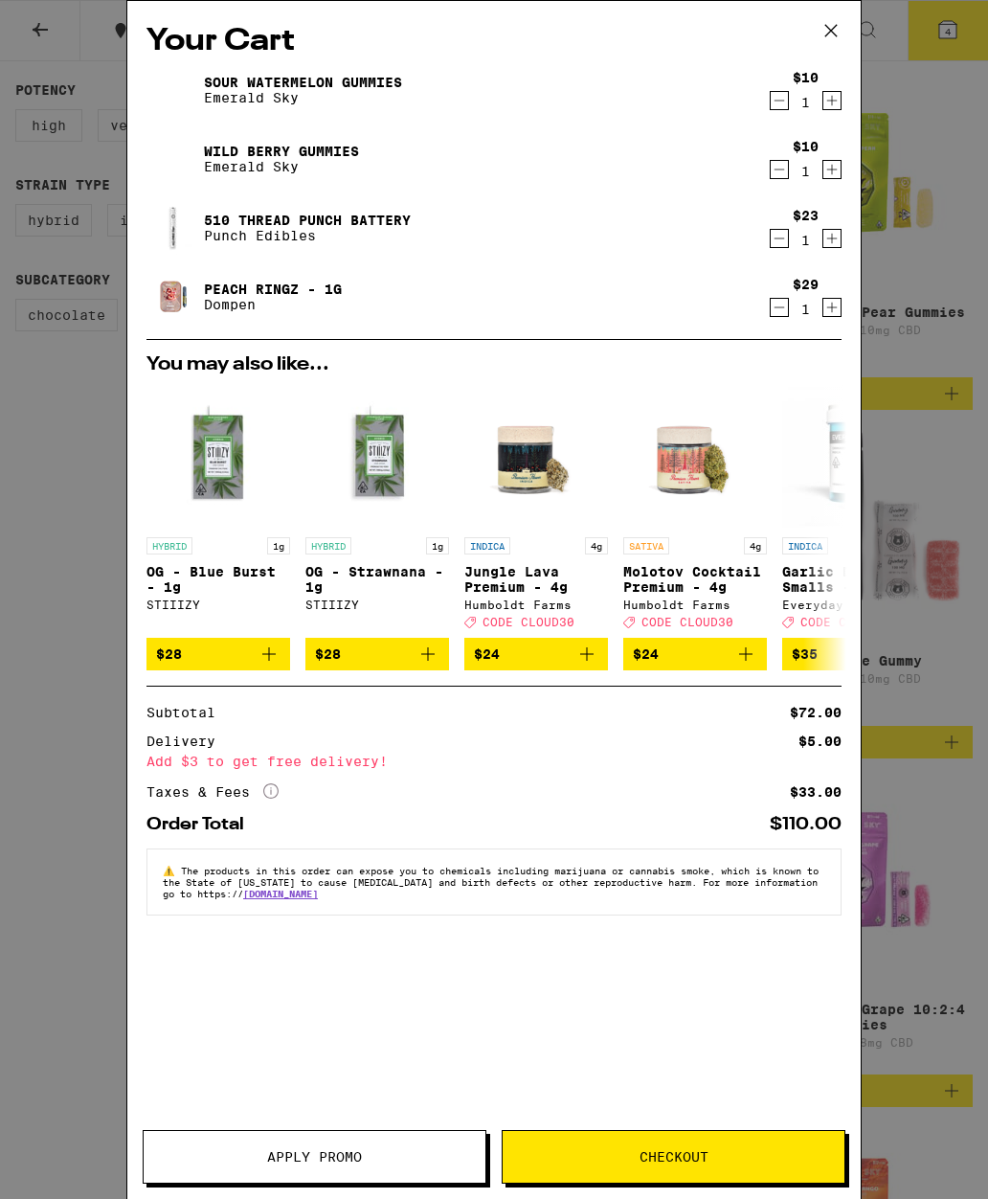
click at [770, 103] on button "Decrement" at bounding box center [779, 100] width 19 height 19
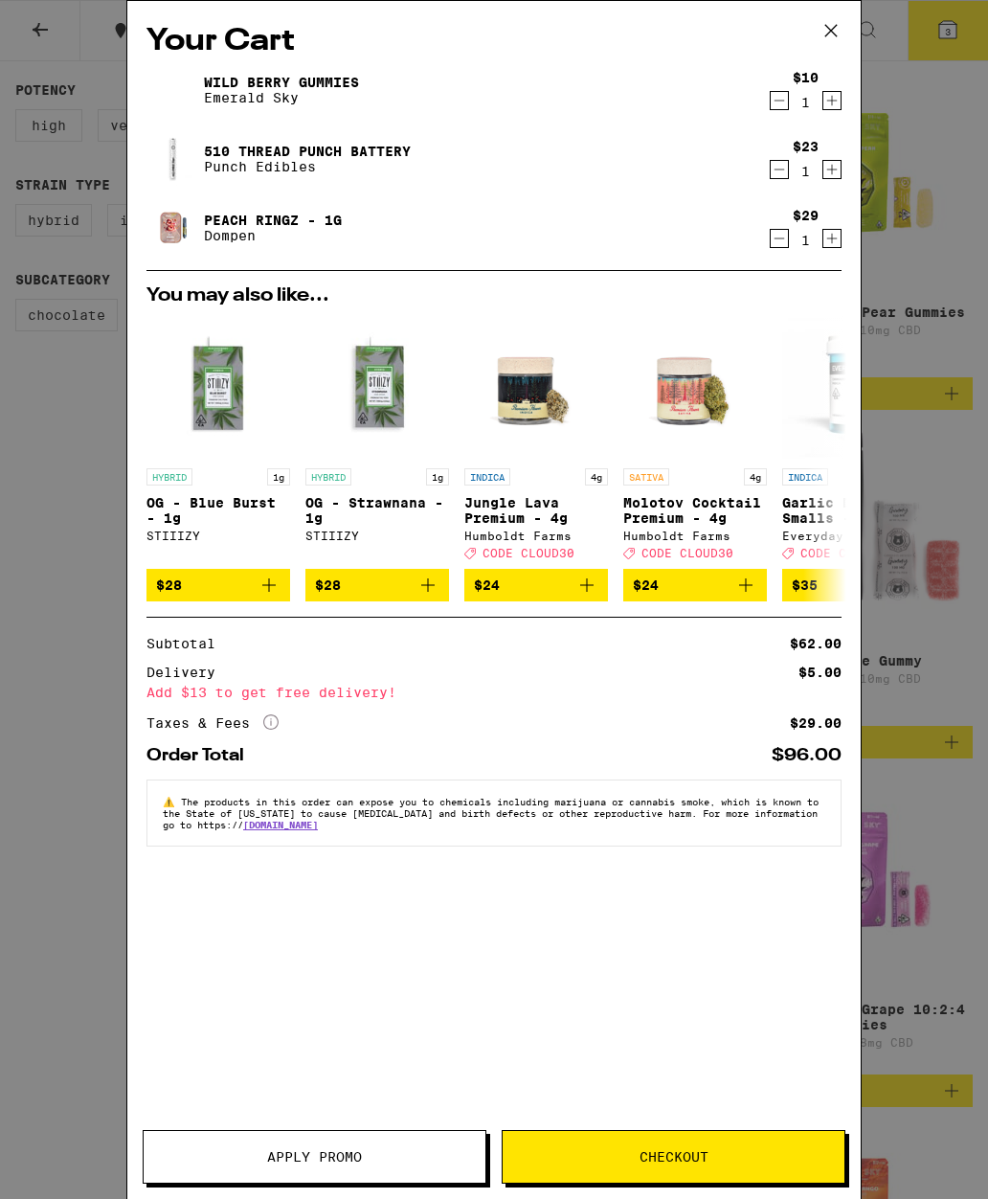
click at [278, 1138] on button "Apply Promo" at bounding box center [315, 1157] width 344 height 54
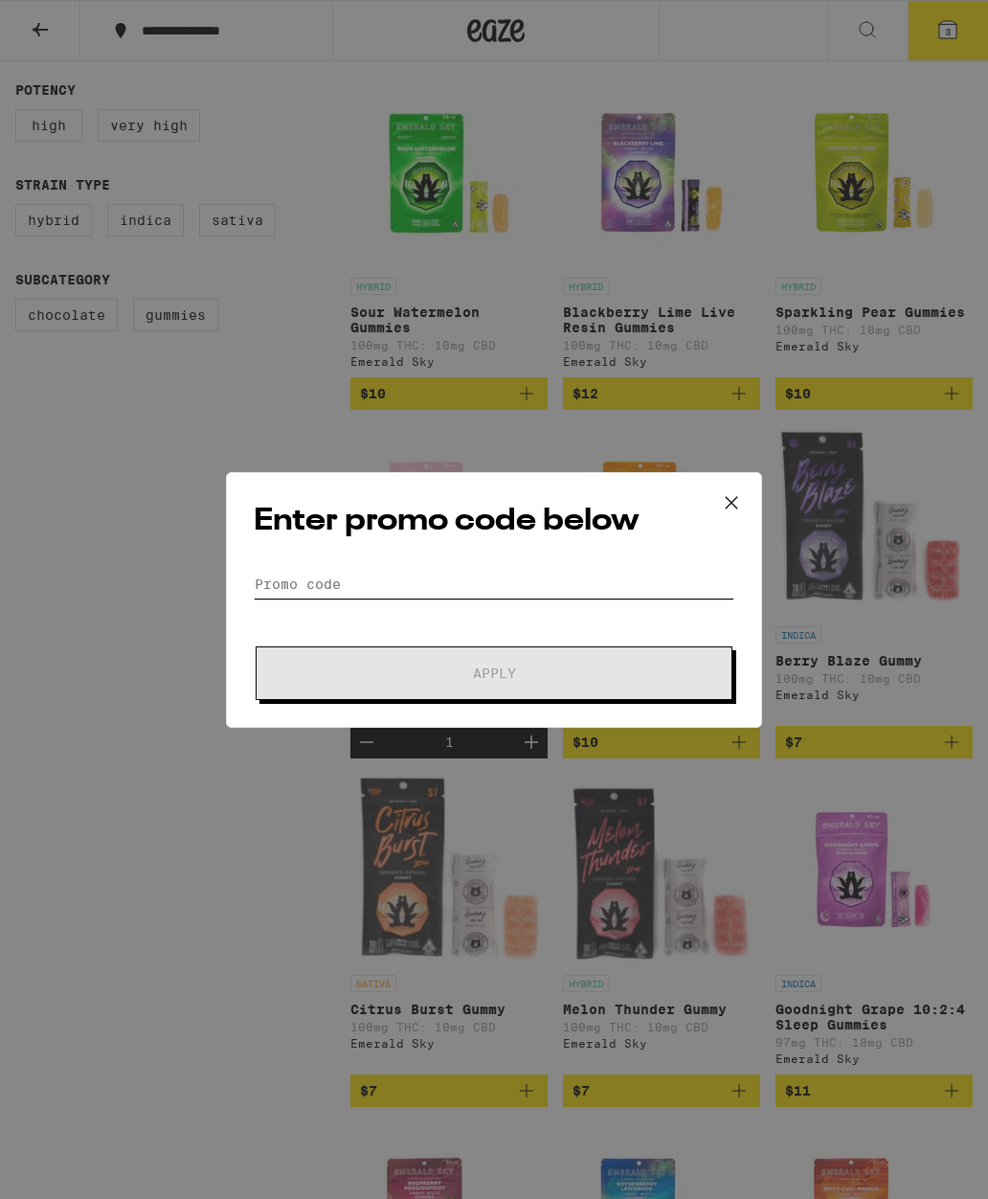
click at [490, 587] on input "Promo Code" at bounding box center [494, 584] width 481 height 29
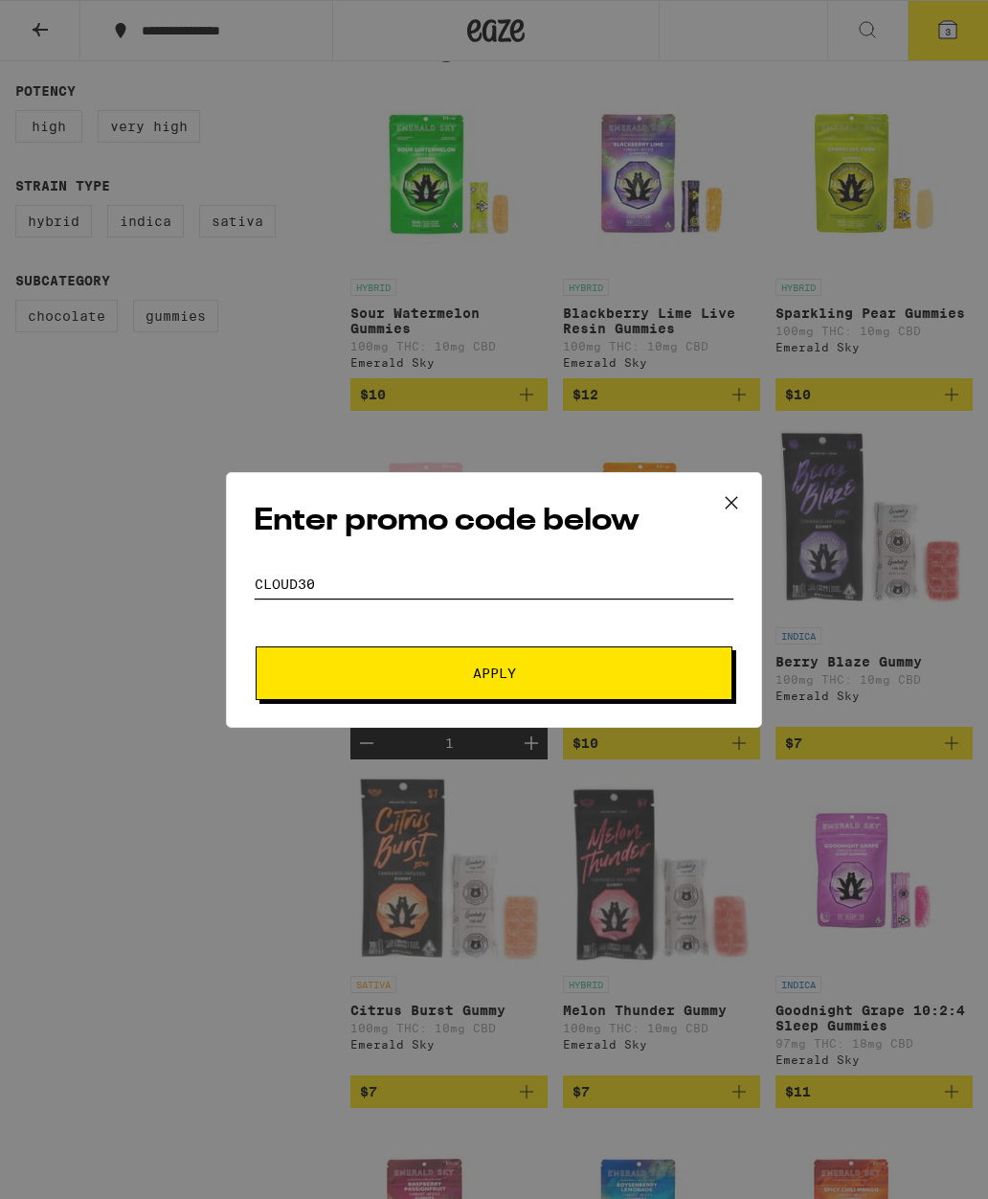
type input "Cloud30"
click at [641, 665] on button "Apply" at bounding box center [494, 673] width 477 height 54
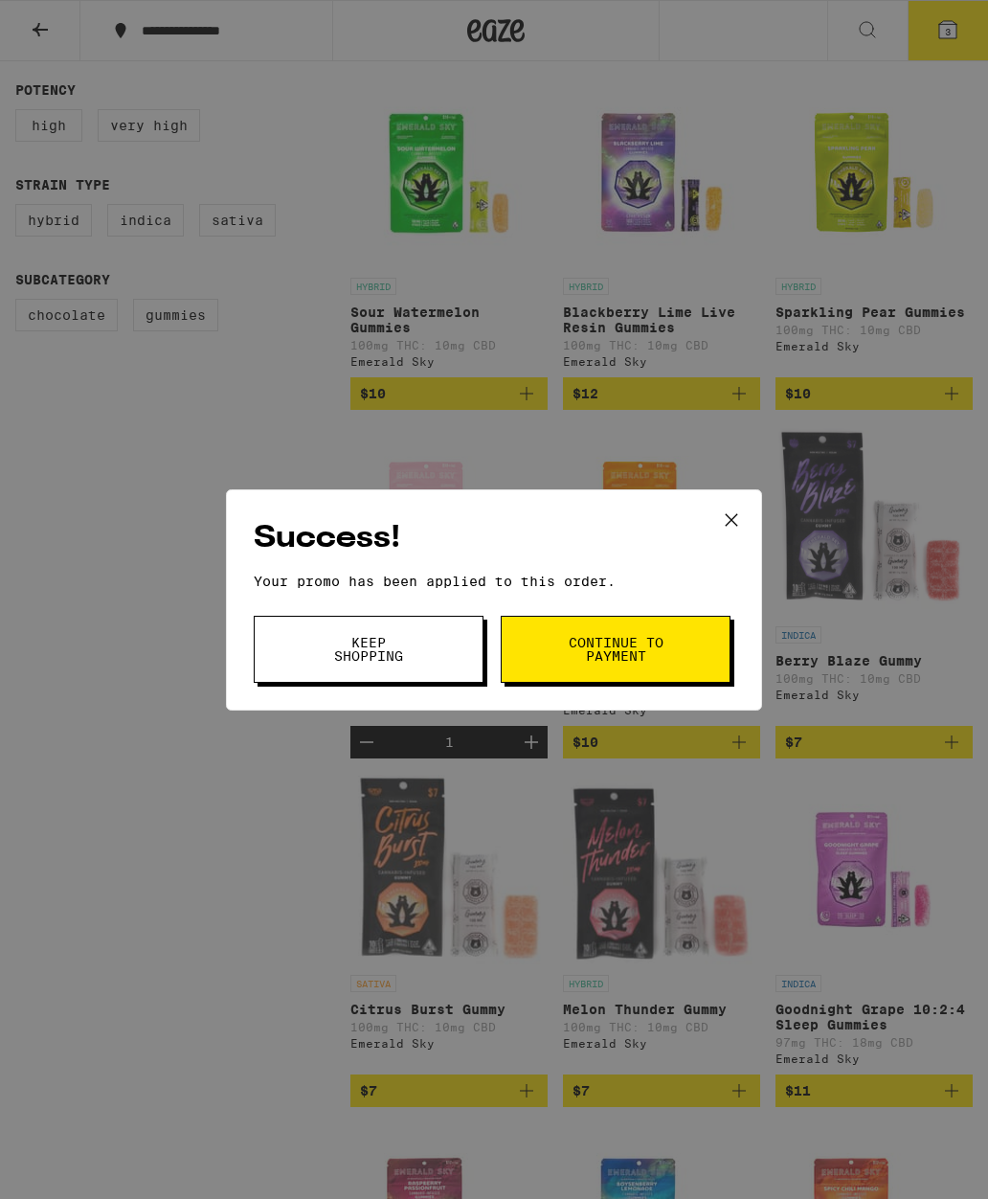
click at [430, 648] on button "Keep Shopping" at bounding box center [369, 649] width 230 height 67
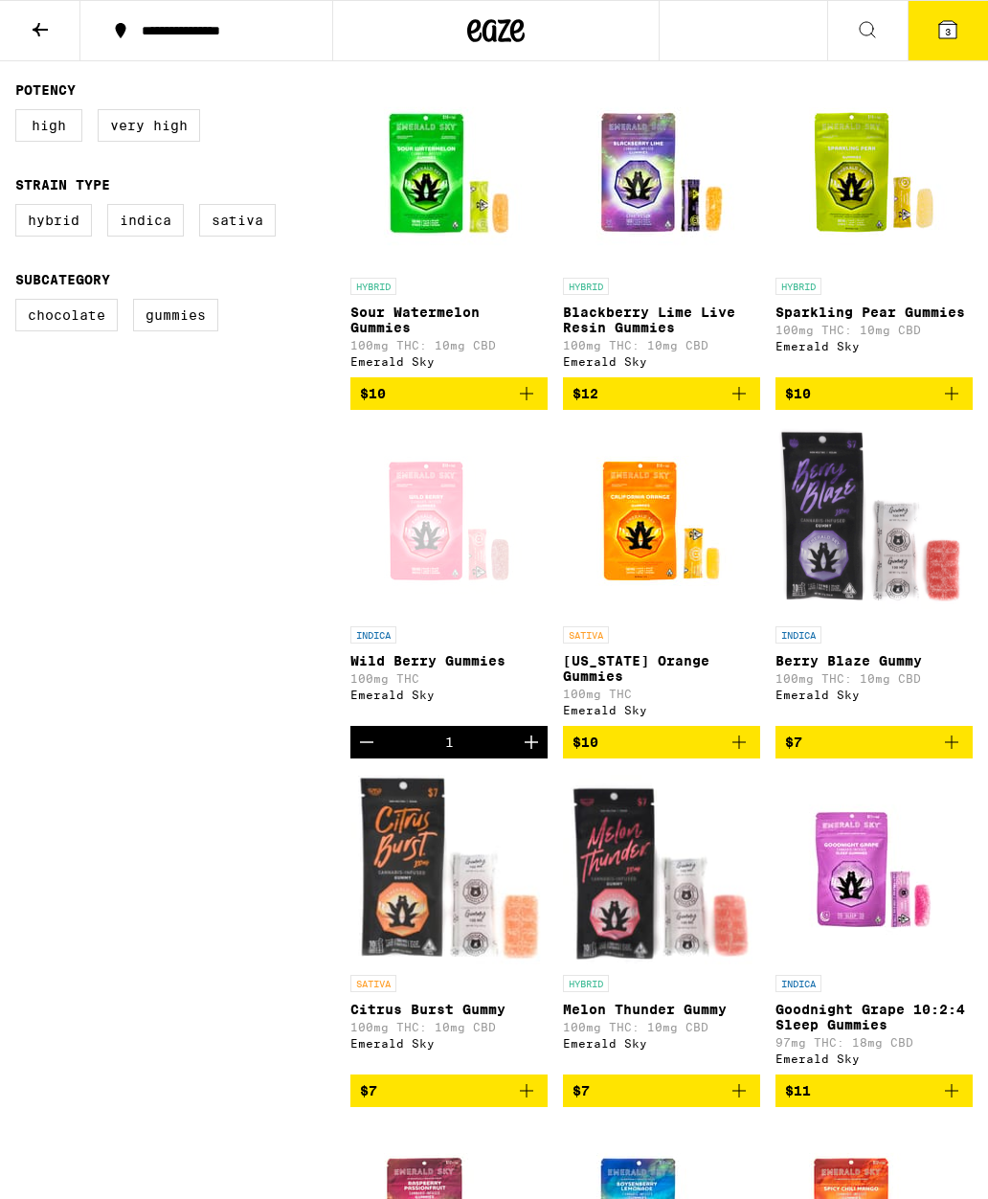
click at [938, 40] on icon at bounding box center [947, 29] width 23 height 23
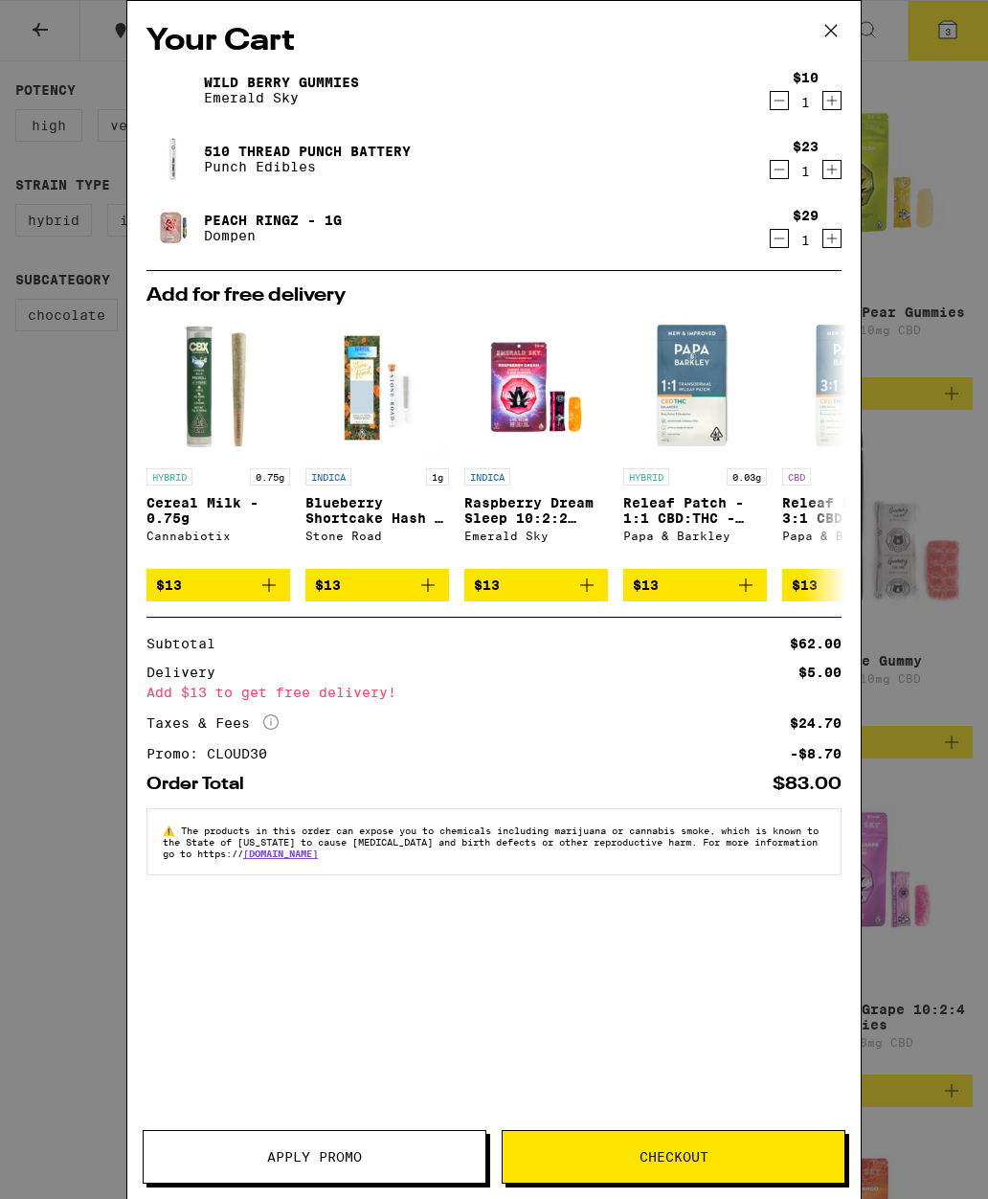
click at [831, 32] on icon at bounding box center [831, 30] width 29 height 29
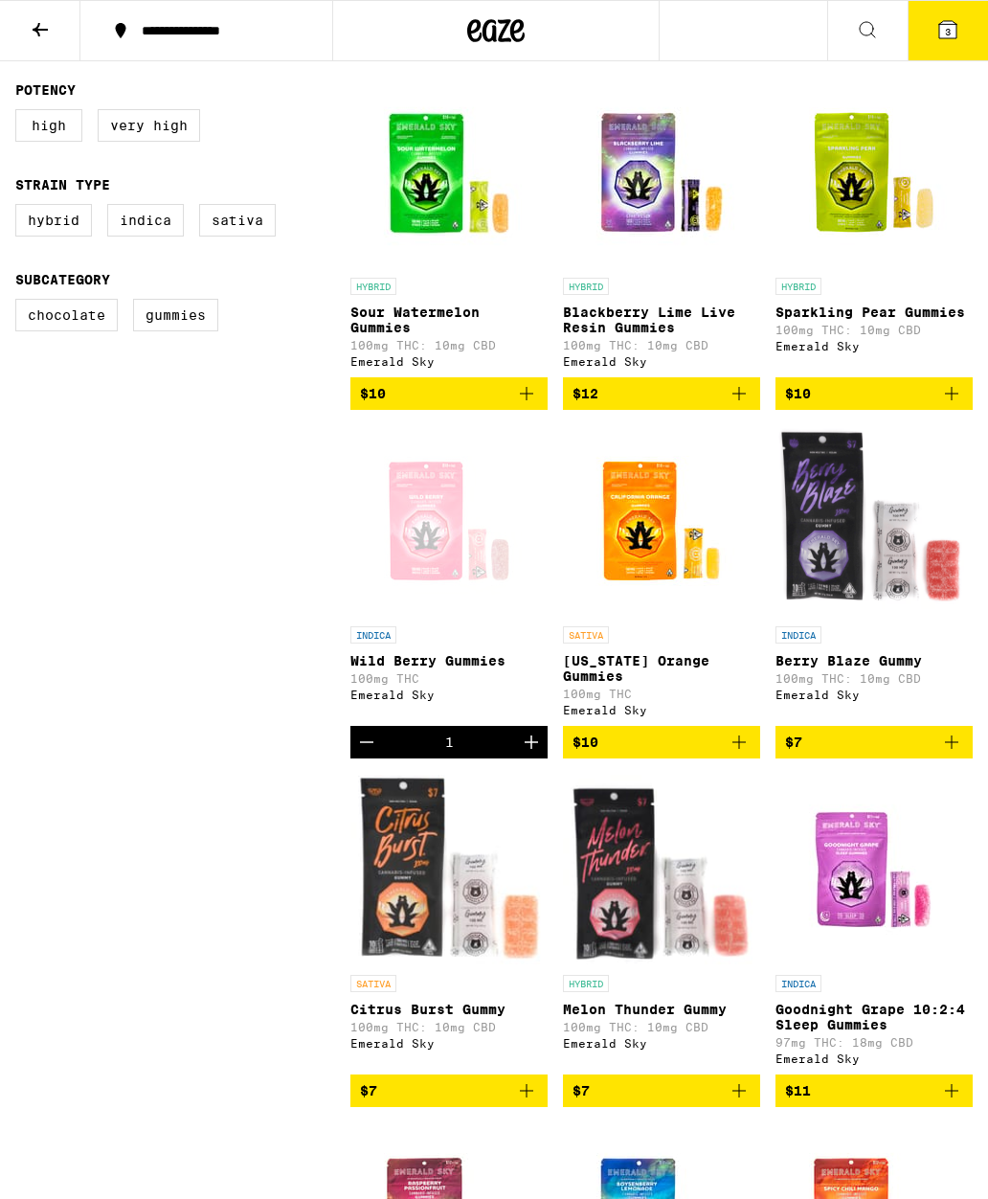
click at [520, 405] on icon "Add to bag" at bounding box center [526, 393] width 23 height 23
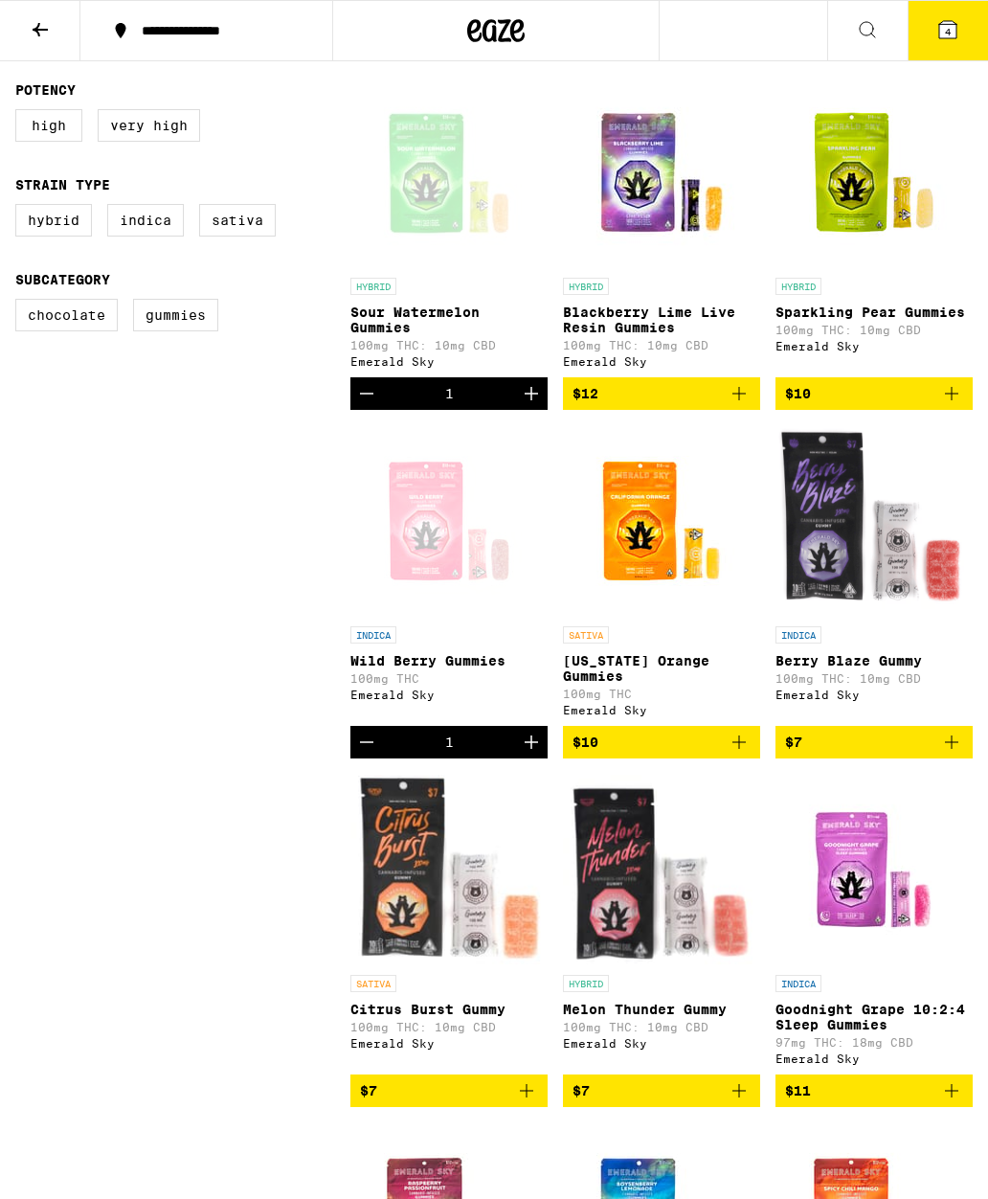
click at [957, 400] on icon "Add to bag" at bounding box center [951, 393] width 13 height 13
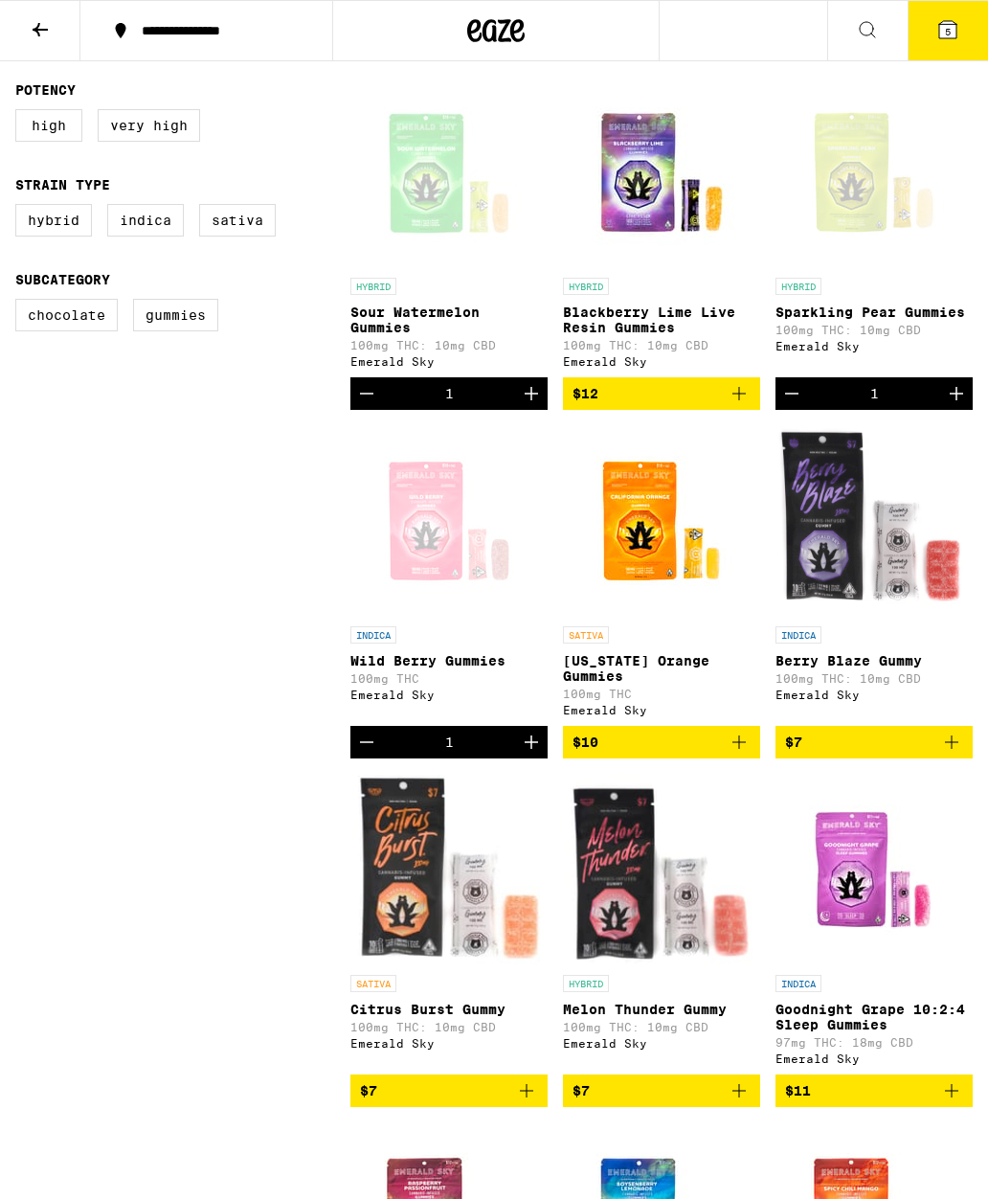
click at [948, 34] on span "5" at bounding box center [948, 31] width 6 height 11
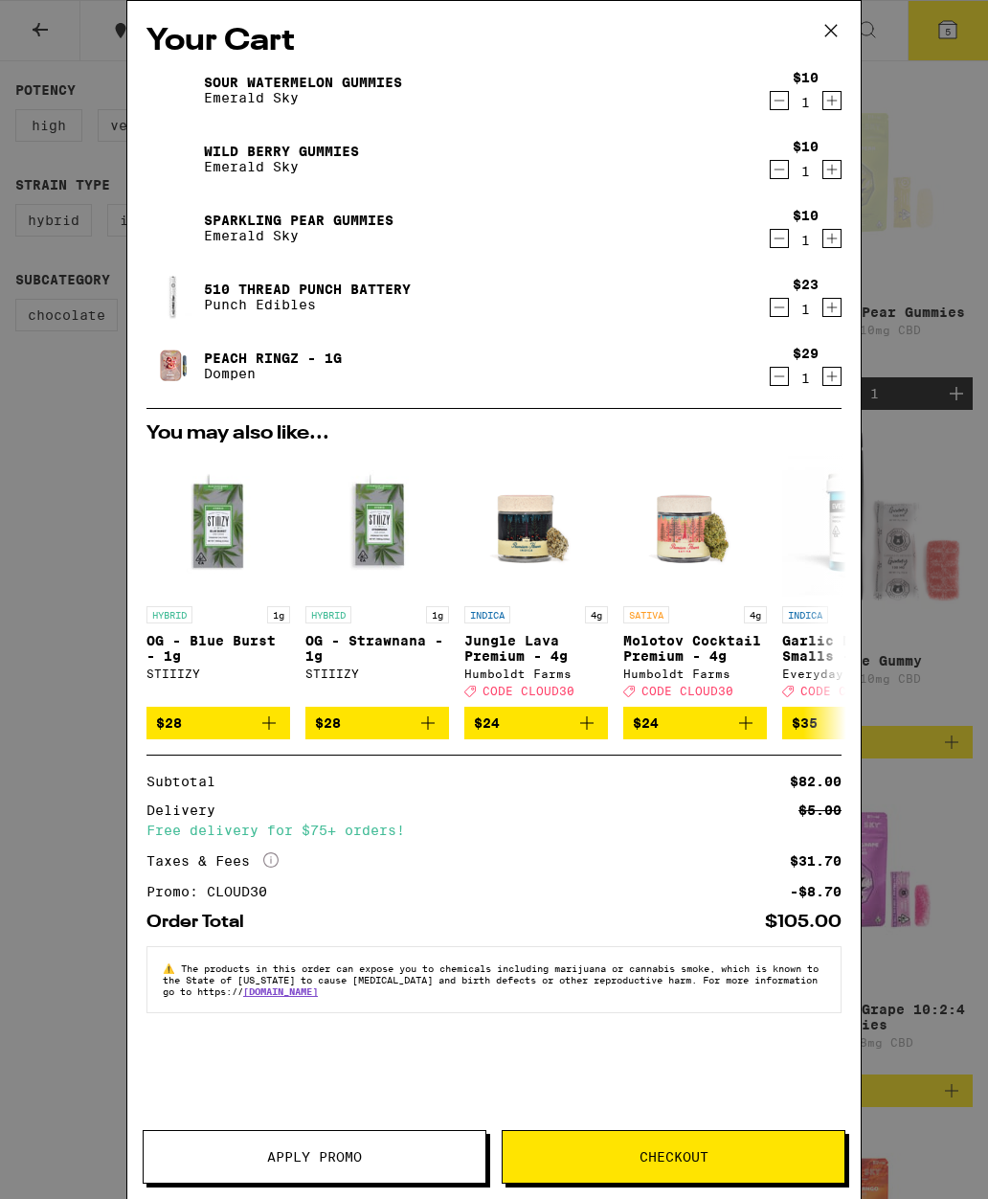
click at [597, 1152] on span "Checkout" at bounding box center [674, 1156] width 342 height 13
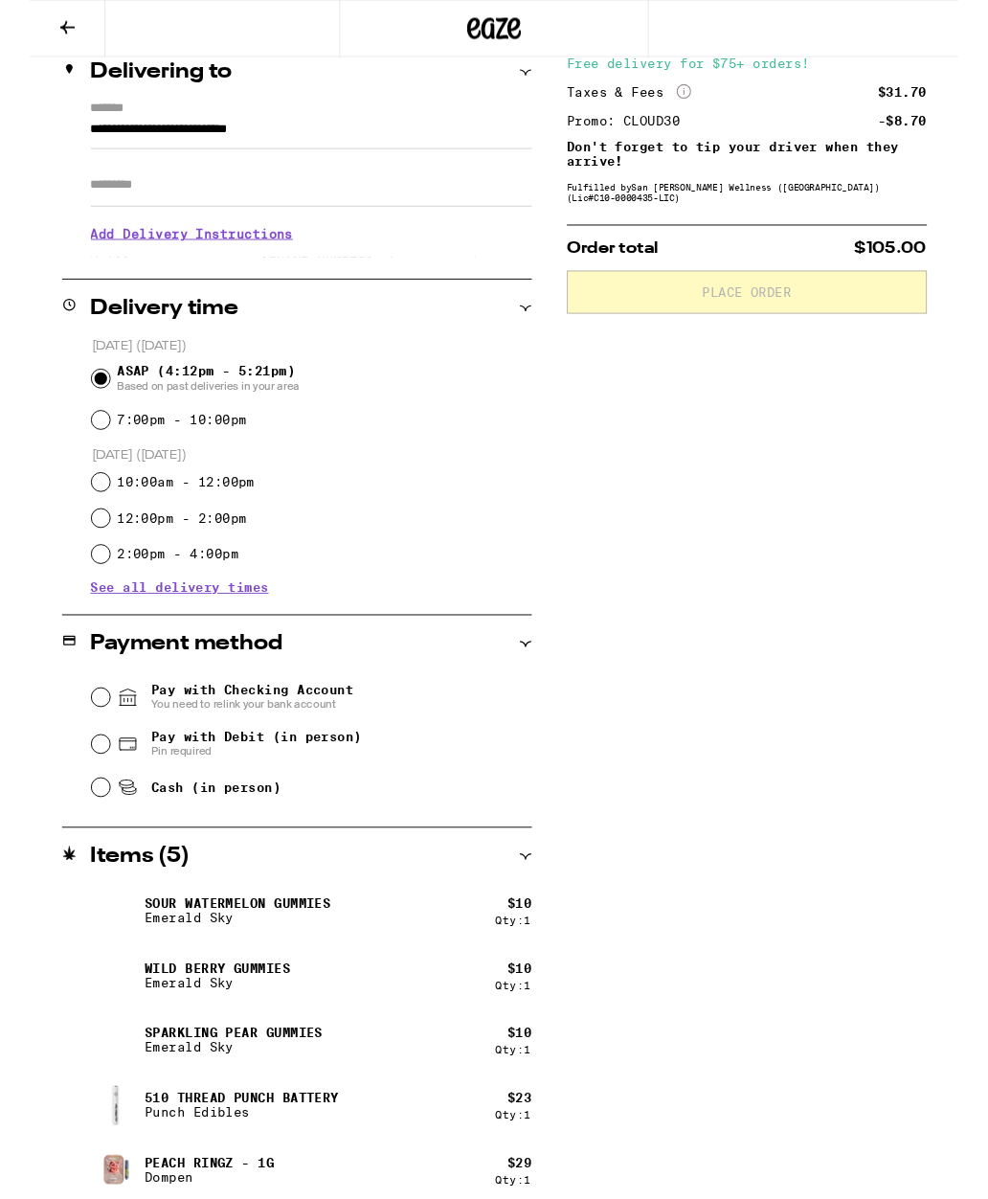
scroll to position [251, 0]
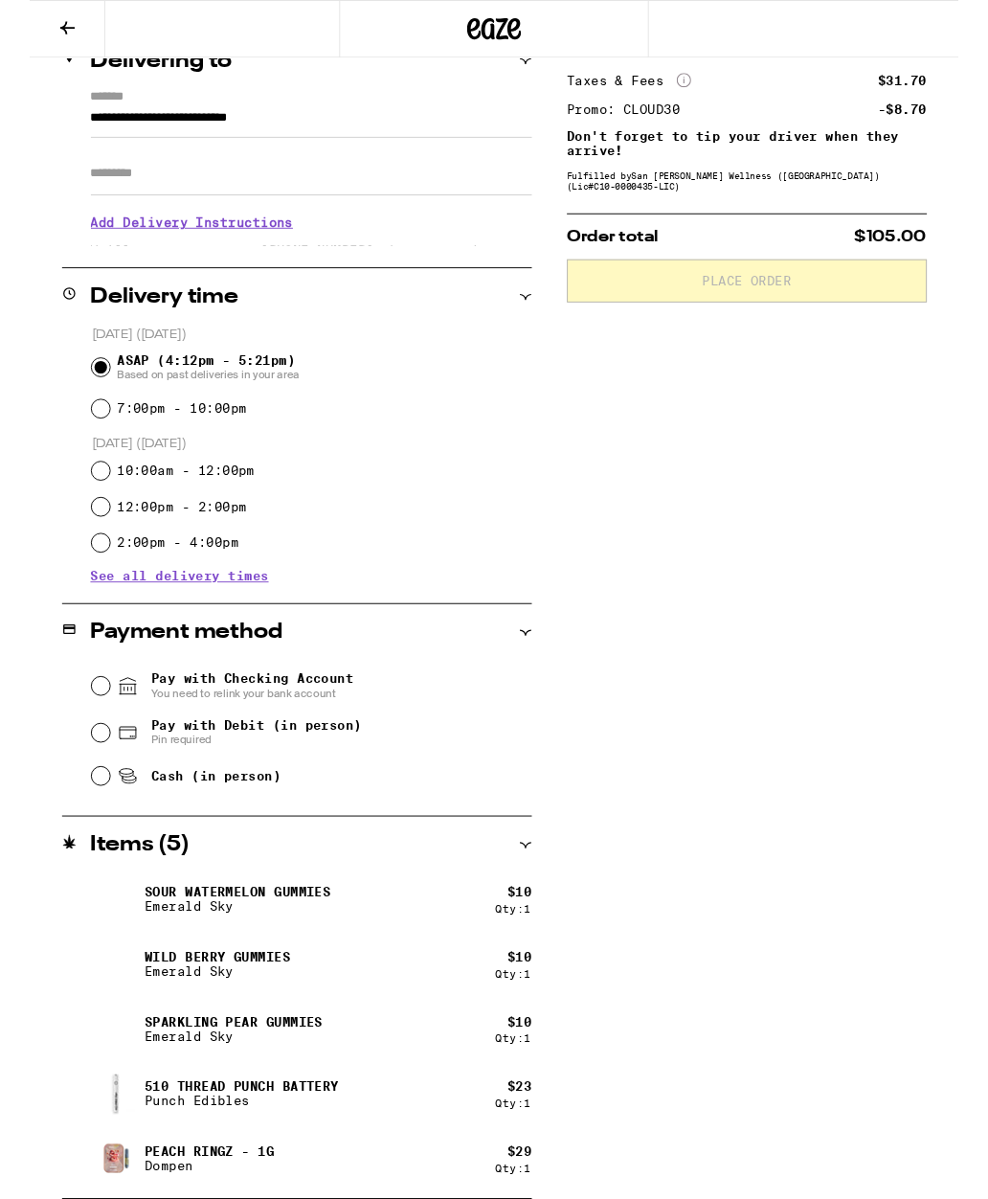
click at [82, 785] on input "Pay with Debit (in person) Pin required" at bounding box center [75, 779] width 19 height 19
radio input "true"
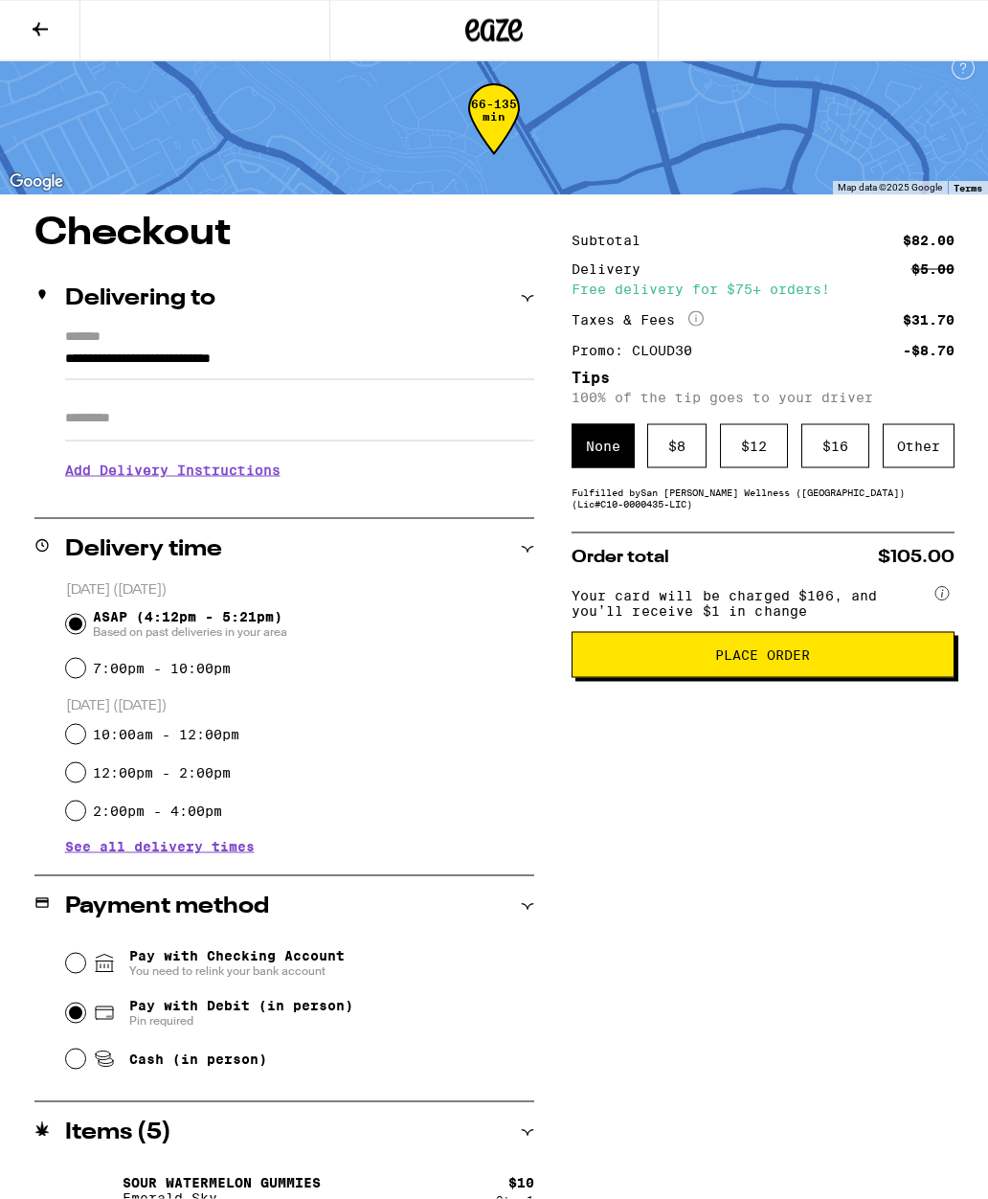
scroll to position [0, 0]
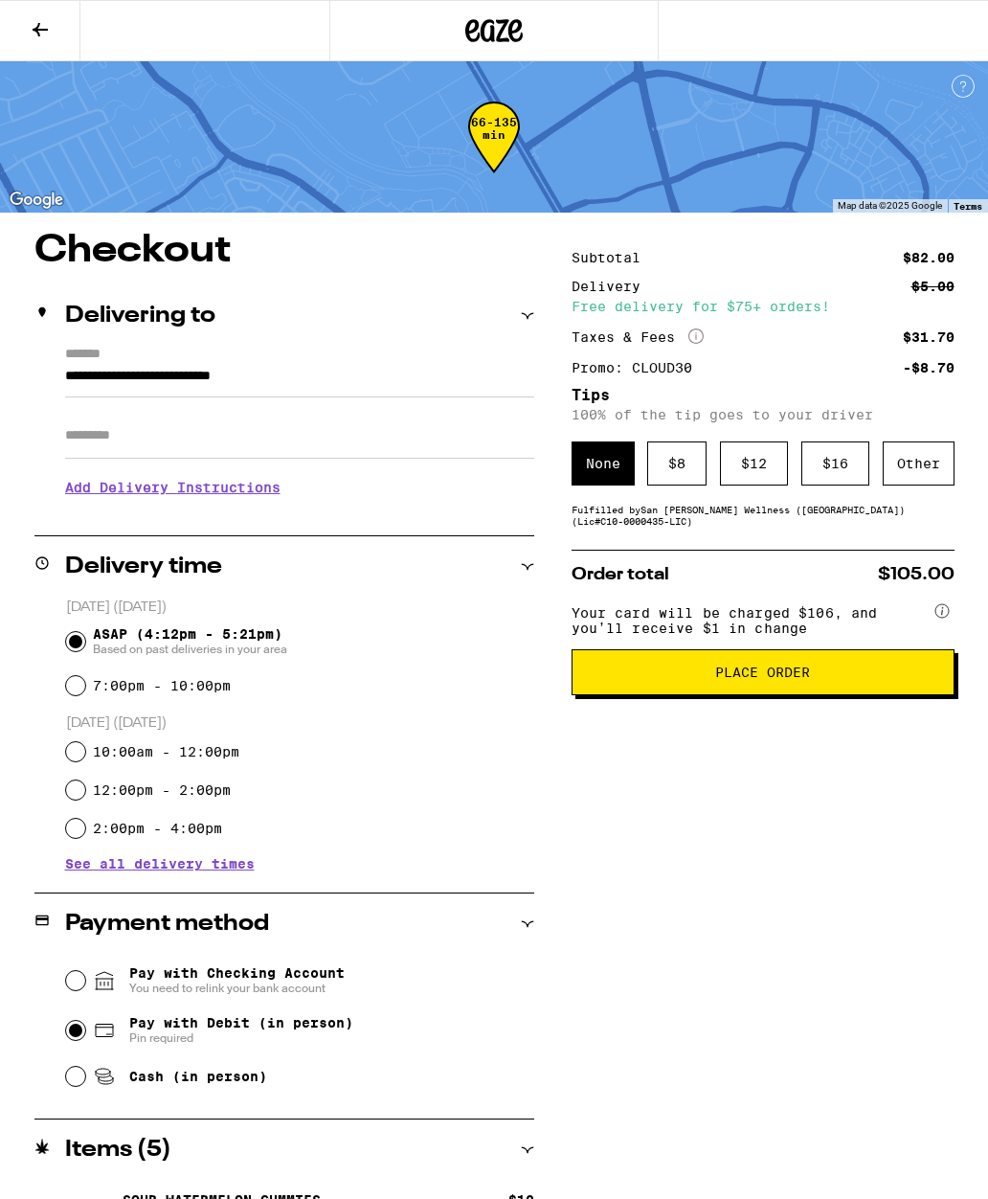
click at [678, 483] on div "$ 8" at bounding box center [676, 463] width 59 height 44
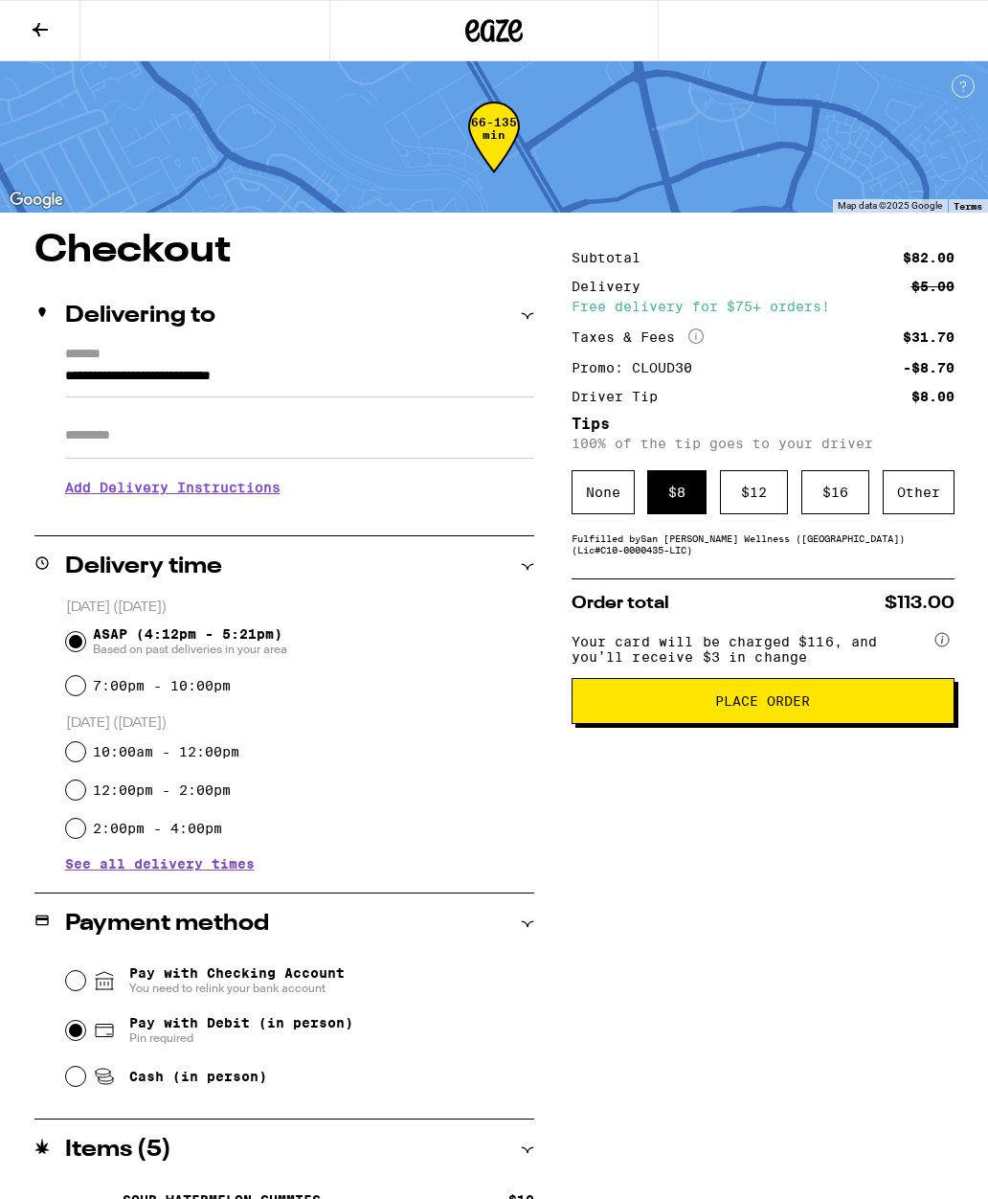
click at [81, 695] on input "7:00pm - 10:00pm" at bounding box center [75, 685] width 19 height 19
radio input "true"
click at [76, 648] on input "ASAP (4:12pm - 5:21pm) Based on past deliveries in your area" at bounding box center [75, 641] width 19 height 19
radio input "true"
click at [83, 693] on input "7:00pm - 10:00pm" at bounding box center [75, 685] width 19 height 19
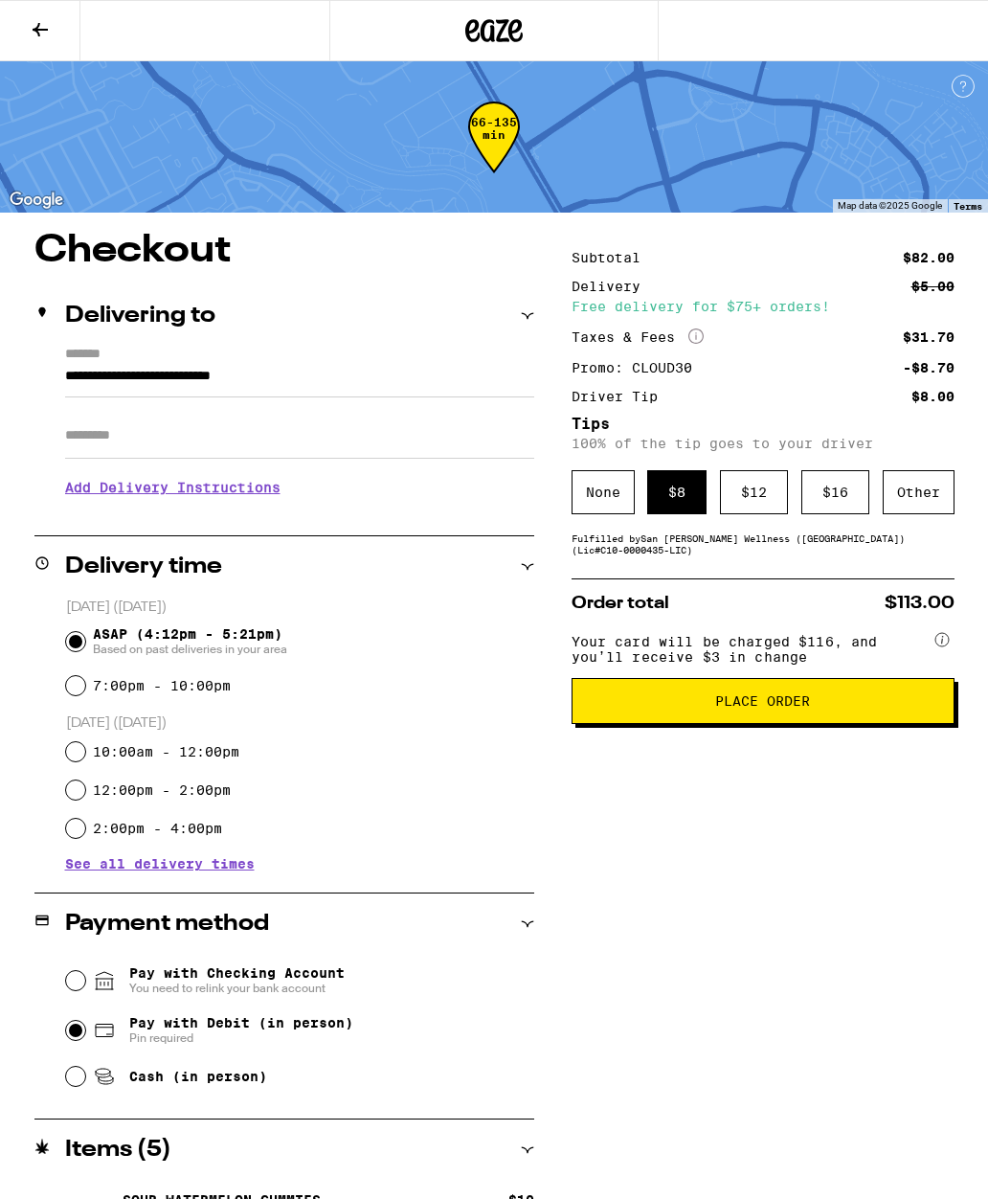
radio input "true"
click at [622, 708] on span "Place Order" at bounding box center [763, 700] width 350 height 13
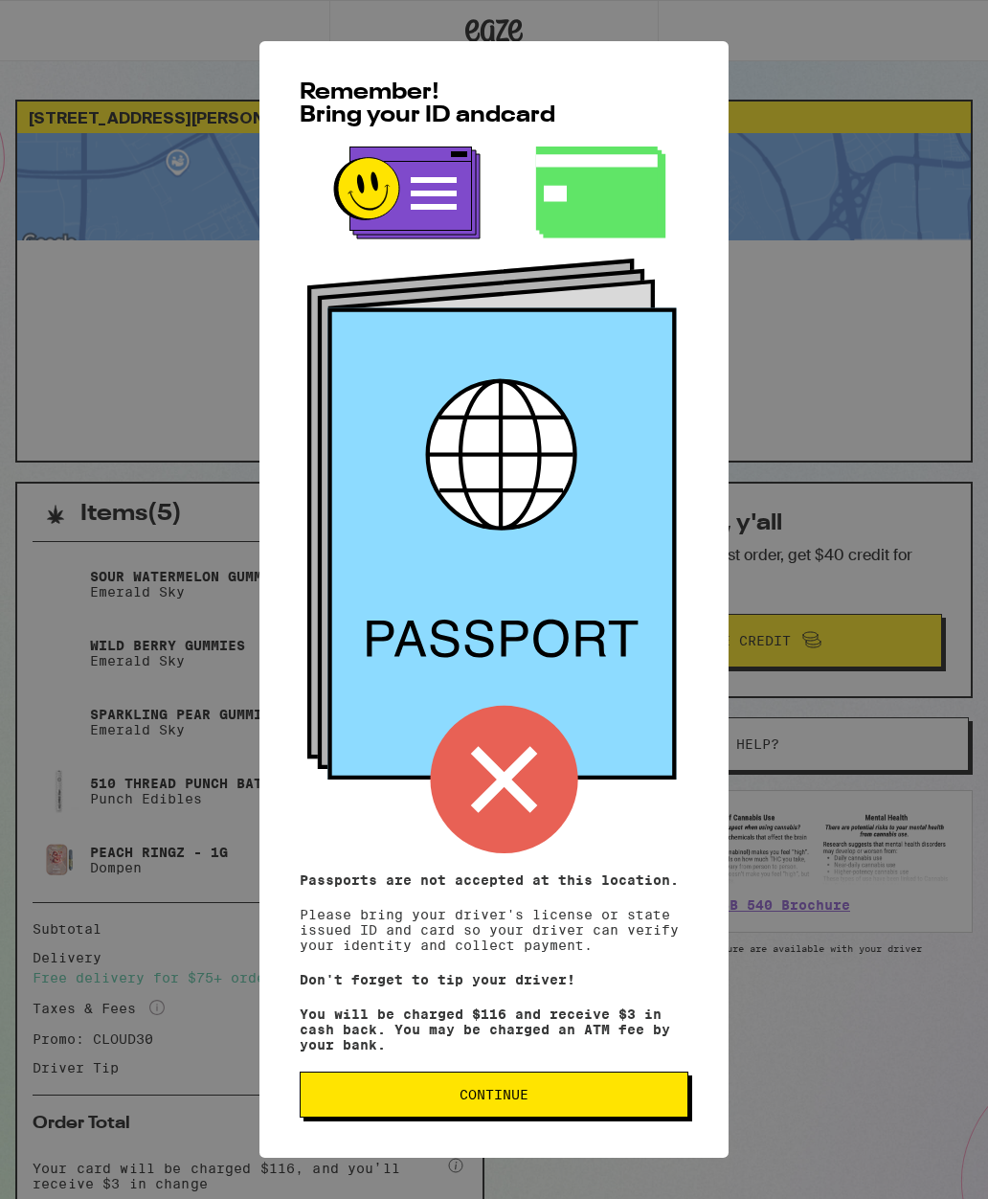
click at [365, 1097] on button "Continue" at bounding box center [494, 1094] width 389 height 46
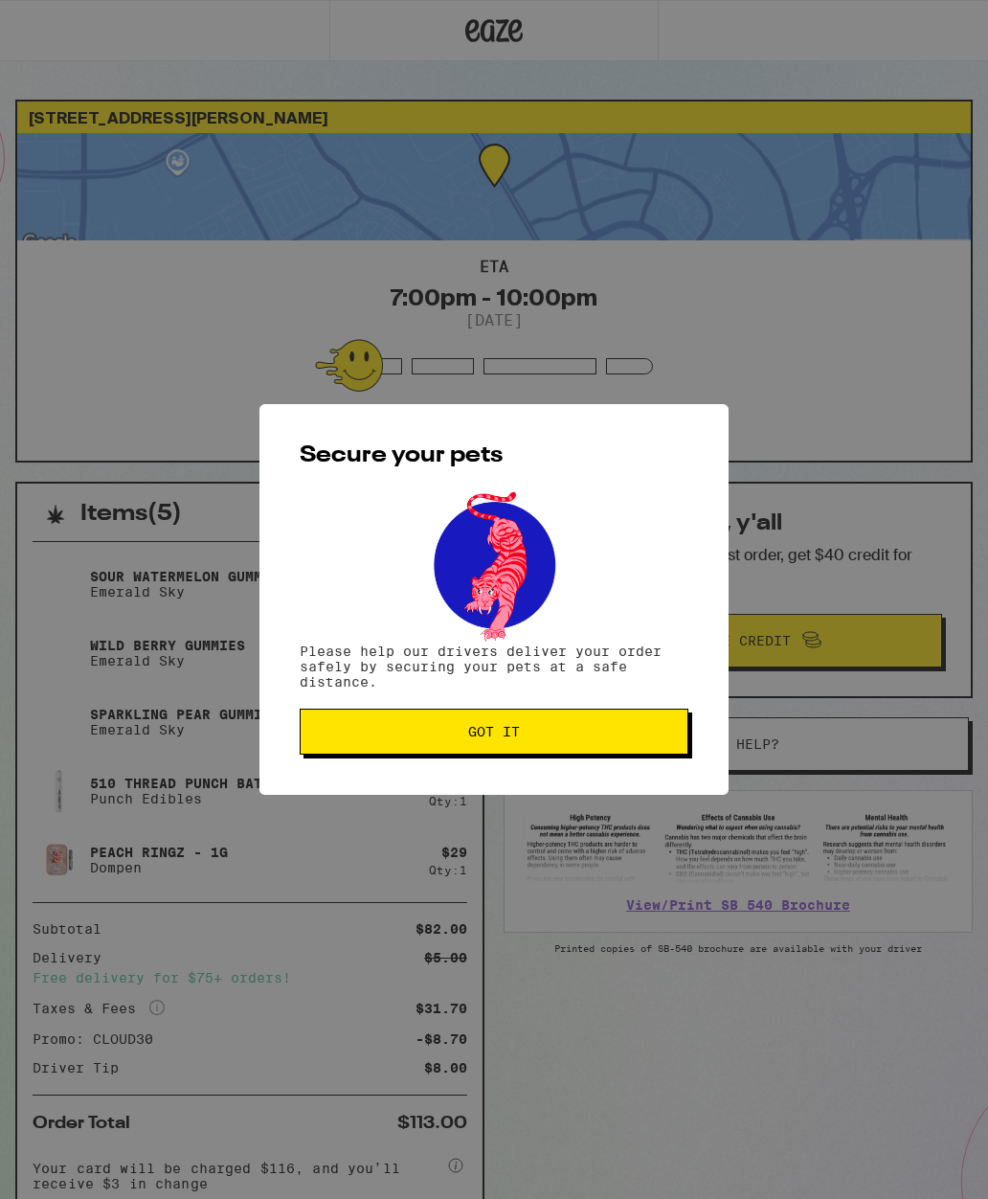
click at [378, 733] on span "Got it" at bounding box center [494, 731] width 356 height 13
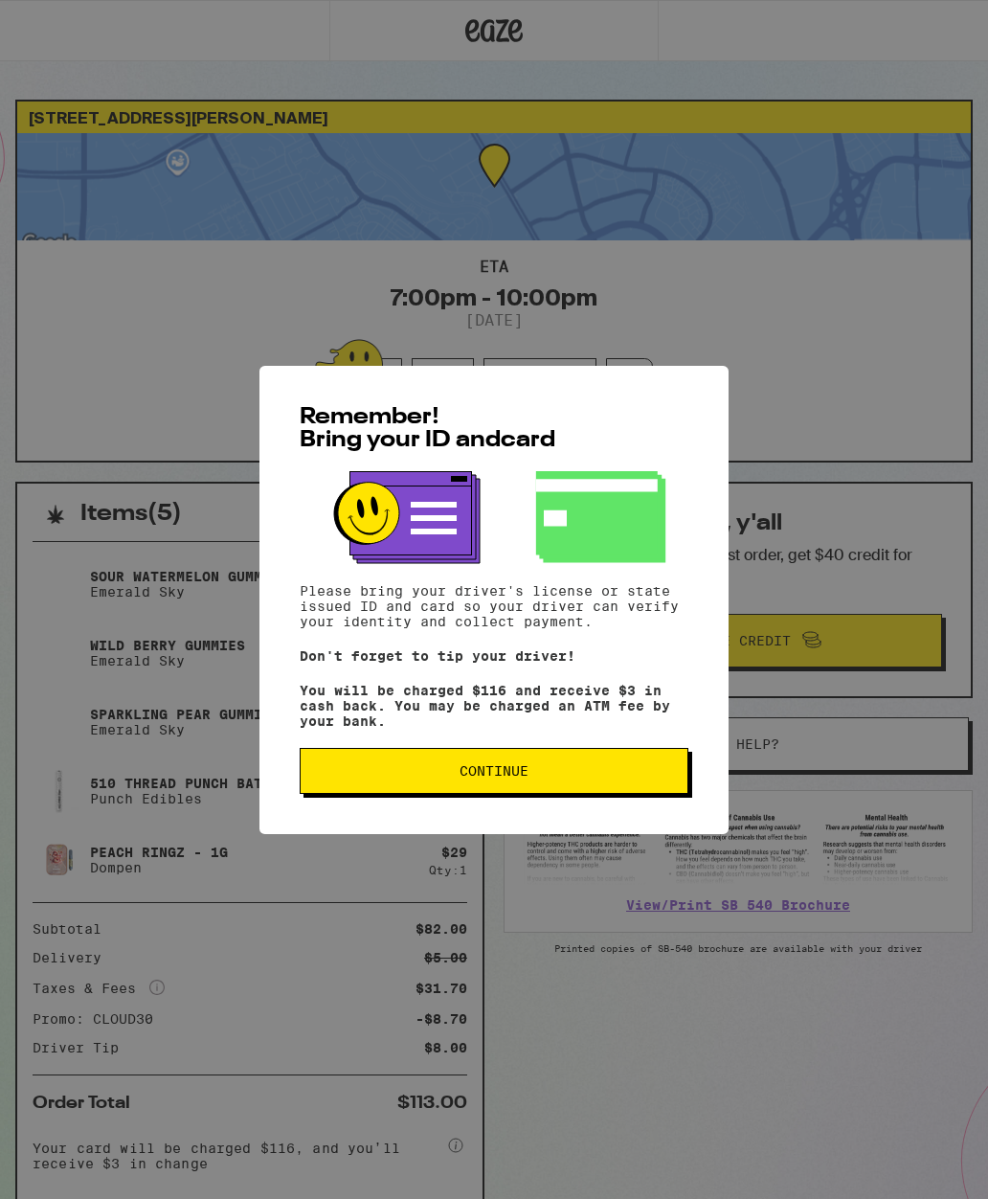
click at [365, 794] on button "Continue" at bounding box center [494, 771] width 389 height 46
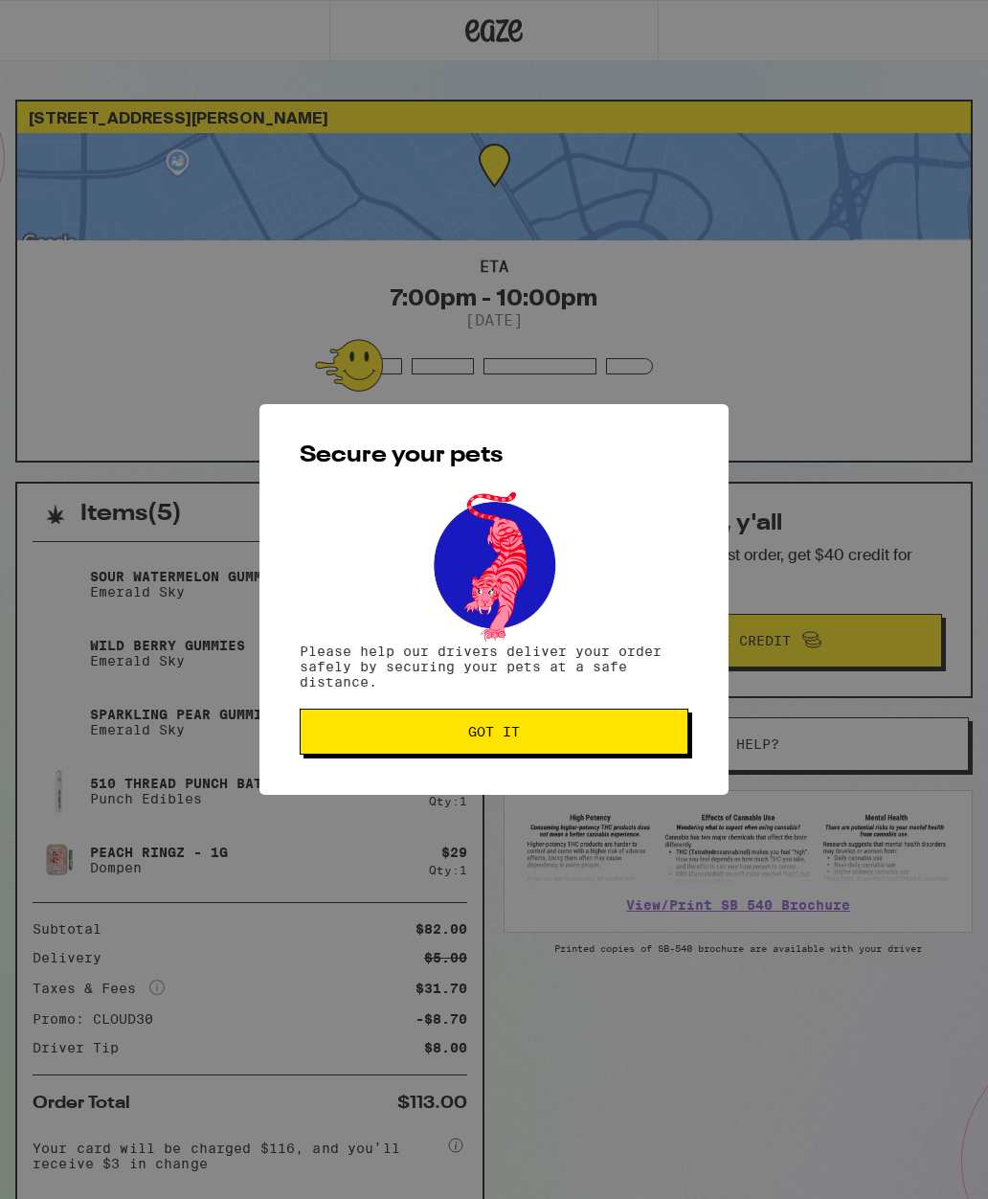
click at [354, 745] on button "Got it" at bounding box center [494, 731] width 389 height 46
